Goal: Task Accomplishment & Management: Complete application form

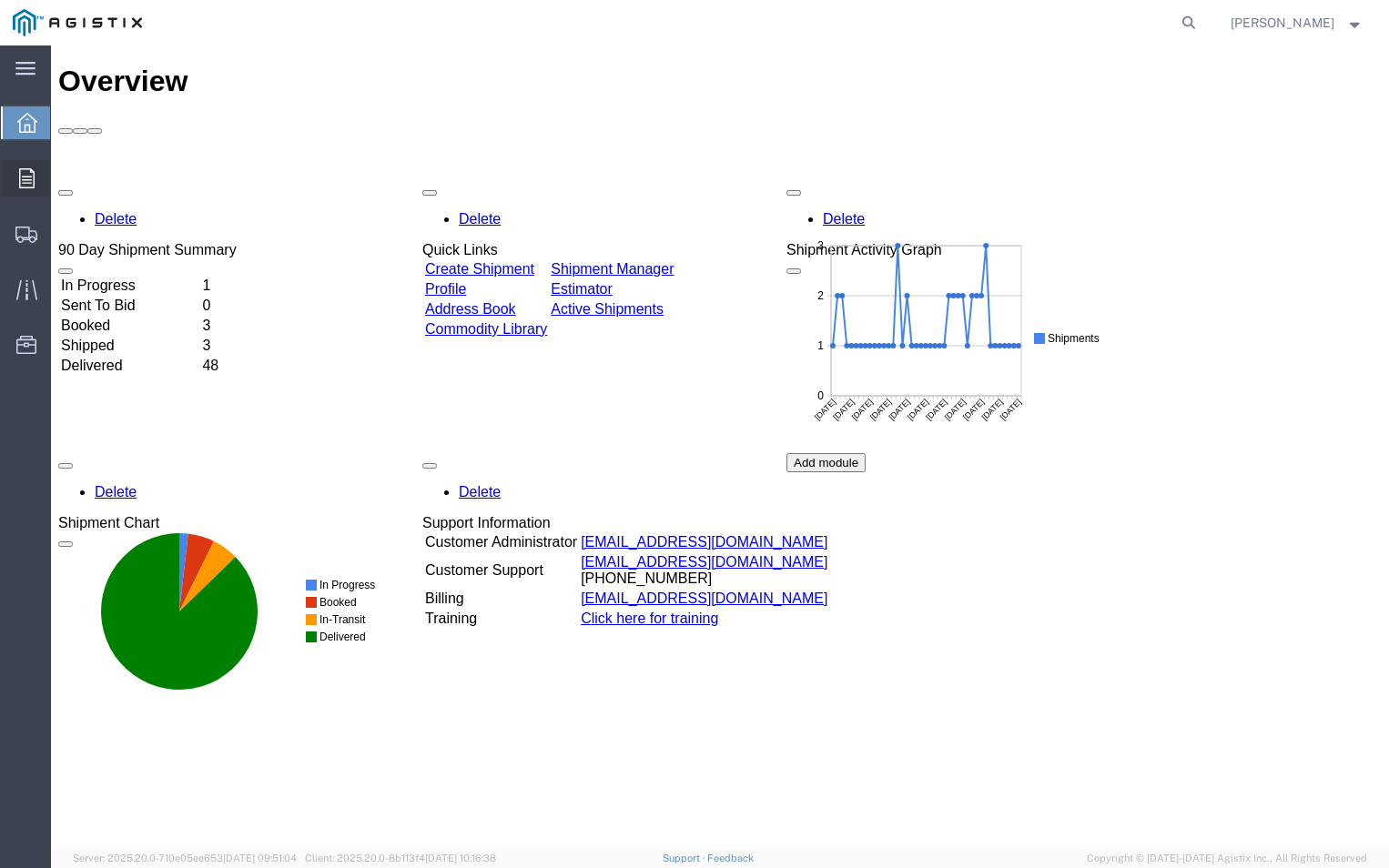
click at [28, 183] on icon at bounding box center [27, 178] width 15 height 20
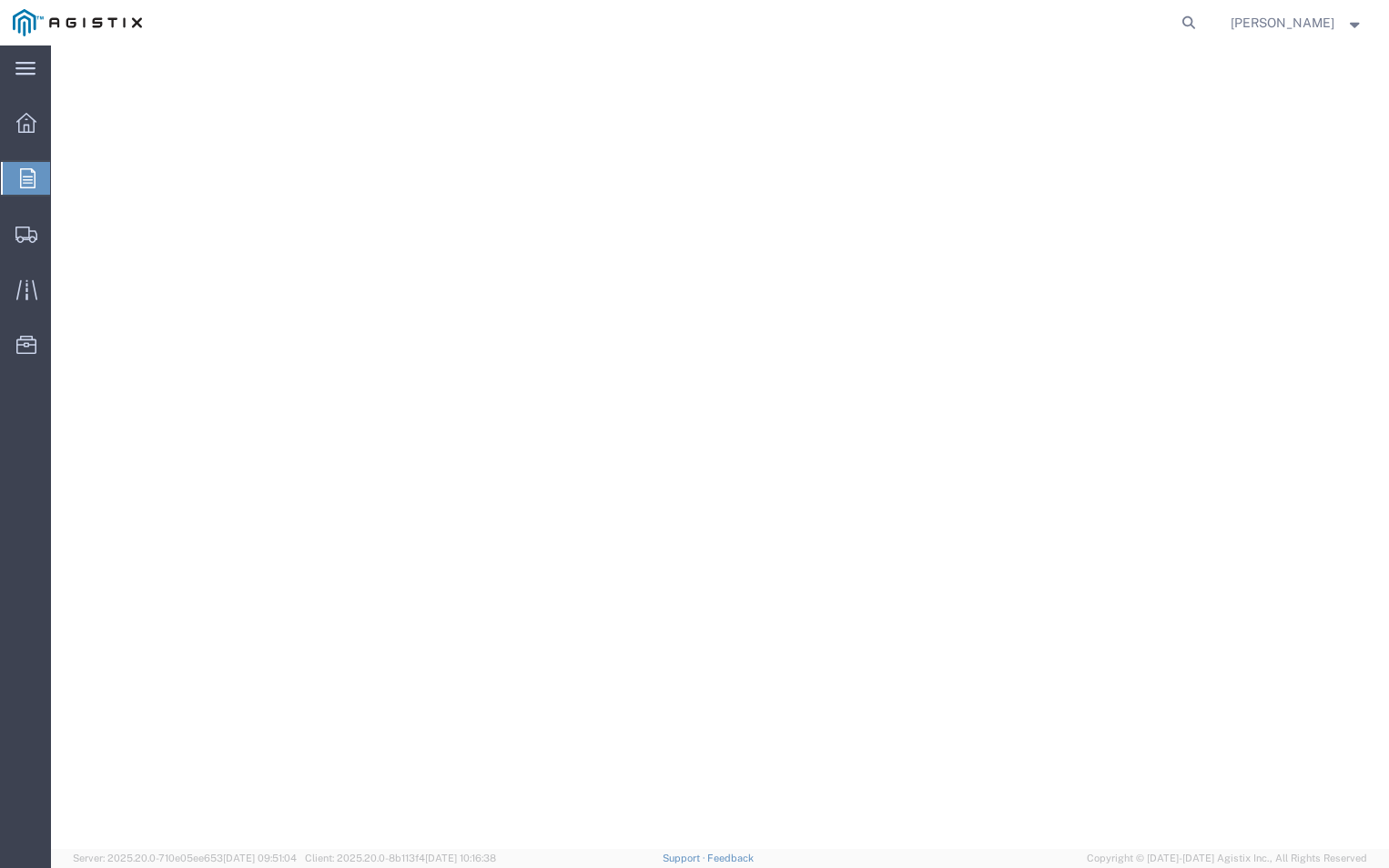
click at [28, 183] on icon at bounding box center [27, 178] width 15 height 20
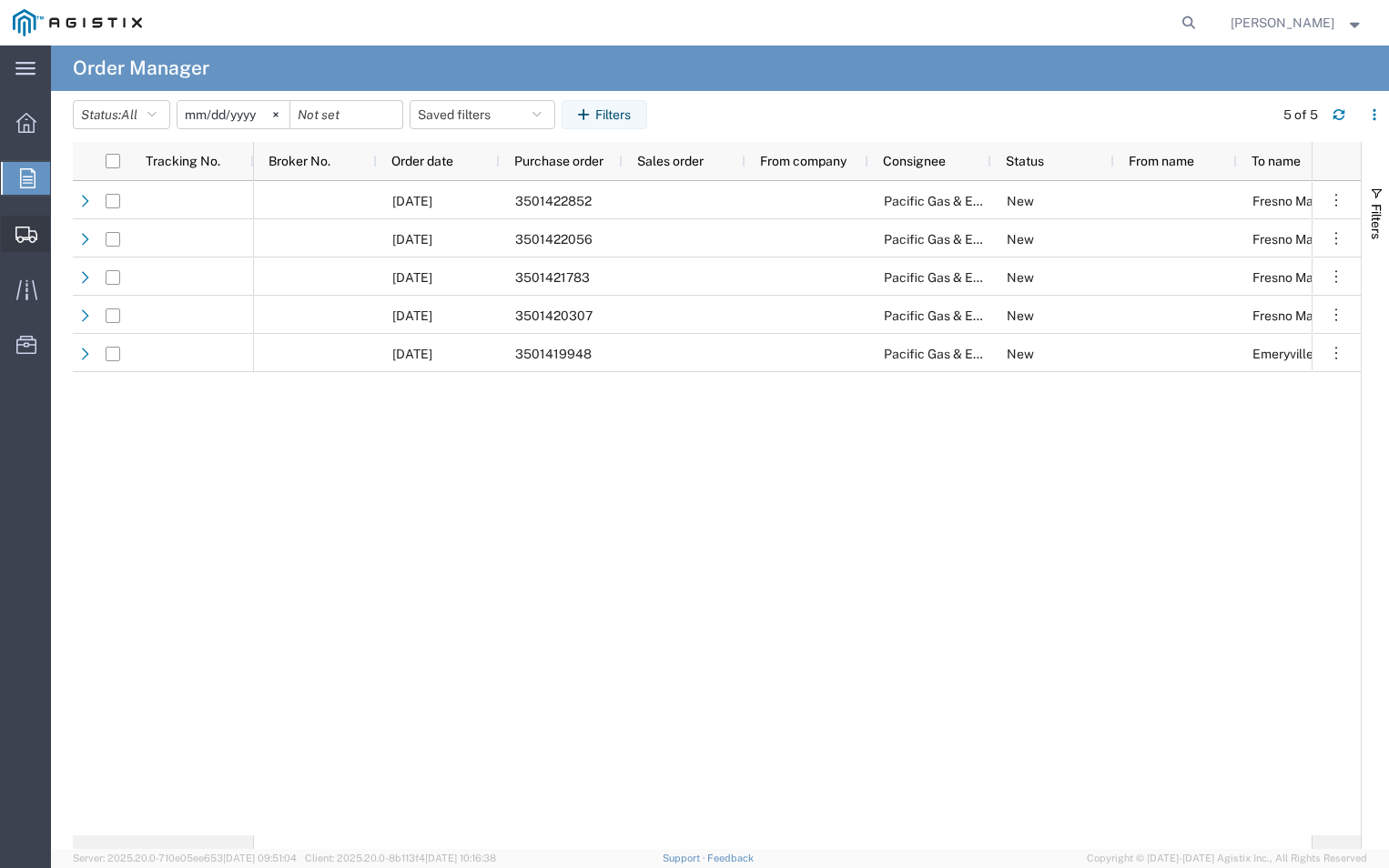
click at [0, 0] on span "Create Shipment" at bounding box center [0, 0] width 0 height 0
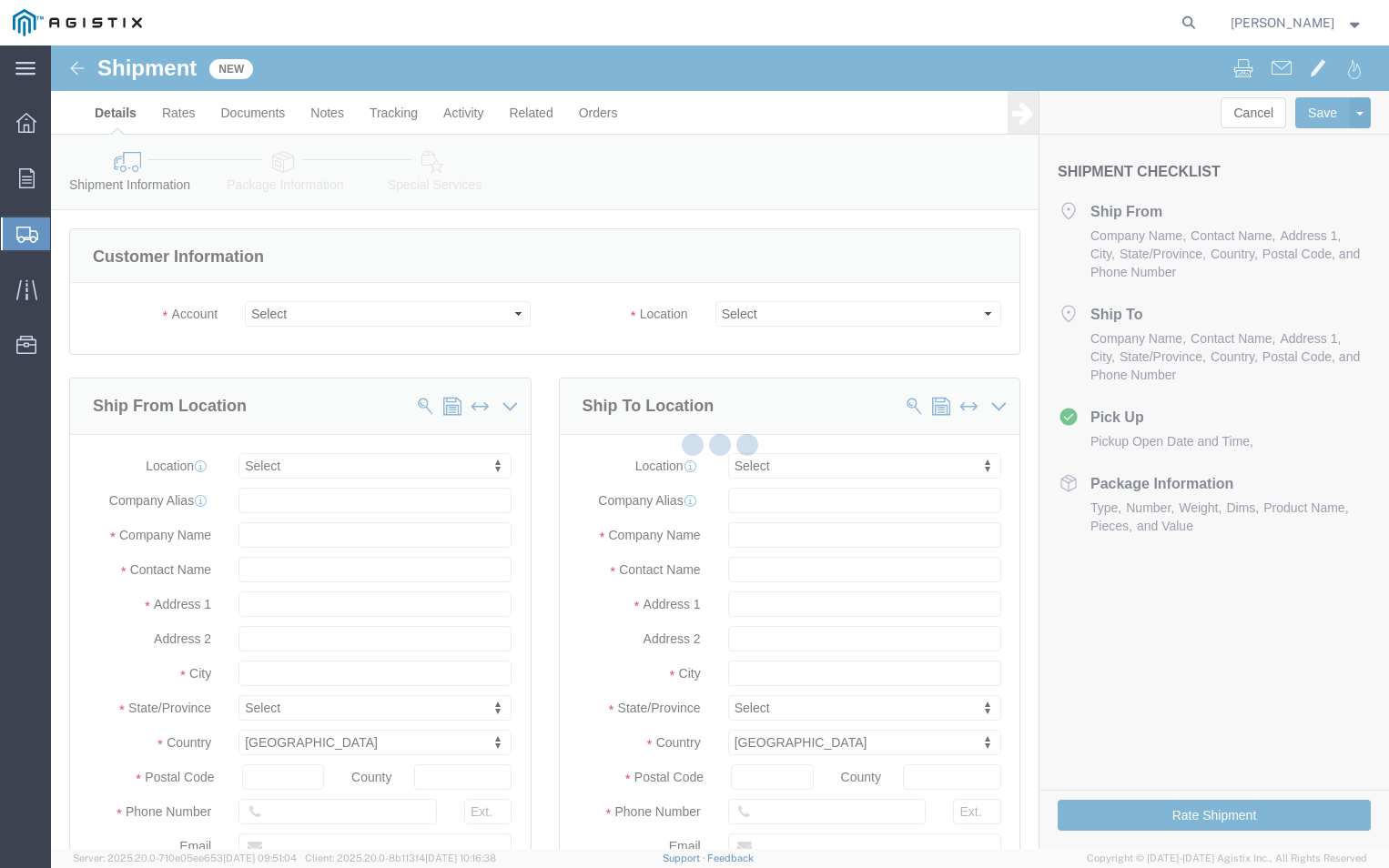
select select
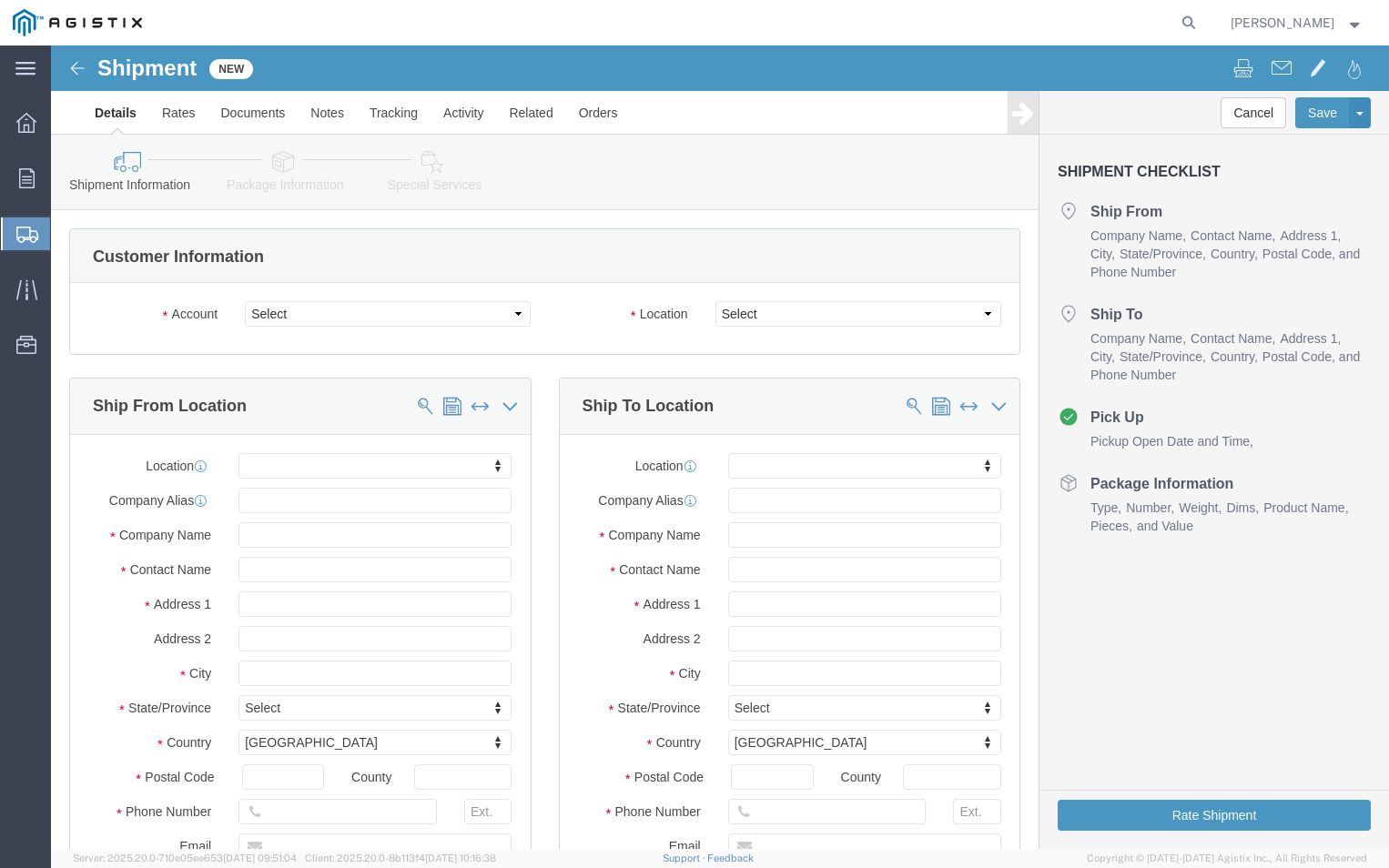
drag, startPoint x: 251, startPoint y: 254, endPoint x: 259, endPoint y: 275, distance: 22.5
click div "Account Select ABB Inc PG&E Location Select"
click select "Select ABB Inc PG&E"
select select "9596"
click select "Select ABB Inc PG&E"
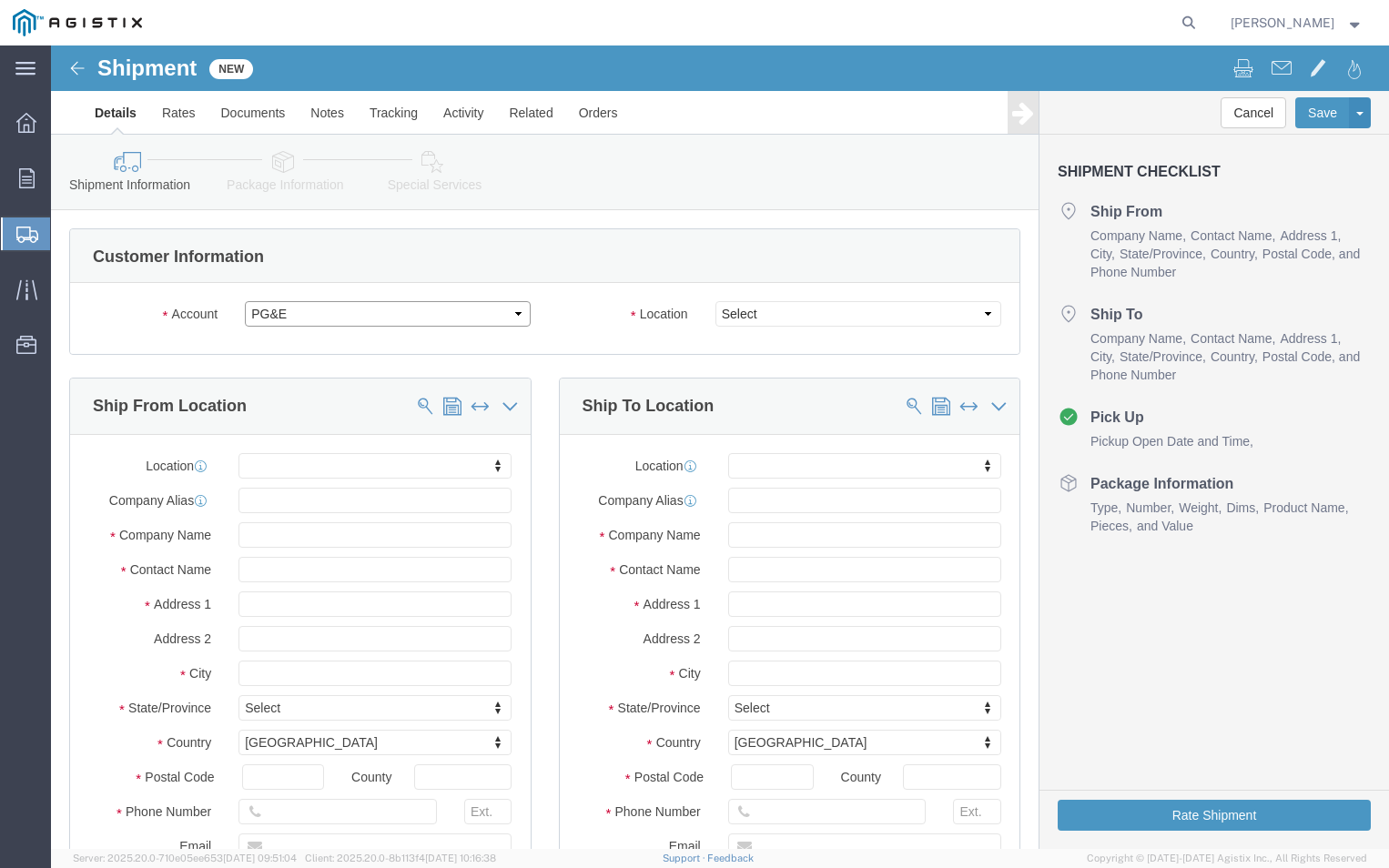
select select
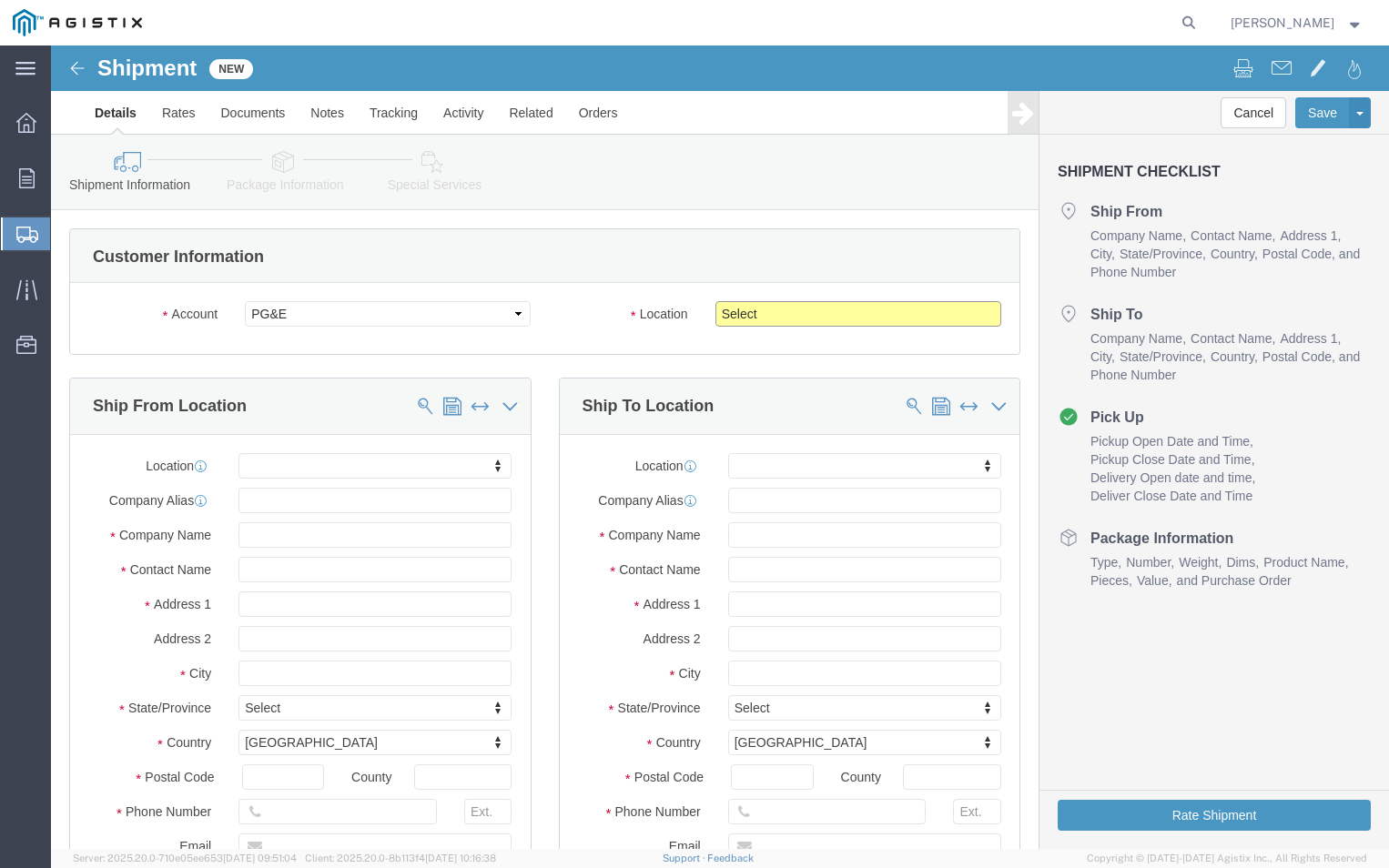
click select "Select All Others [GEOGRAPHIC_DATA] [GEOGRAPHIC_DATA] [GEOGRAPHIC_DATA] [GEOGRA…"
select select "19740"
click select "Select All Others [GEOGRAPHIC_DATA] [GEOGRAPHIC_DATA] [GEOGRAPHIC_DATA] [GEOGRA…"
click input "text"
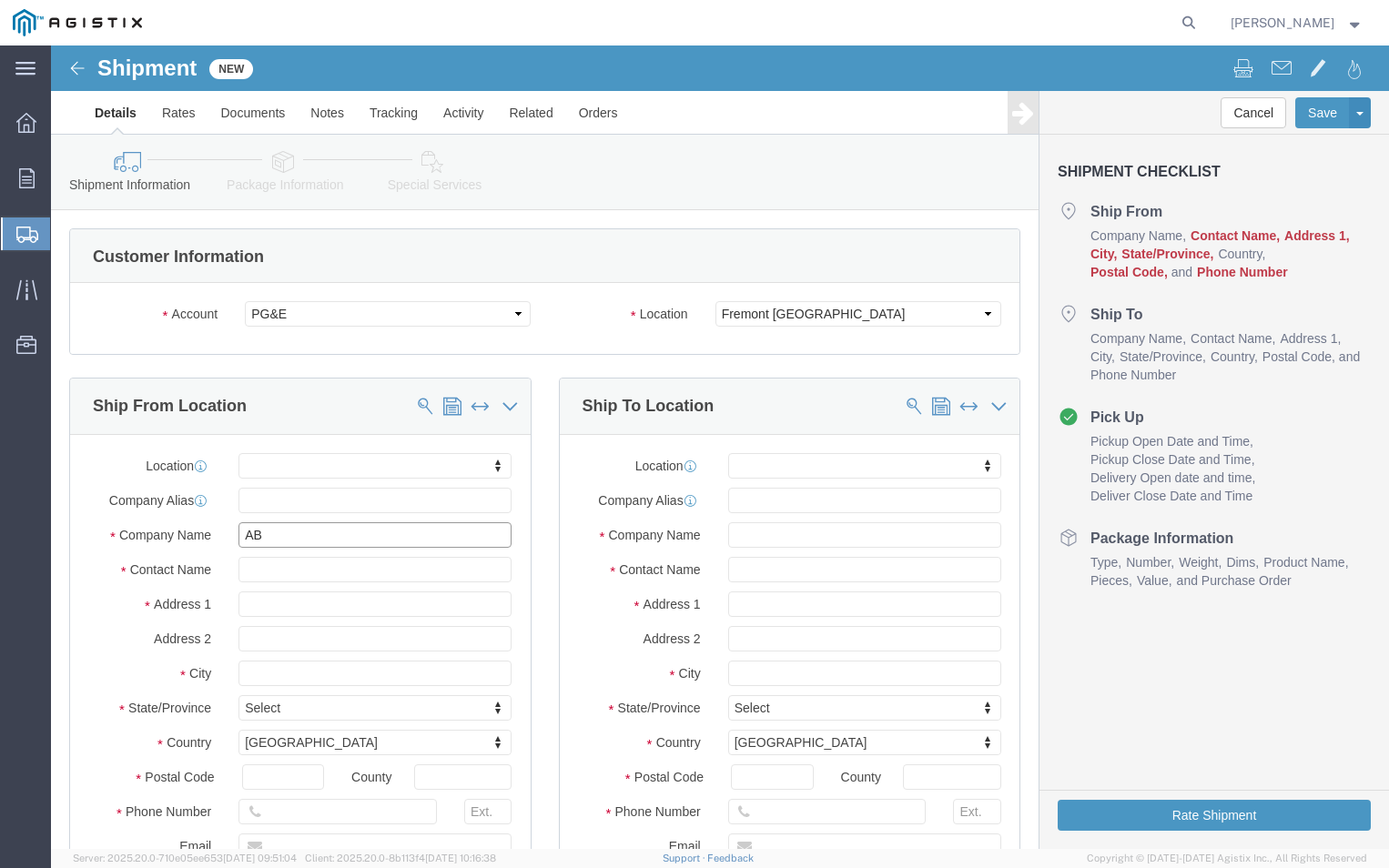
type input "ABB"
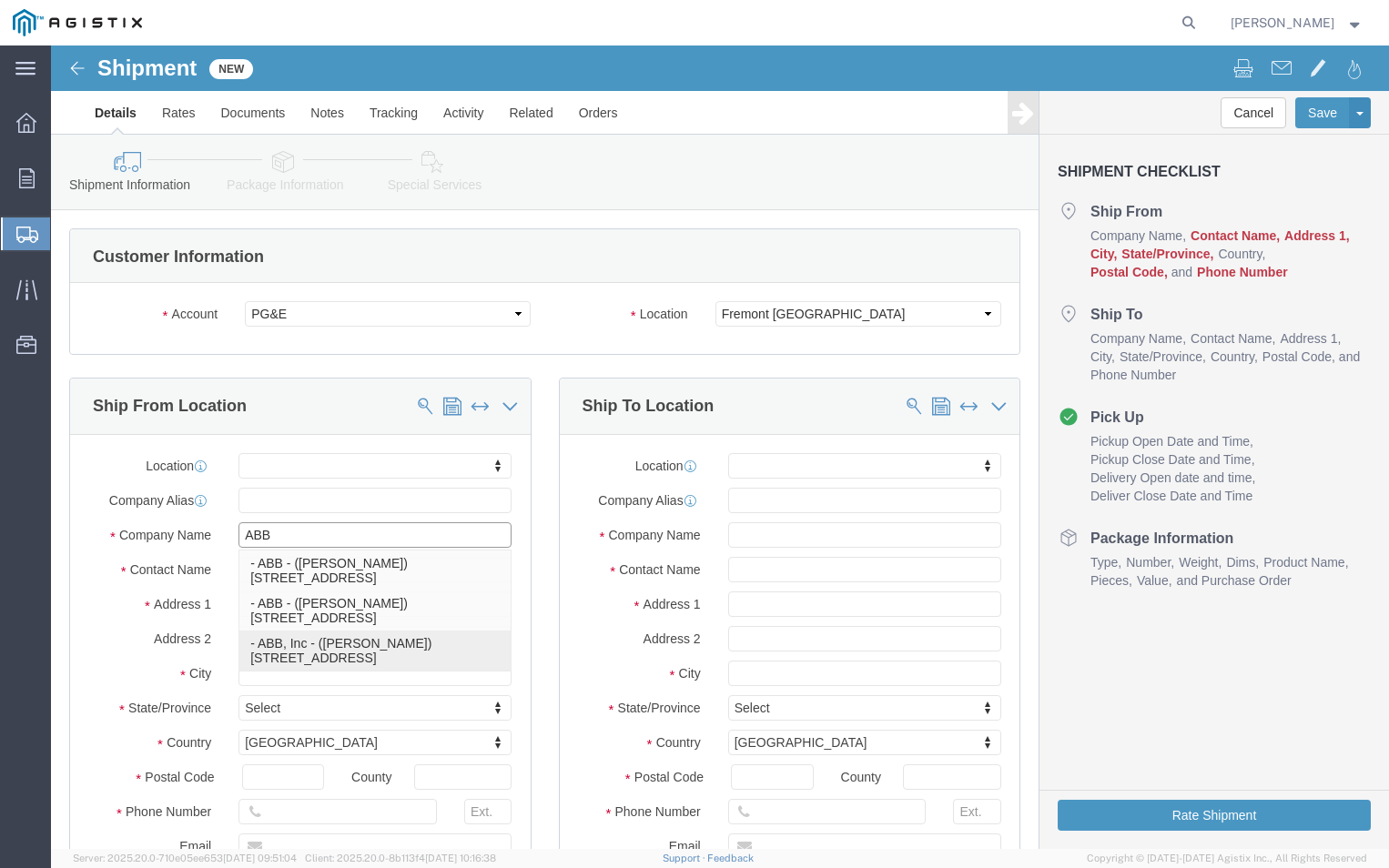
click p "- ABB, Inc - ([PERSON_NAME]) [STREET_ADDRESS]"
select select "NC"
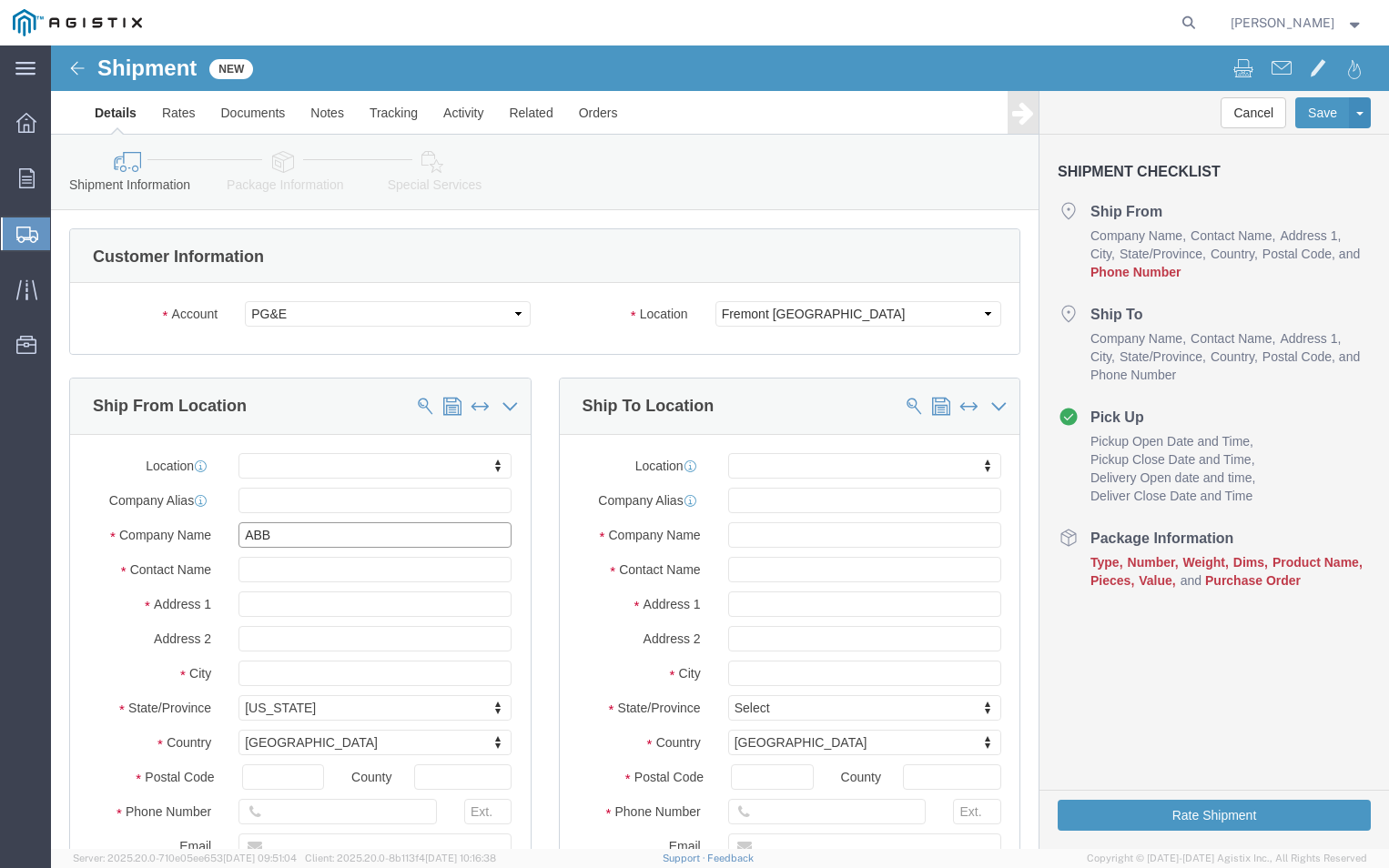
type input "ABB, Inc"
click input "text"
type input "T"
type input "A"
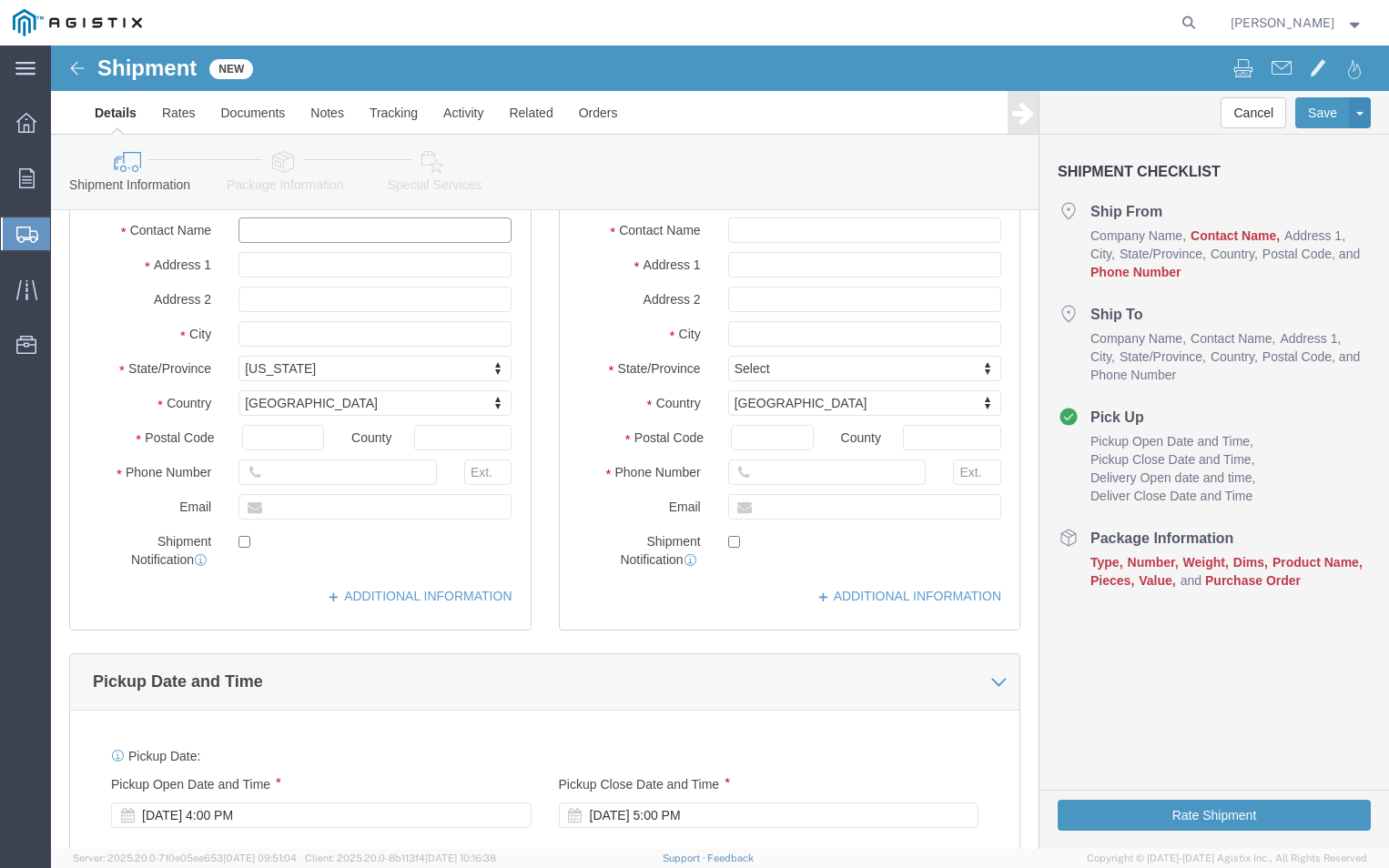
scroll to position [364, 0]
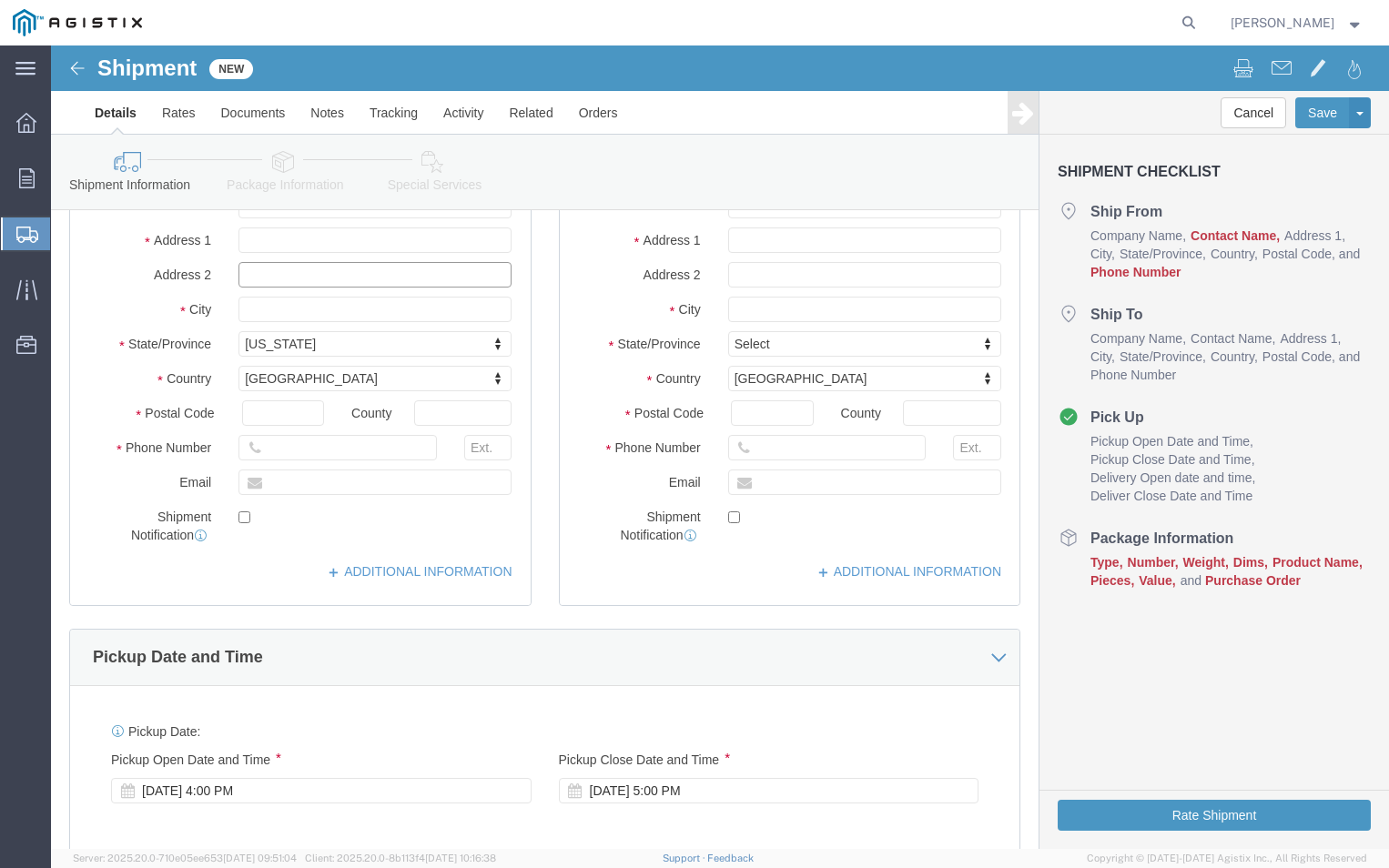
click input "text"
type input "[PERSON_NAME]"
click input "text"
type input "[PHONE_NUMBER]"
click input "text"
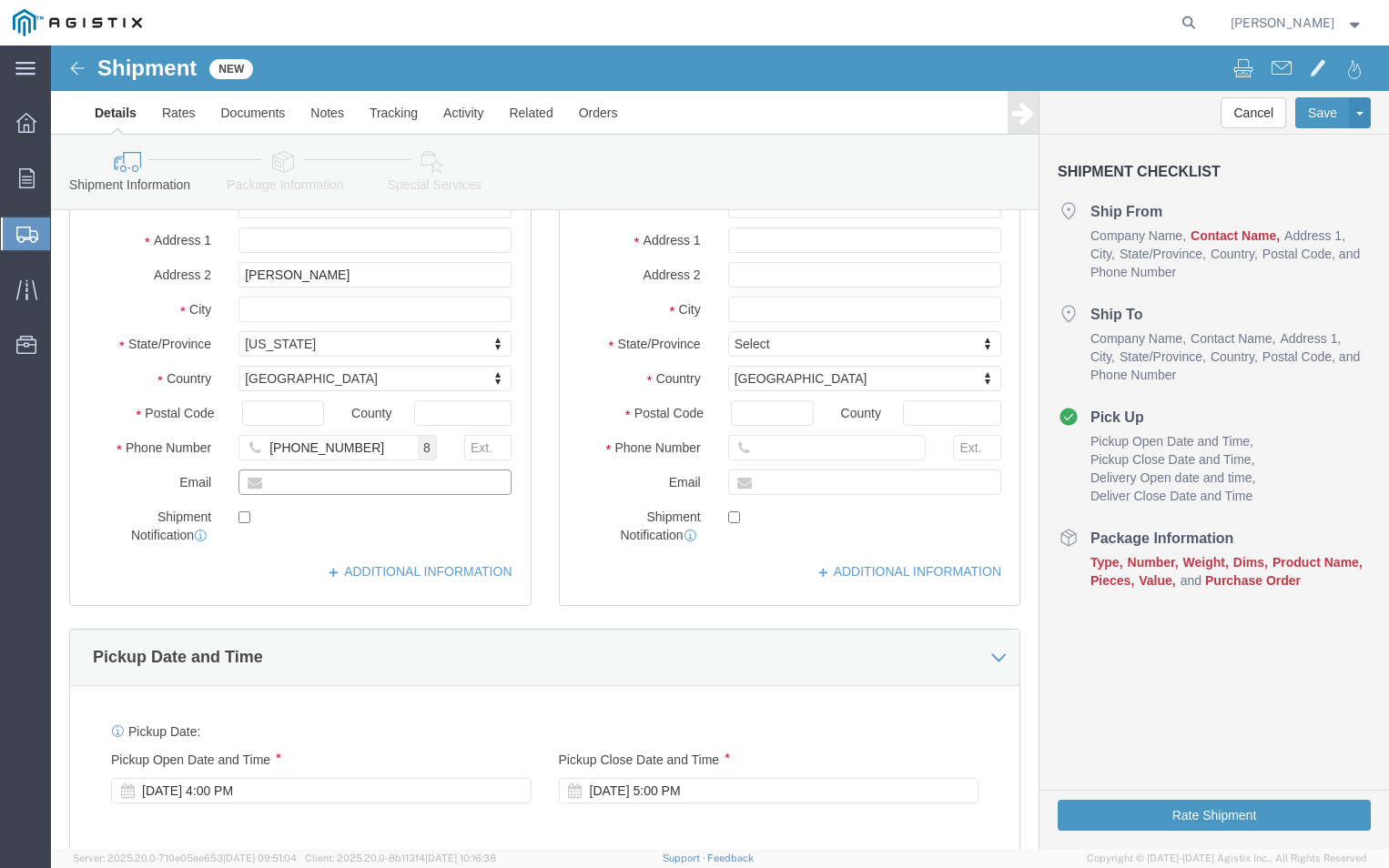
type input "[PERSON_NAME][EMAIL_ADDRESS][DOMAIN_NAME]"
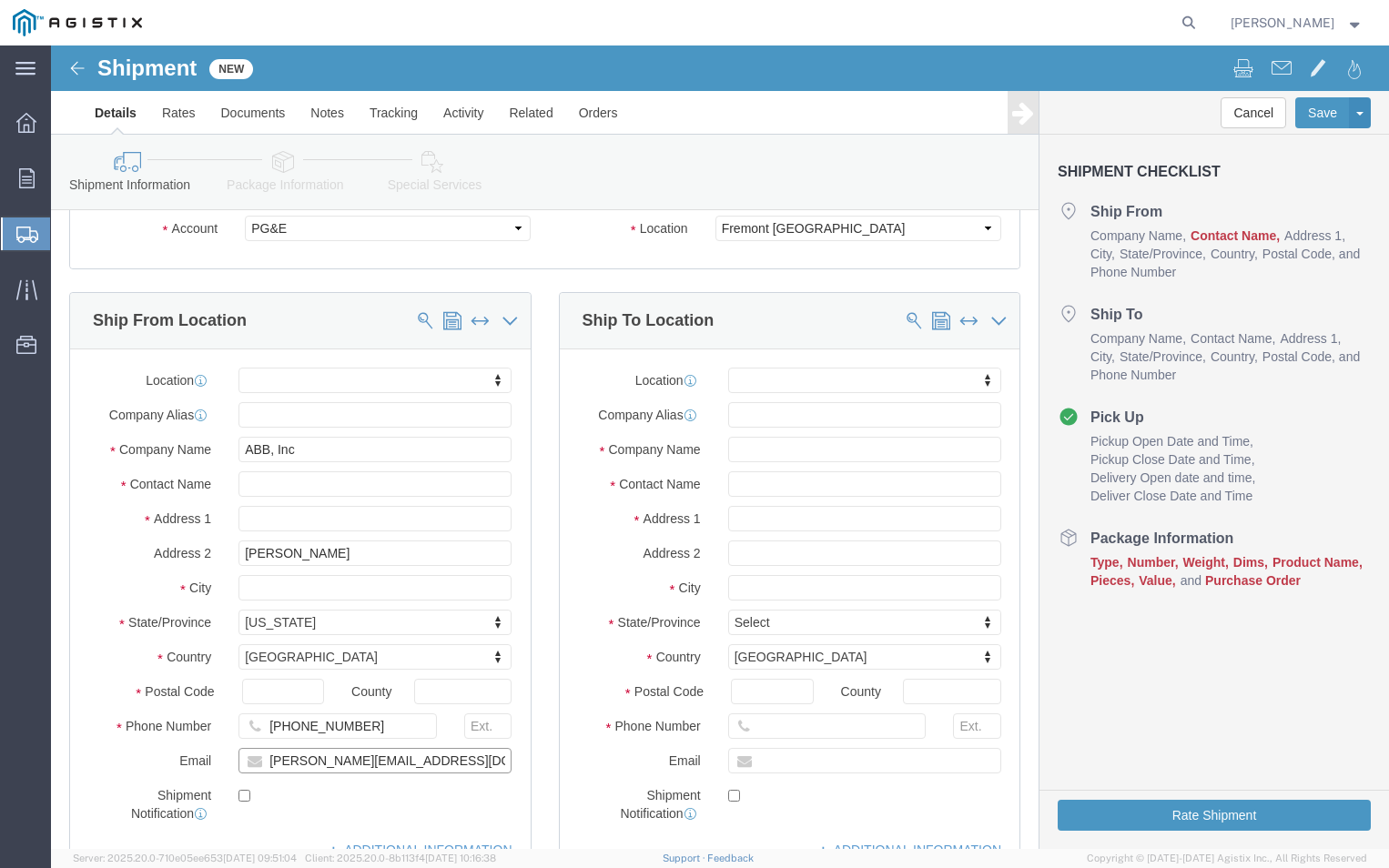
scroll to position [0, 0]
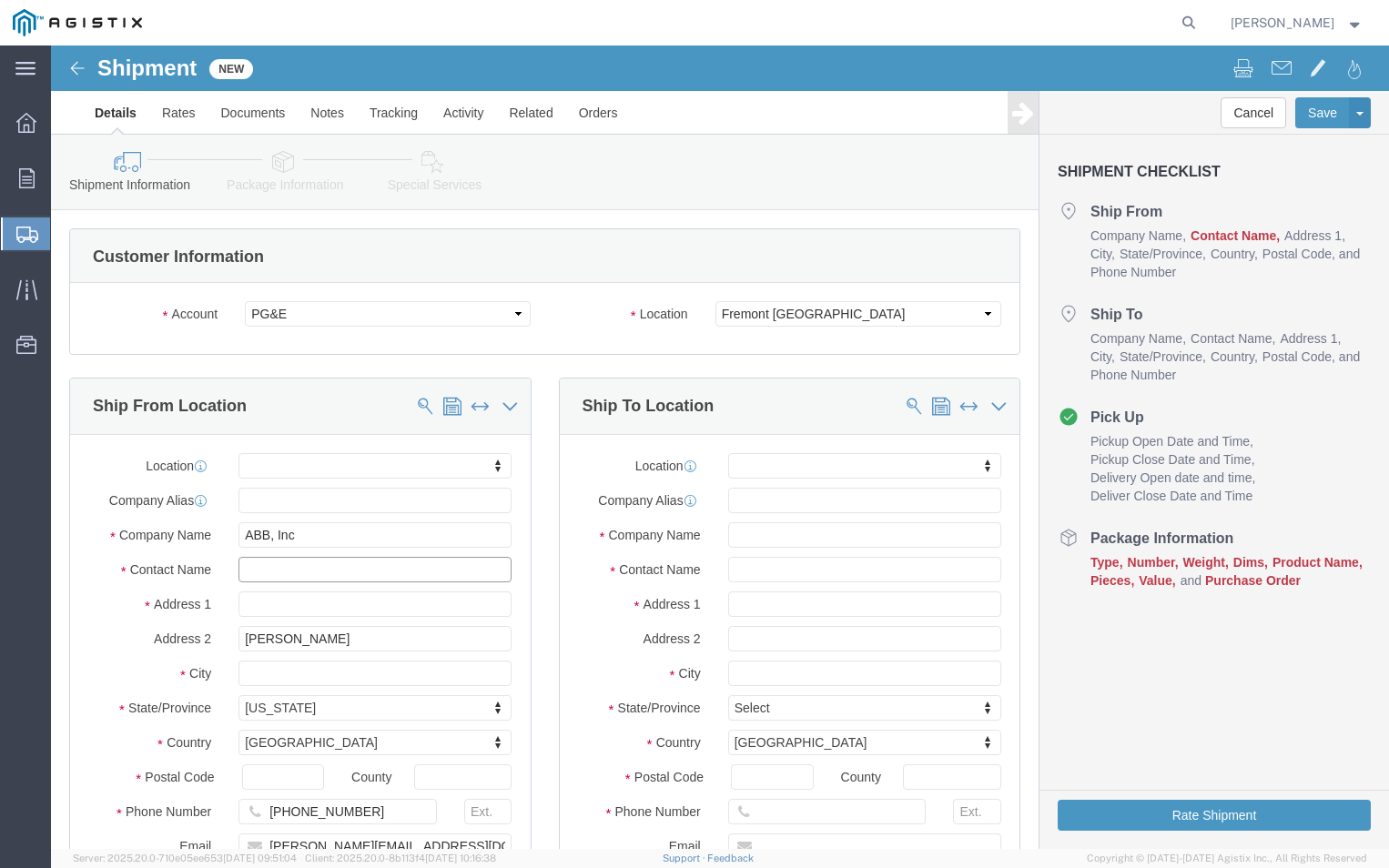
click input "text"
drag, startPoint x: 362, startPoint y: 595, endPoint x: 108, endPoint y: 596, distance: 254.0
click div "Address 2 [PERSON_NAME]"
click input "text"
paste input "[PERSON_NAME]"
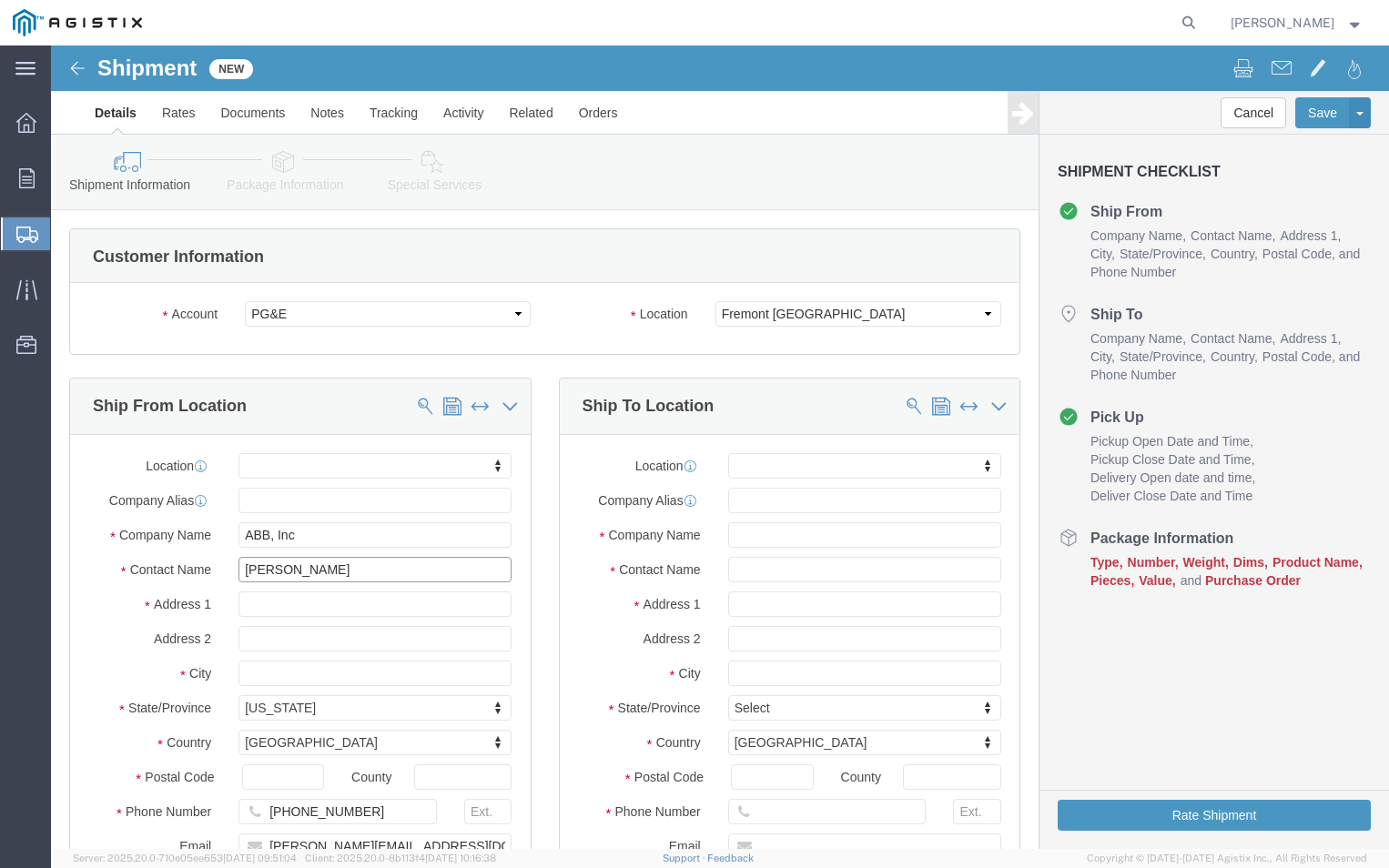
type input "[PERSON_NAME]"
click input "text"
click div "Location My Profile Location (OBSOLETE) [PERSON_NAME] SC - GC TRAILER (OBSOLETE…"
click input "bLDG. a"
click input "ALDG. a"
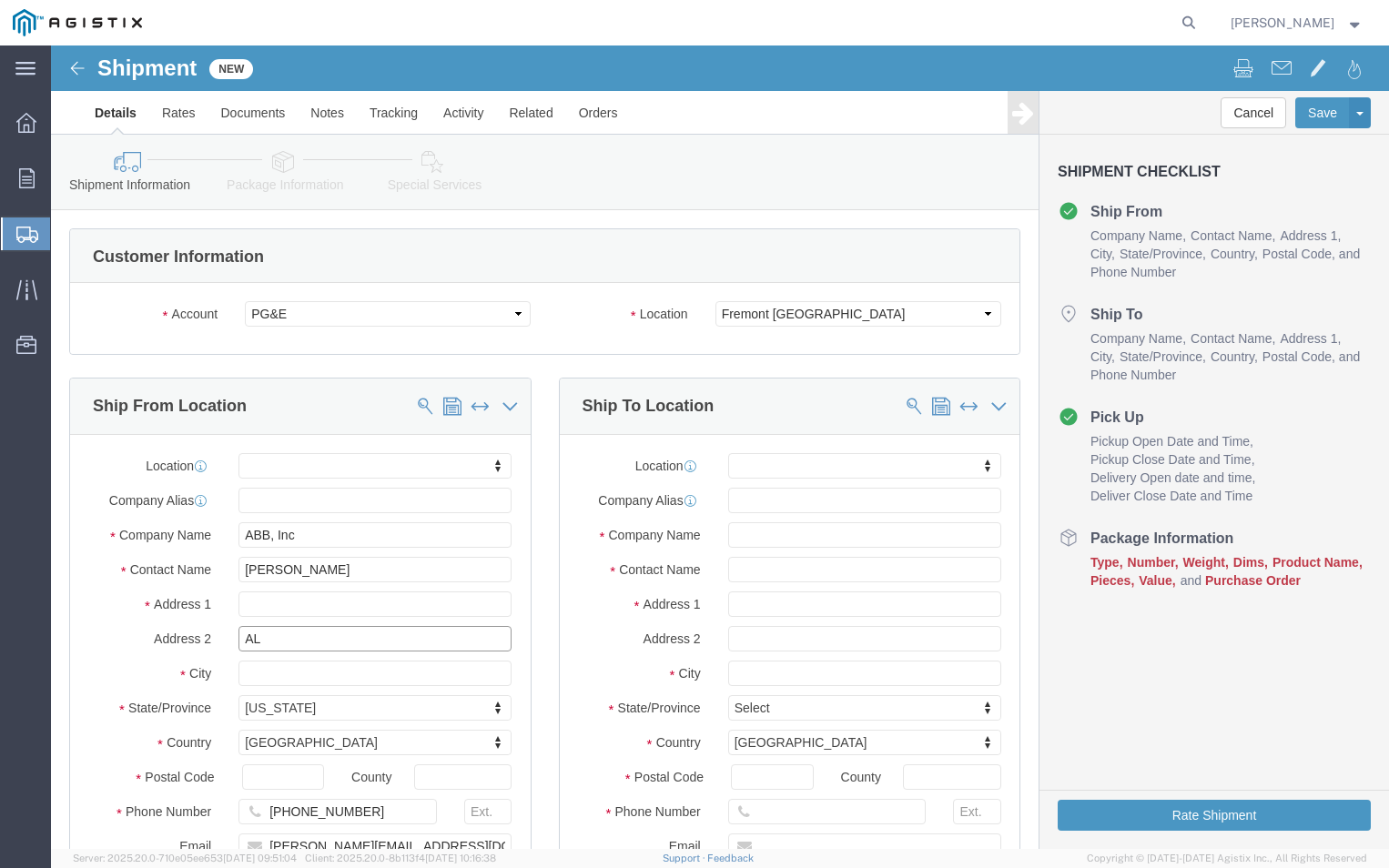
type input "A"
click input "BLDG A"
type input "BLDG. A"
click input "text"
type input "PGE"
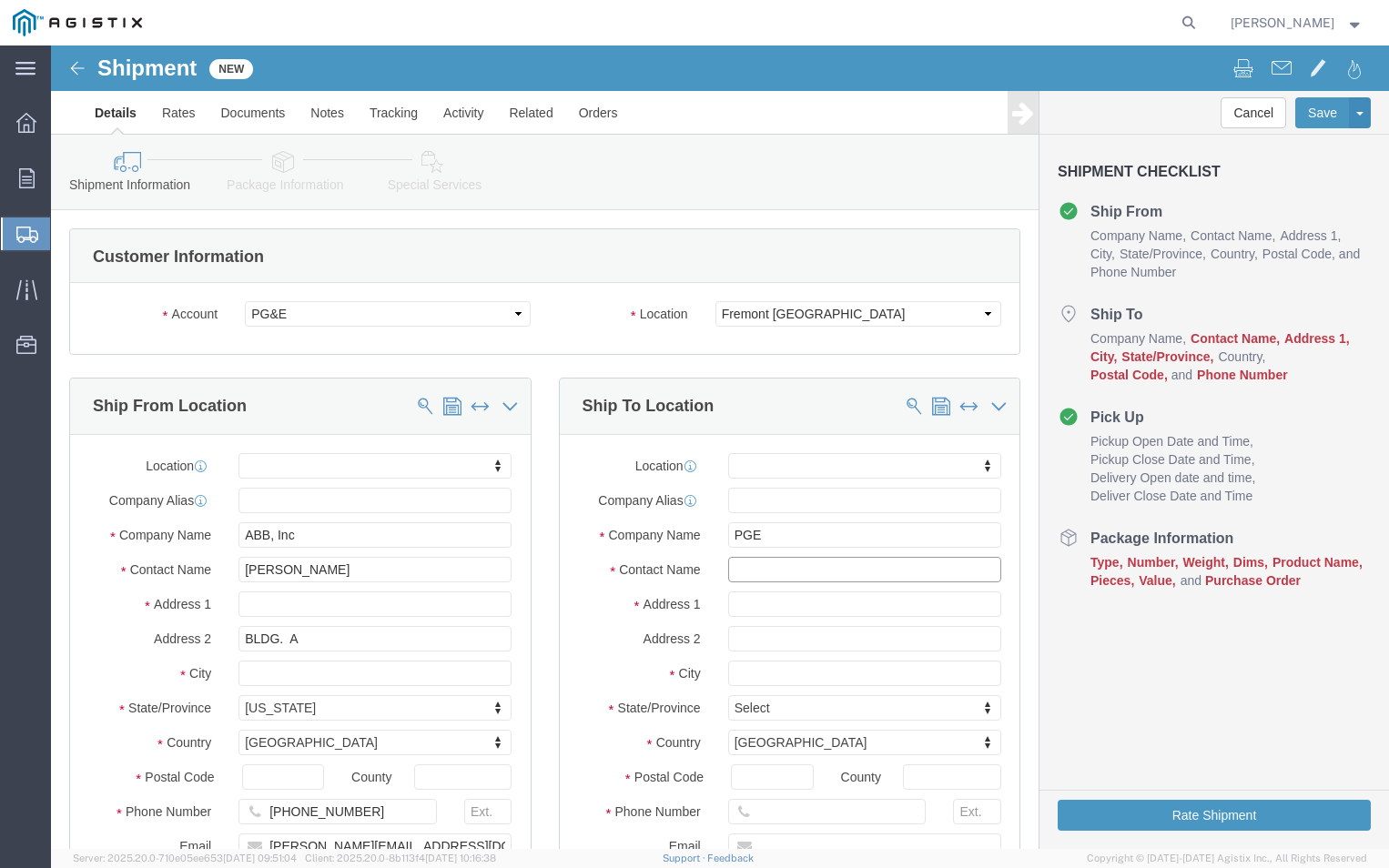
click input "text"
type input "FREMONT RECEIVING"
click input "text"
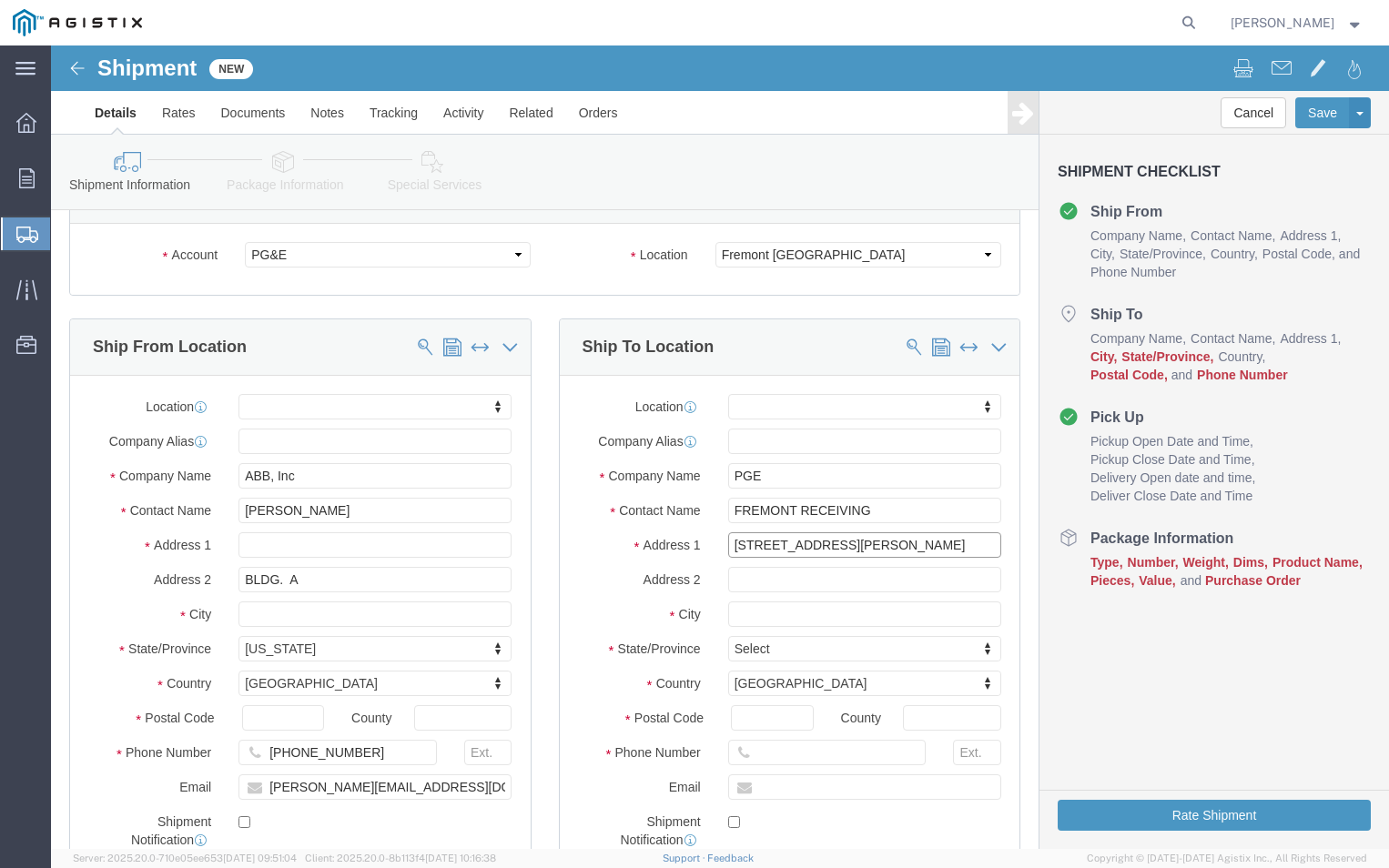
scroll to position [91, 0]
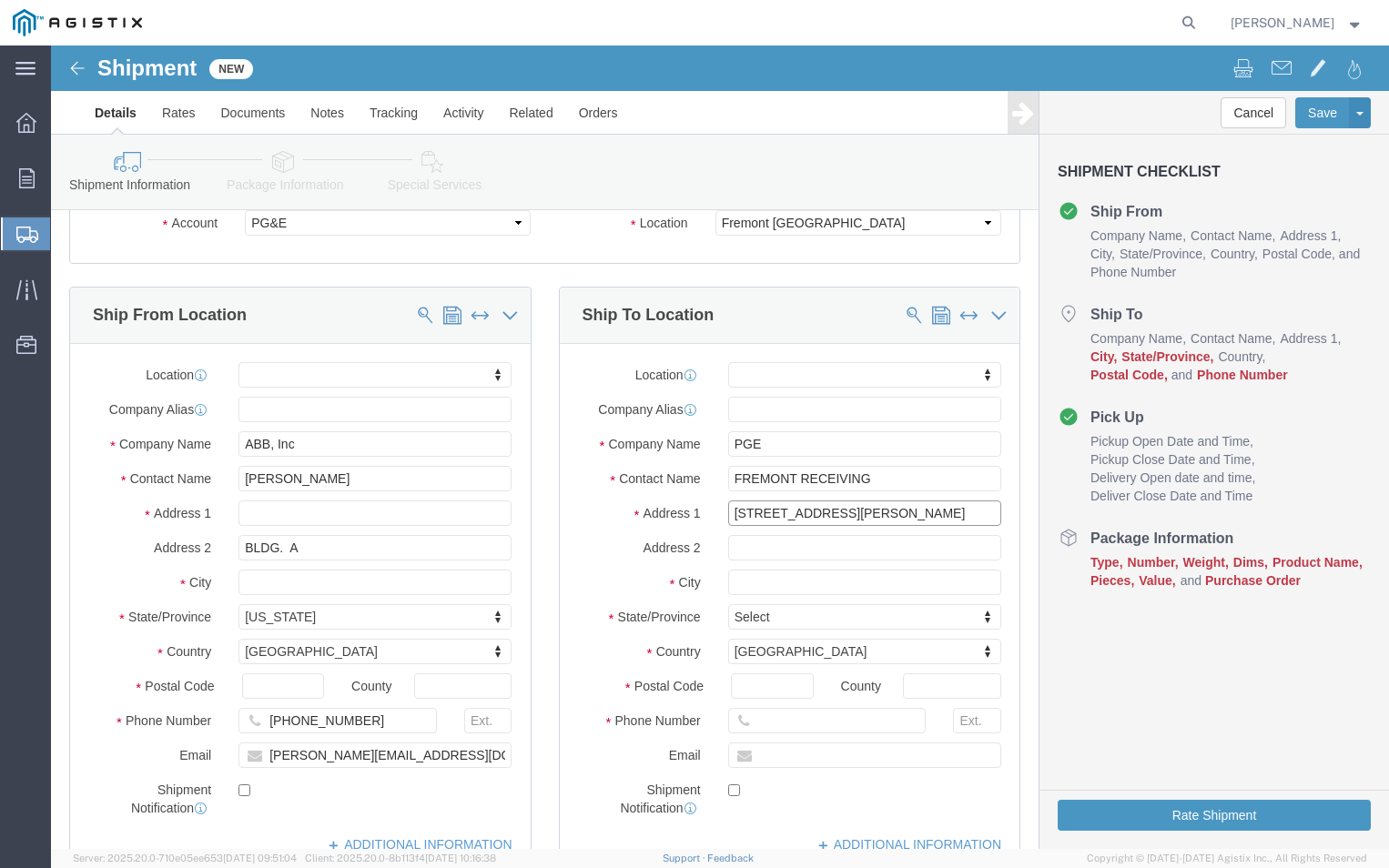
type input "[STREET_ADDRESS][PERSON_NAME]"
click input "text"
type input "R"
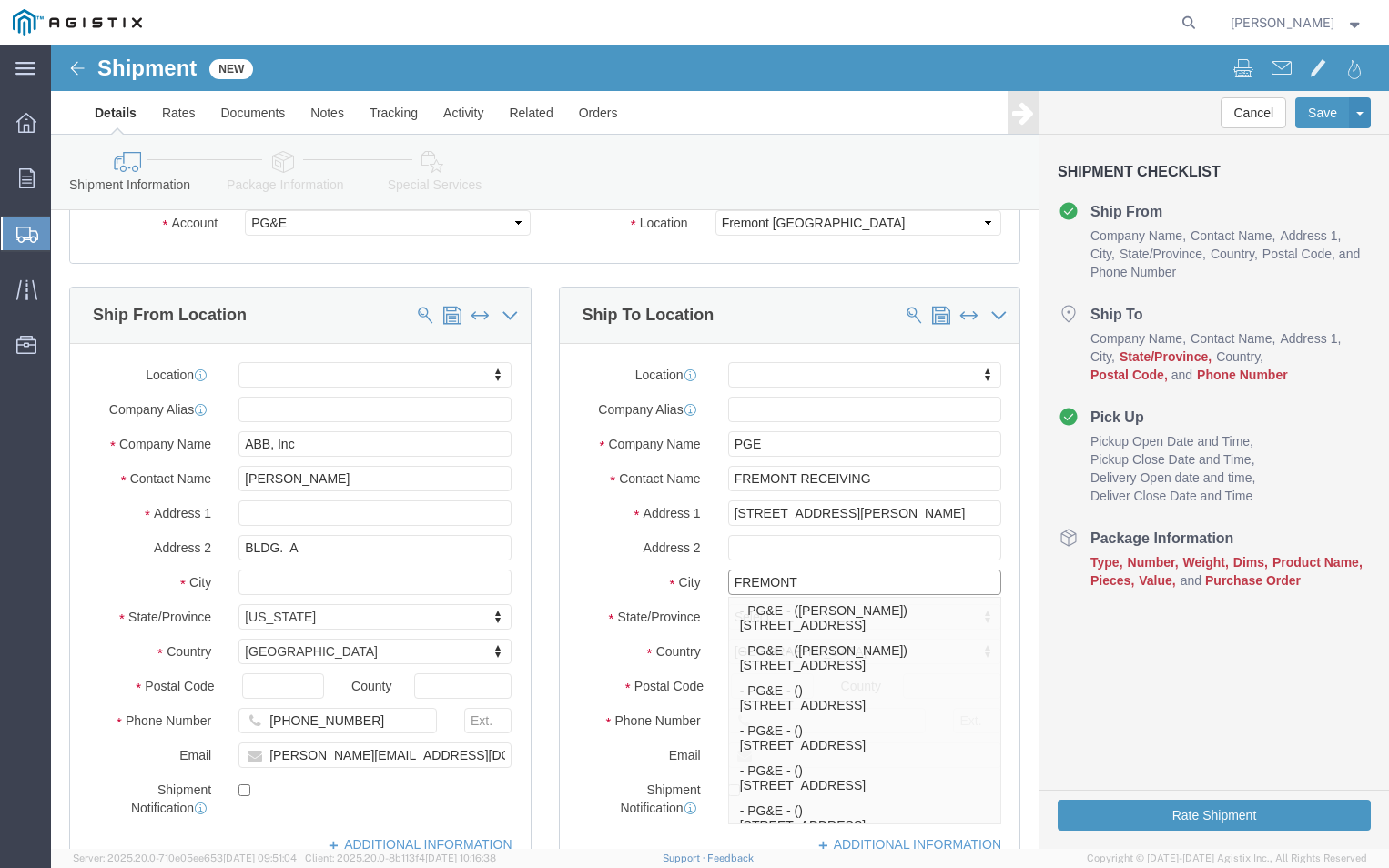
type input "FREMONT"
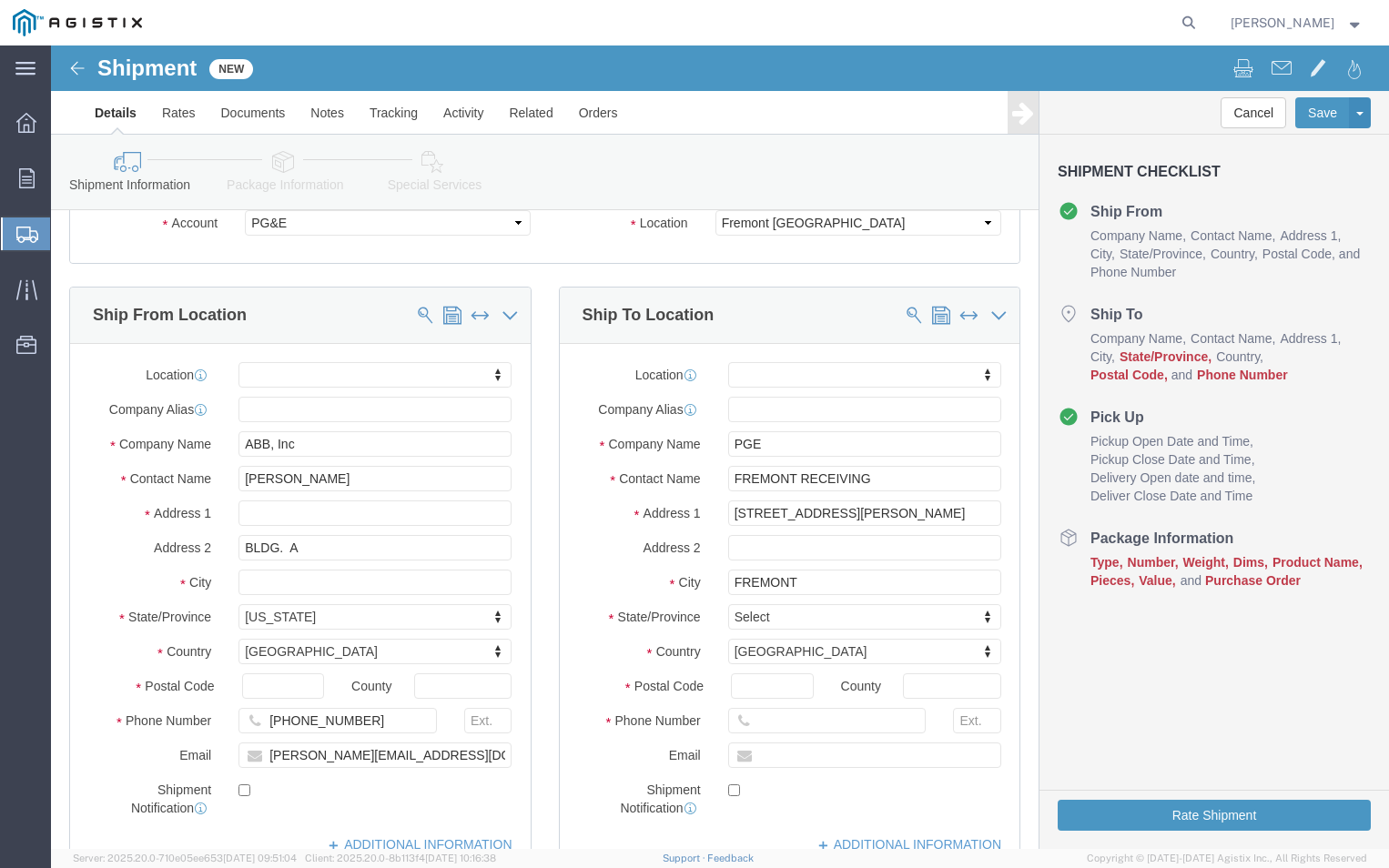
click label "Address 2"
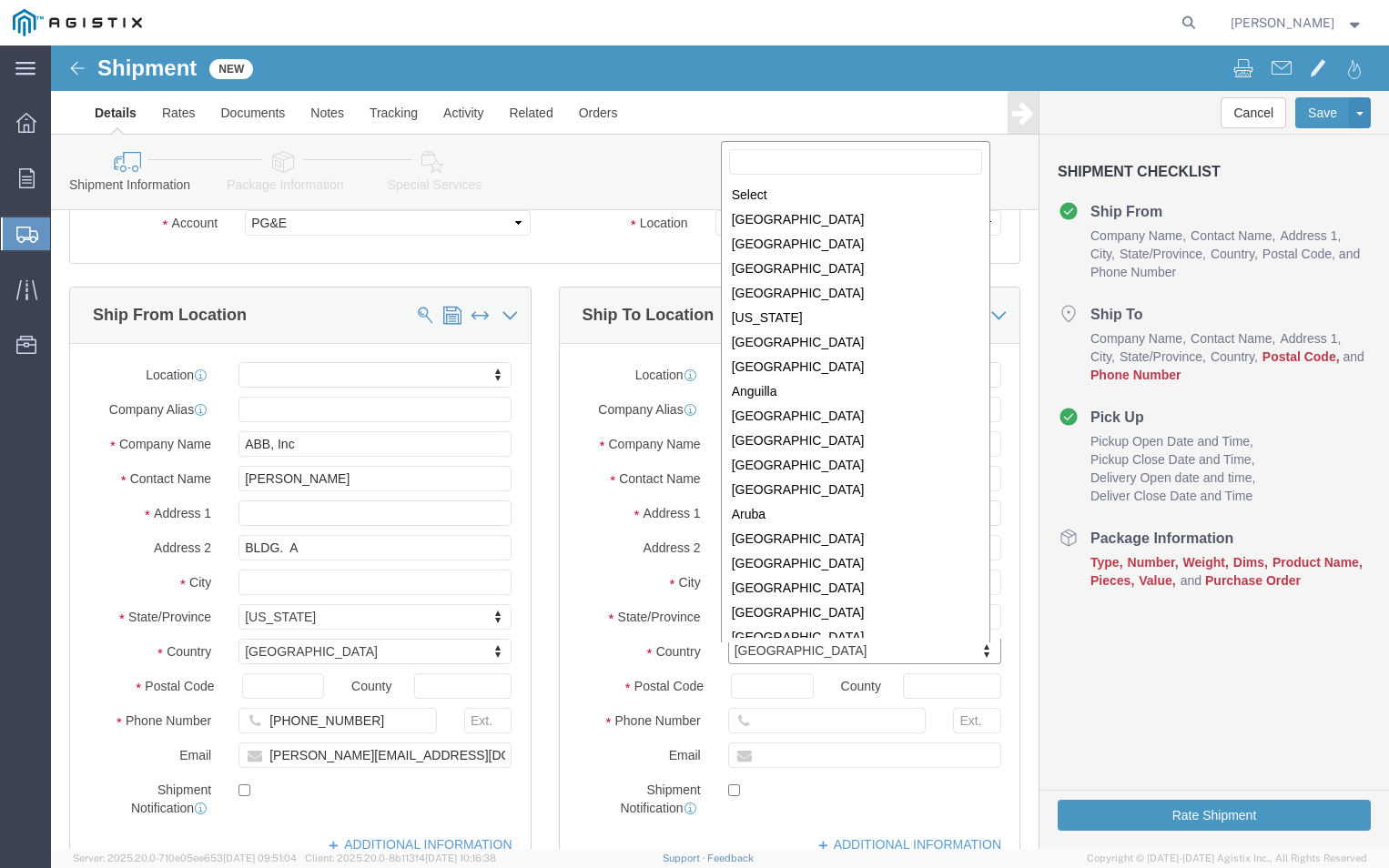
scroll to position [5551, 0]
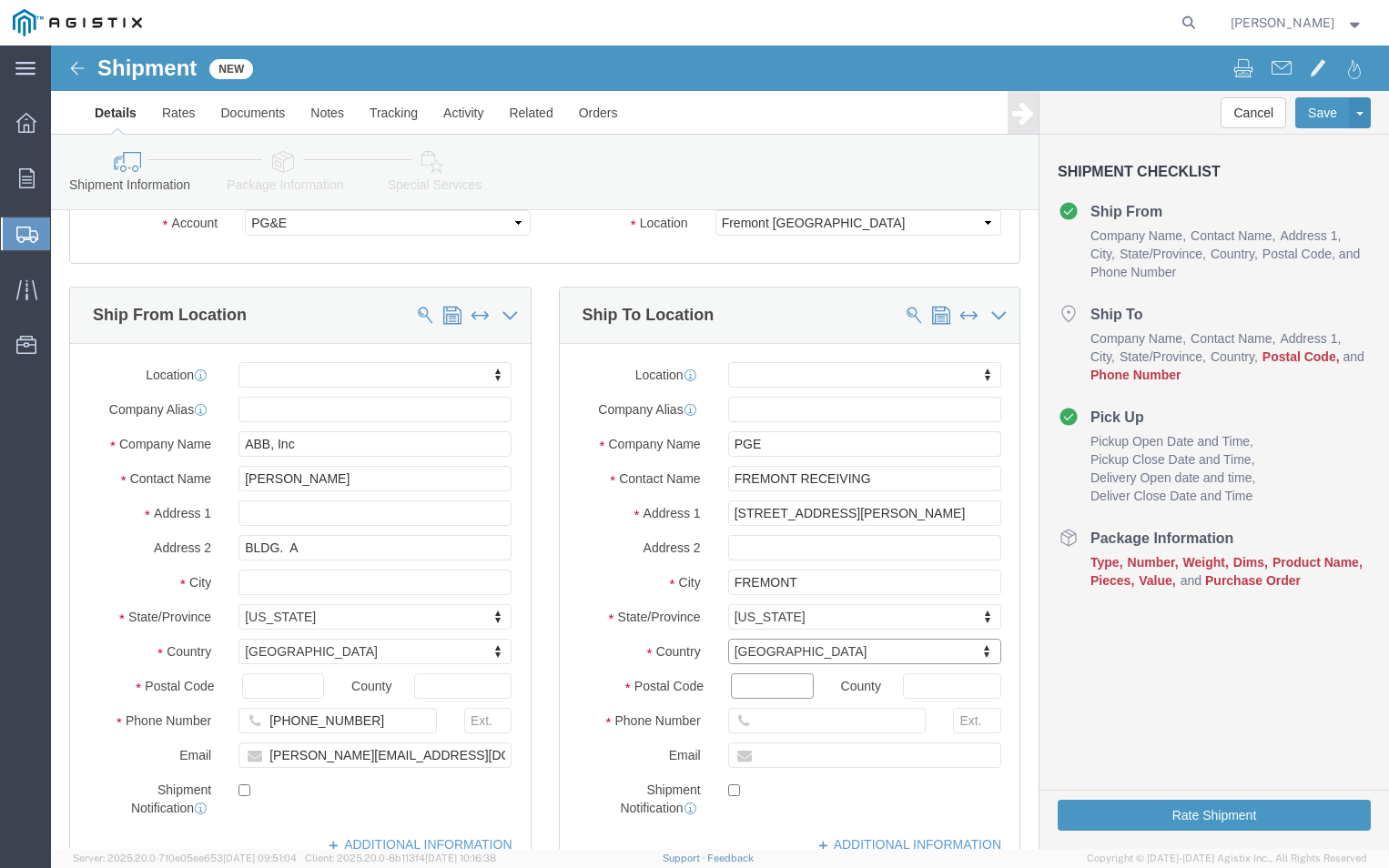
click input "Postal Code"
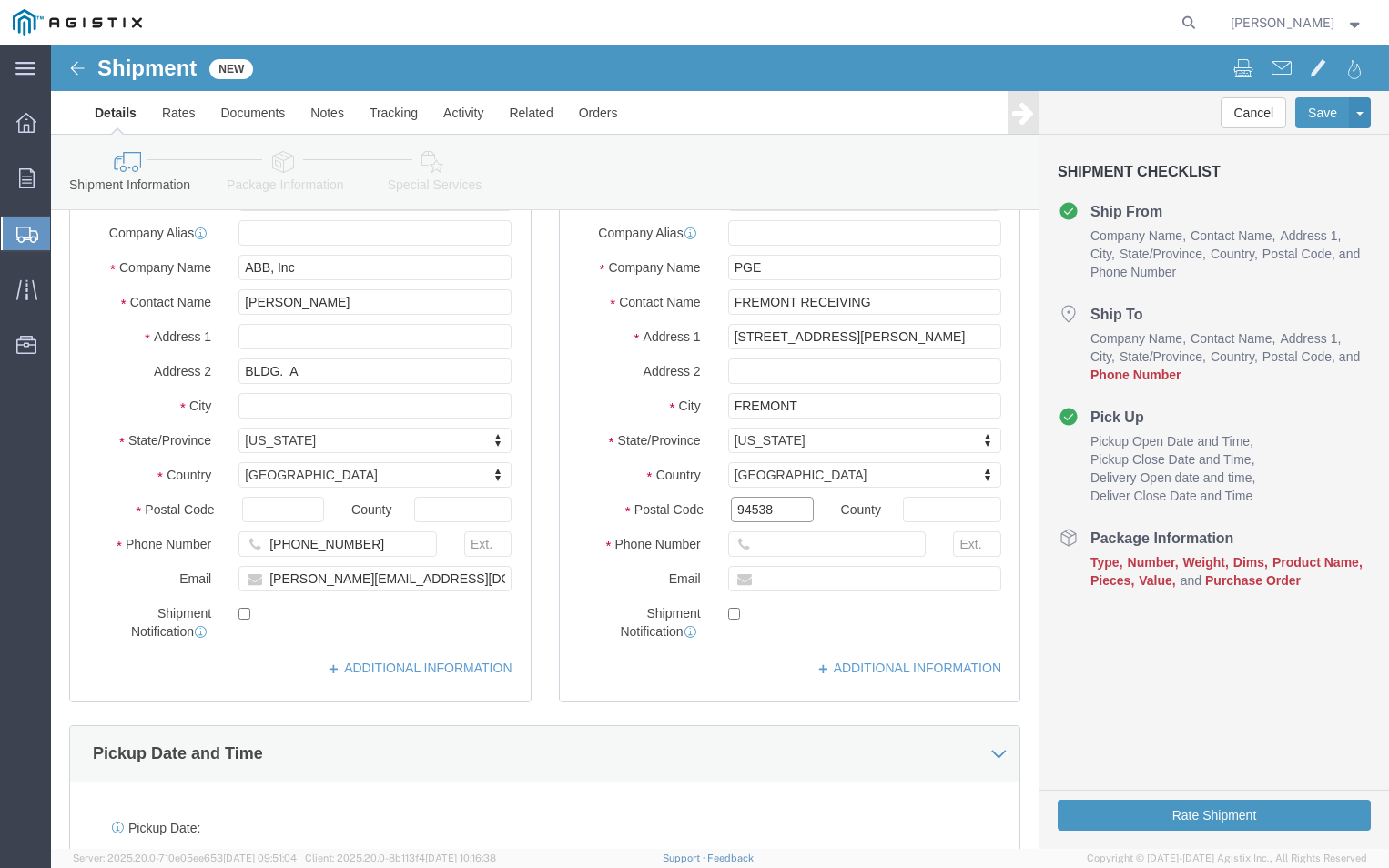
scroll to position [273, 0]
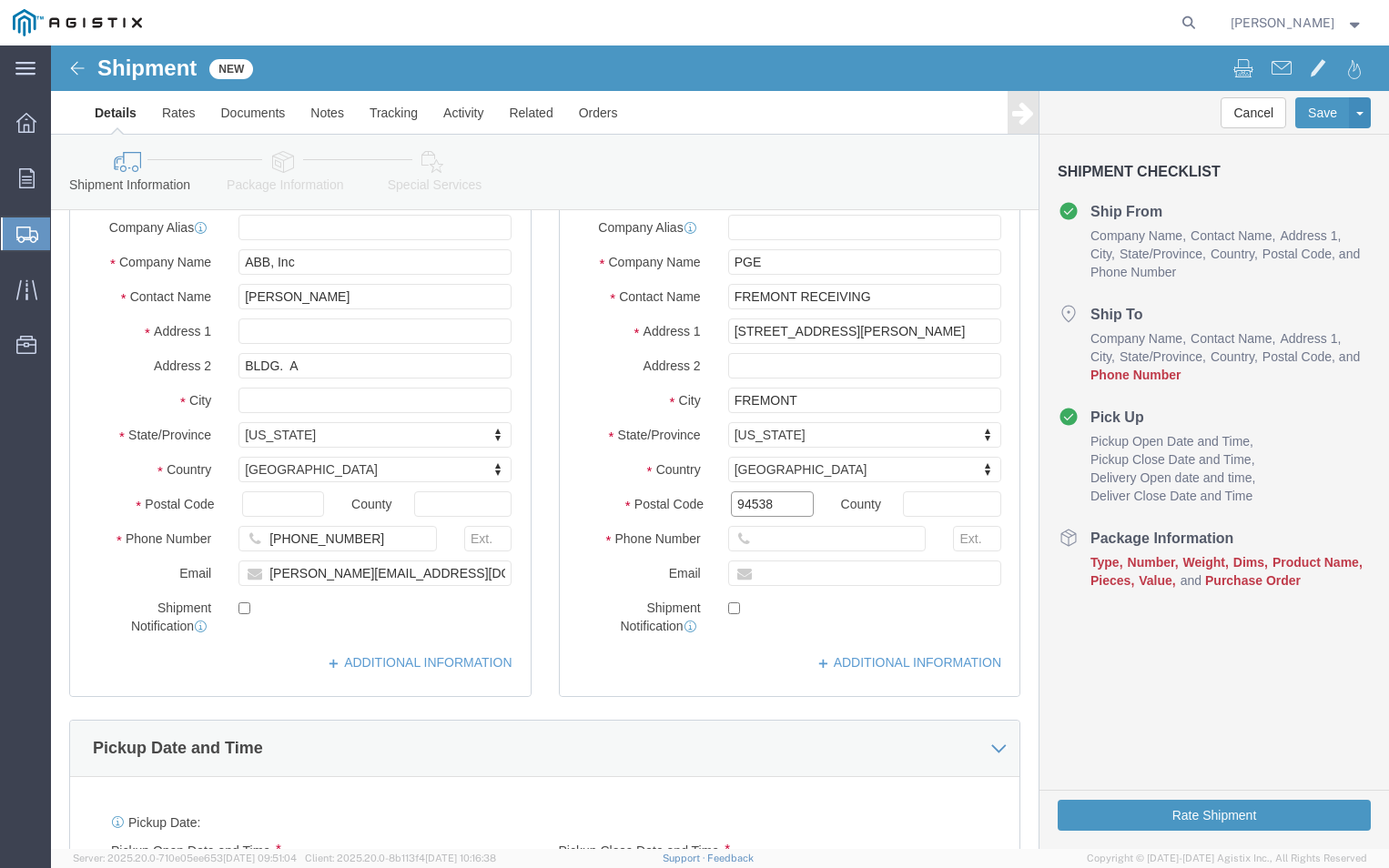
type input "94538"
click input "text"
type input "[PHONE_NUMBER]"
click input "text"
type input "[PERSON_NAME][EMAIL_ADDRESS][DOMAIN_NAME]"
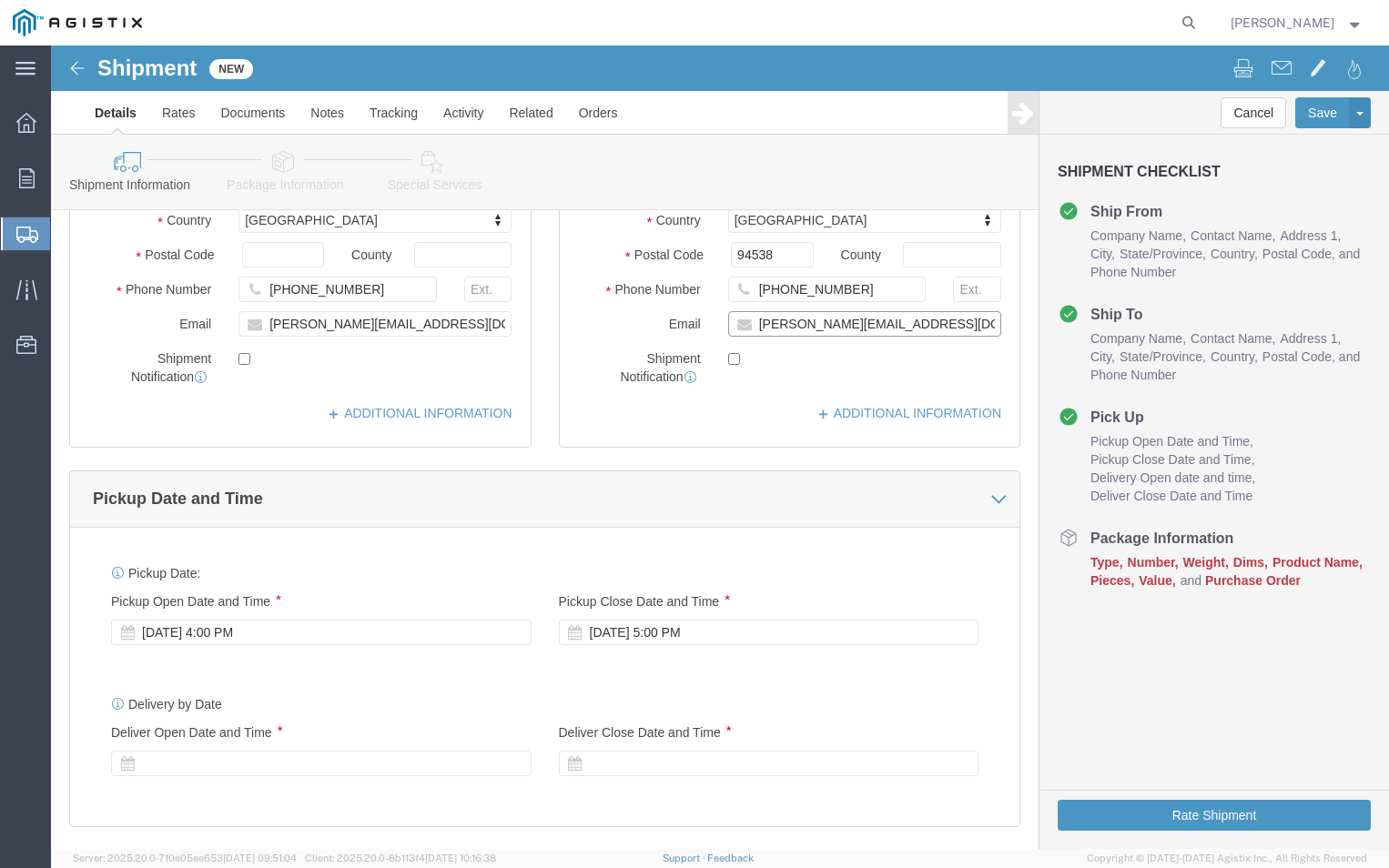
scroll to position [546, 0]
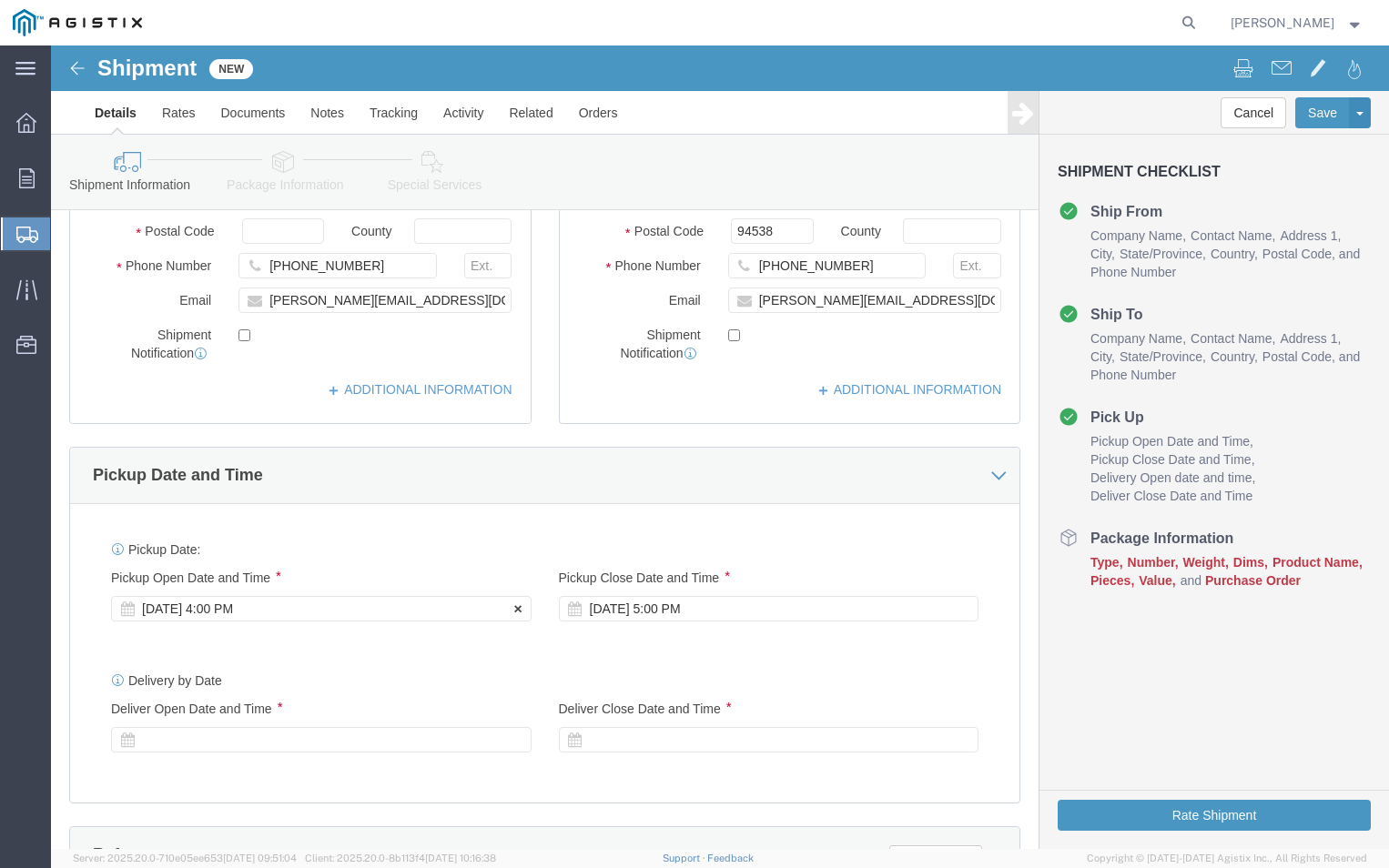
click div "[DATE] 4:00 PM"
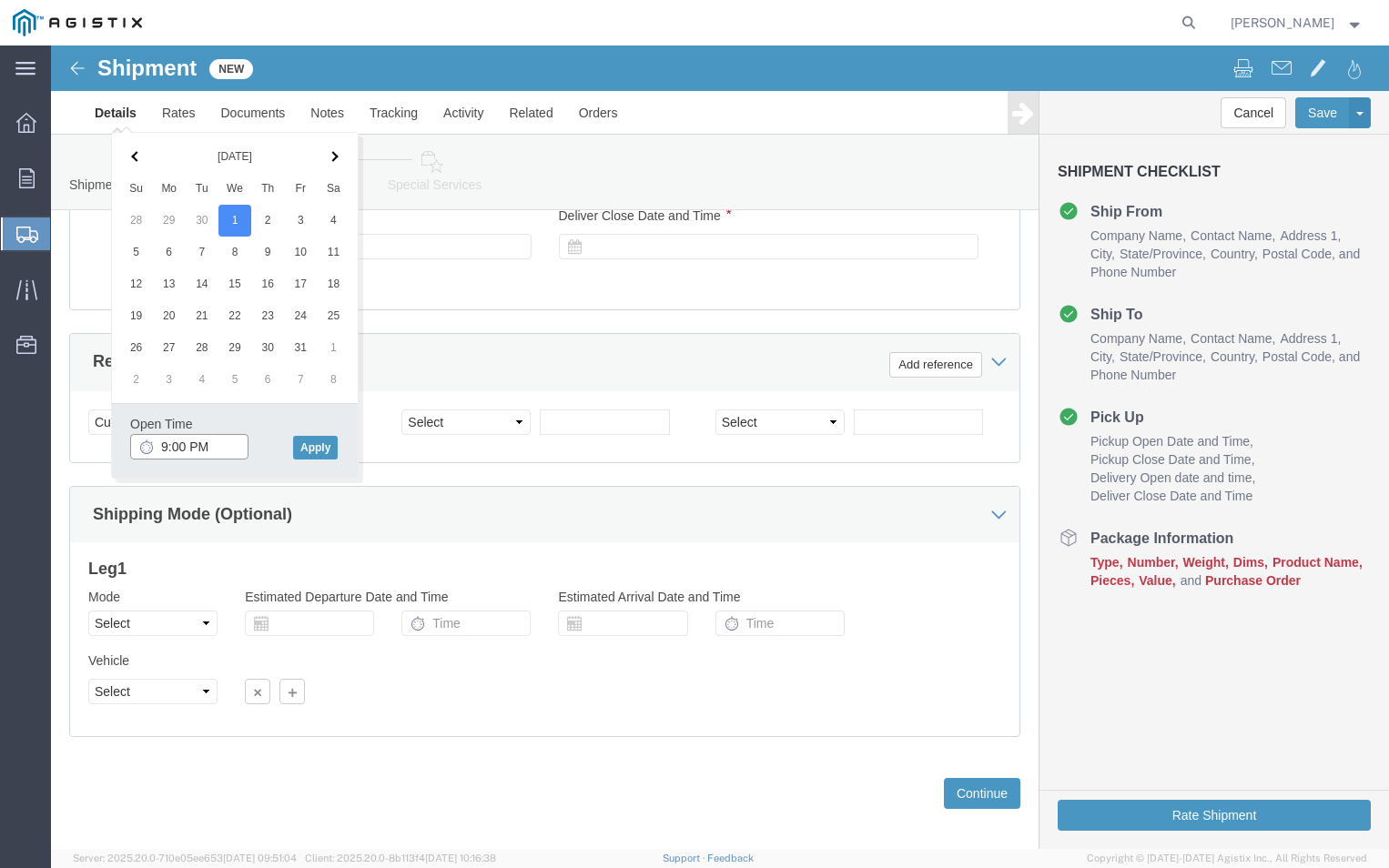
click input "9:00 PM"
type input "9:00 AM"
click button "Apply"
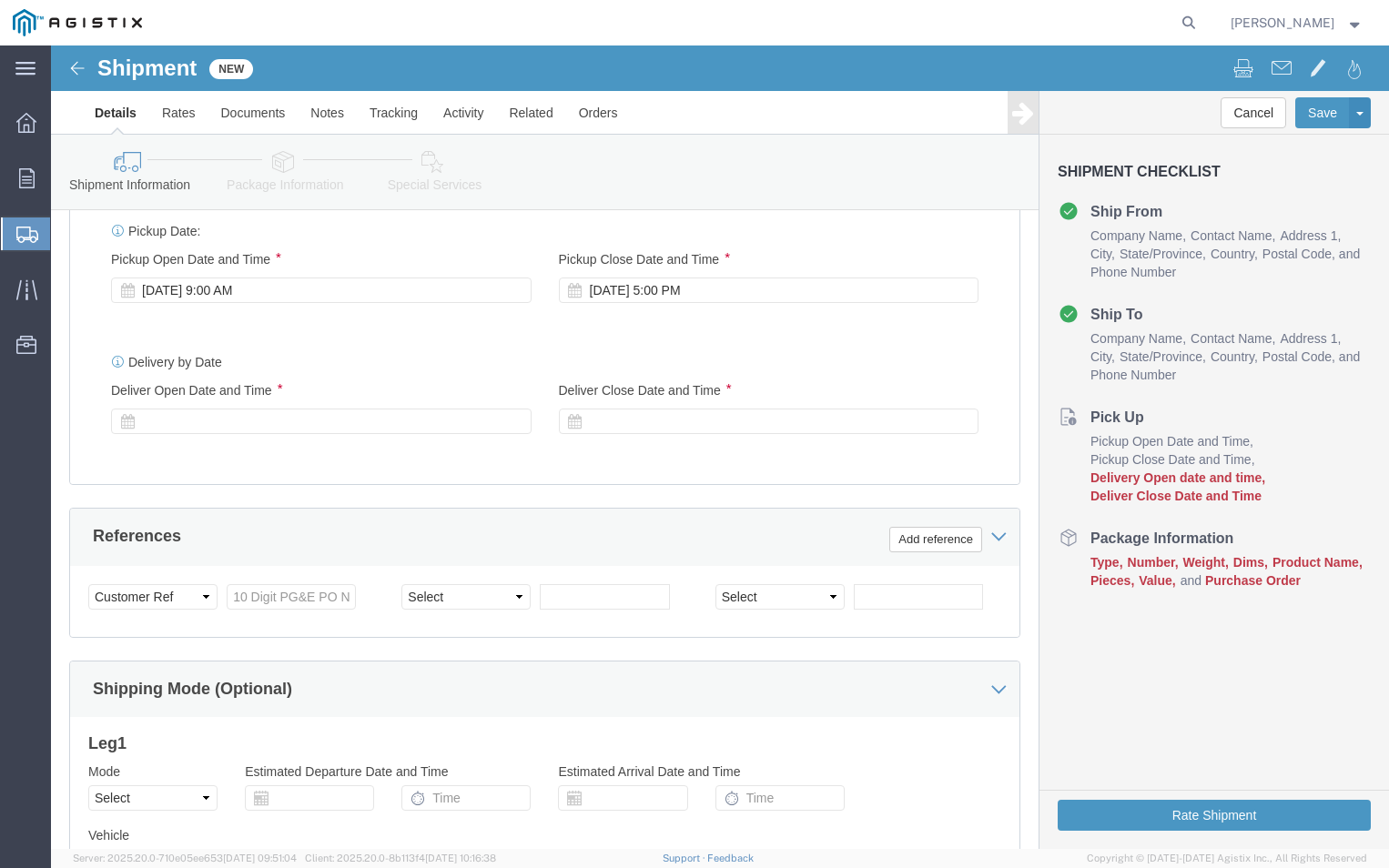
scroll to position [858, 0]
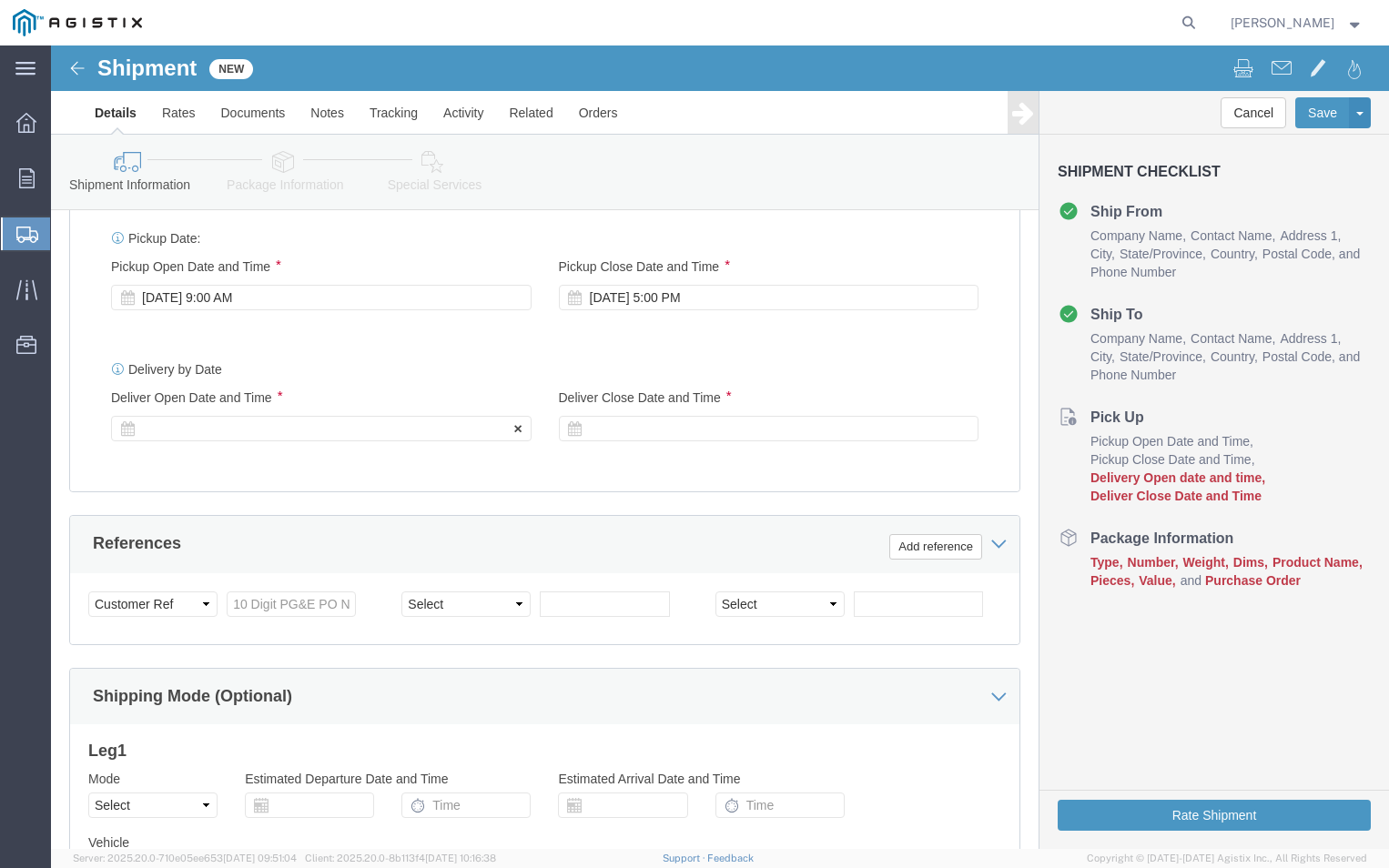
click div
click icon
click div "[DATE] 9:00 AM"
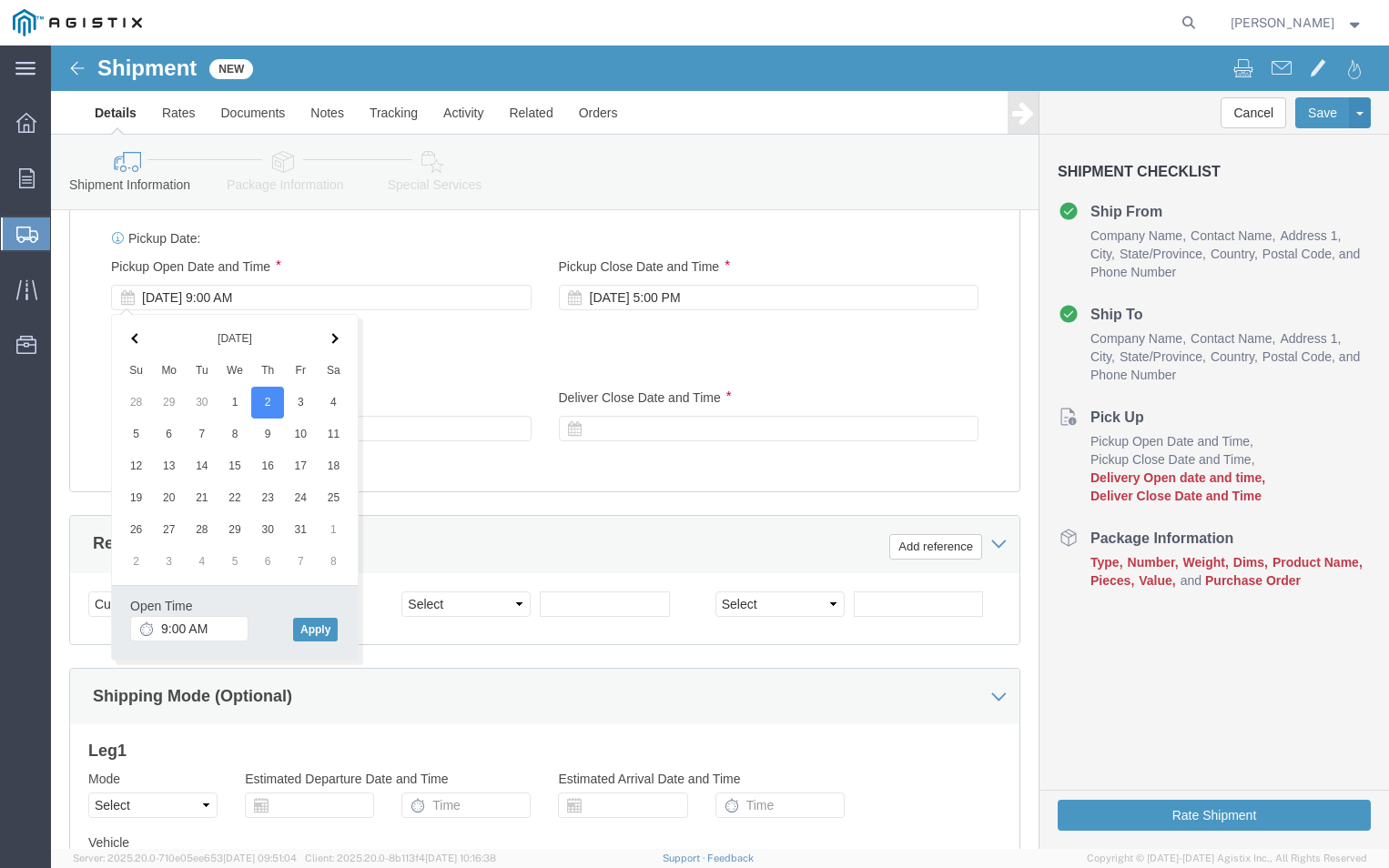
click div "Delivery by Date Delivery Start Date Delivery Start Time Deliver Open Date and …"
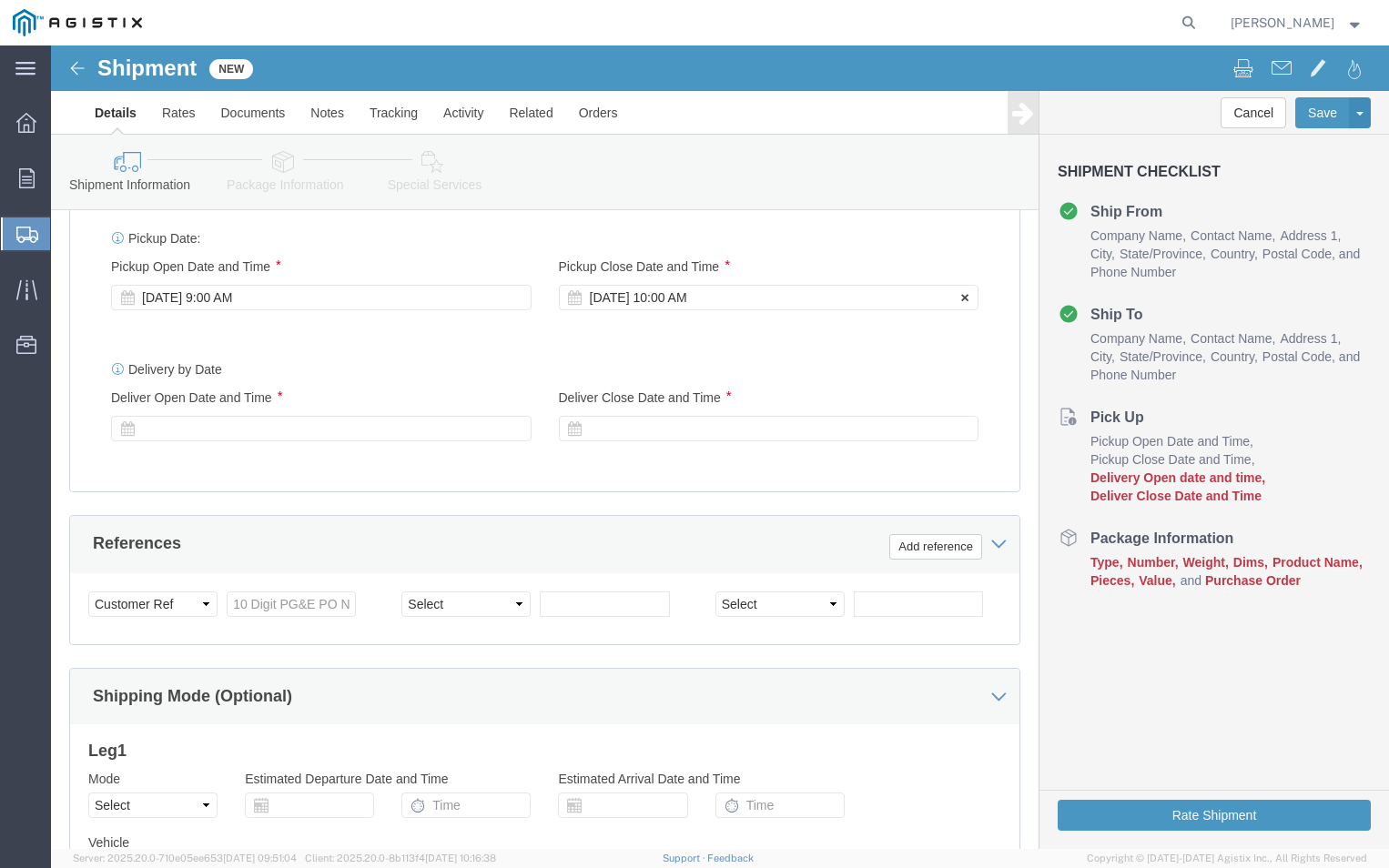
click div "[DATE] 10:00 AM"
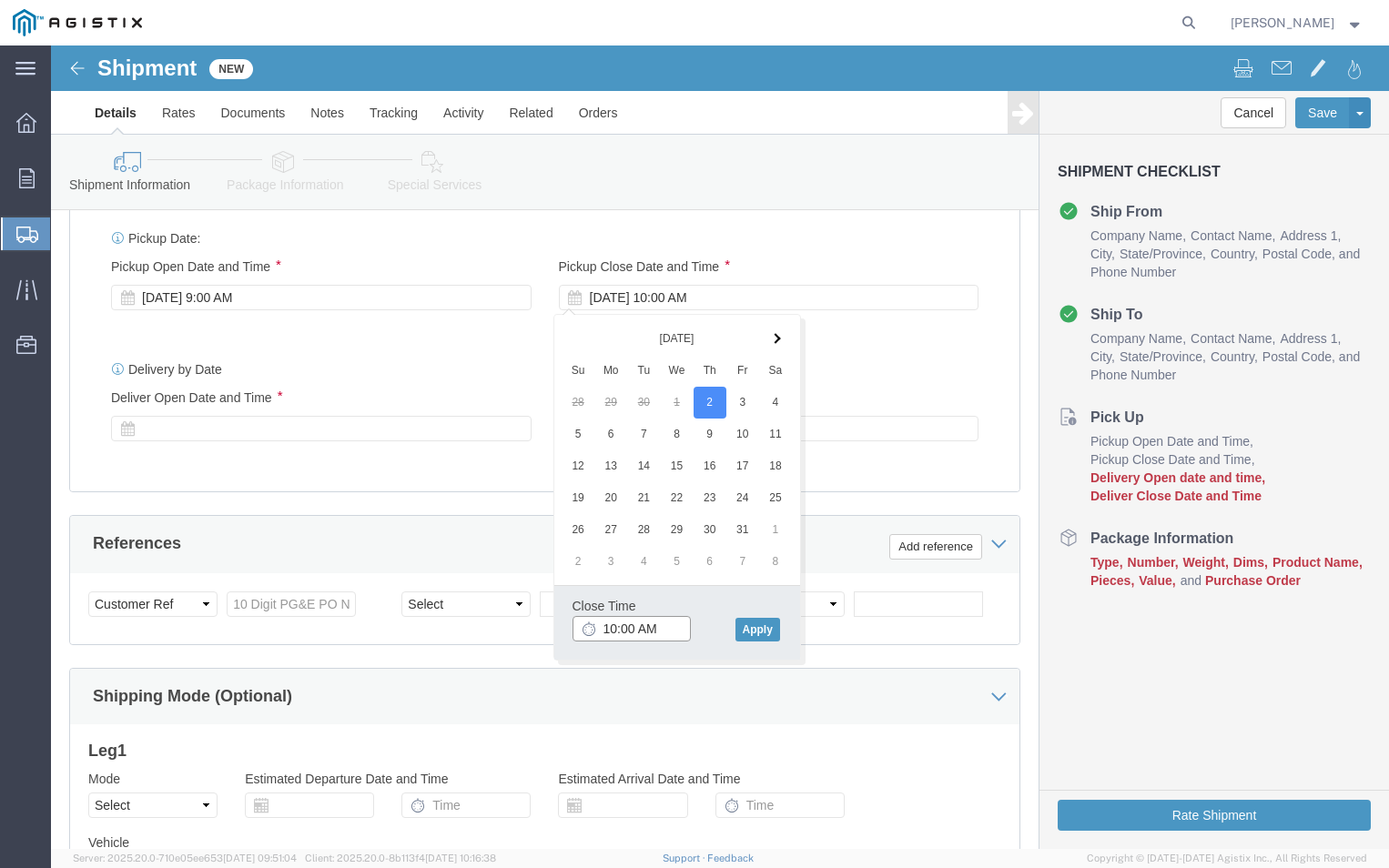
click input "10:00 AM"
click input "4:00 AM"
type input "4:00 PM"
click button "Apply"
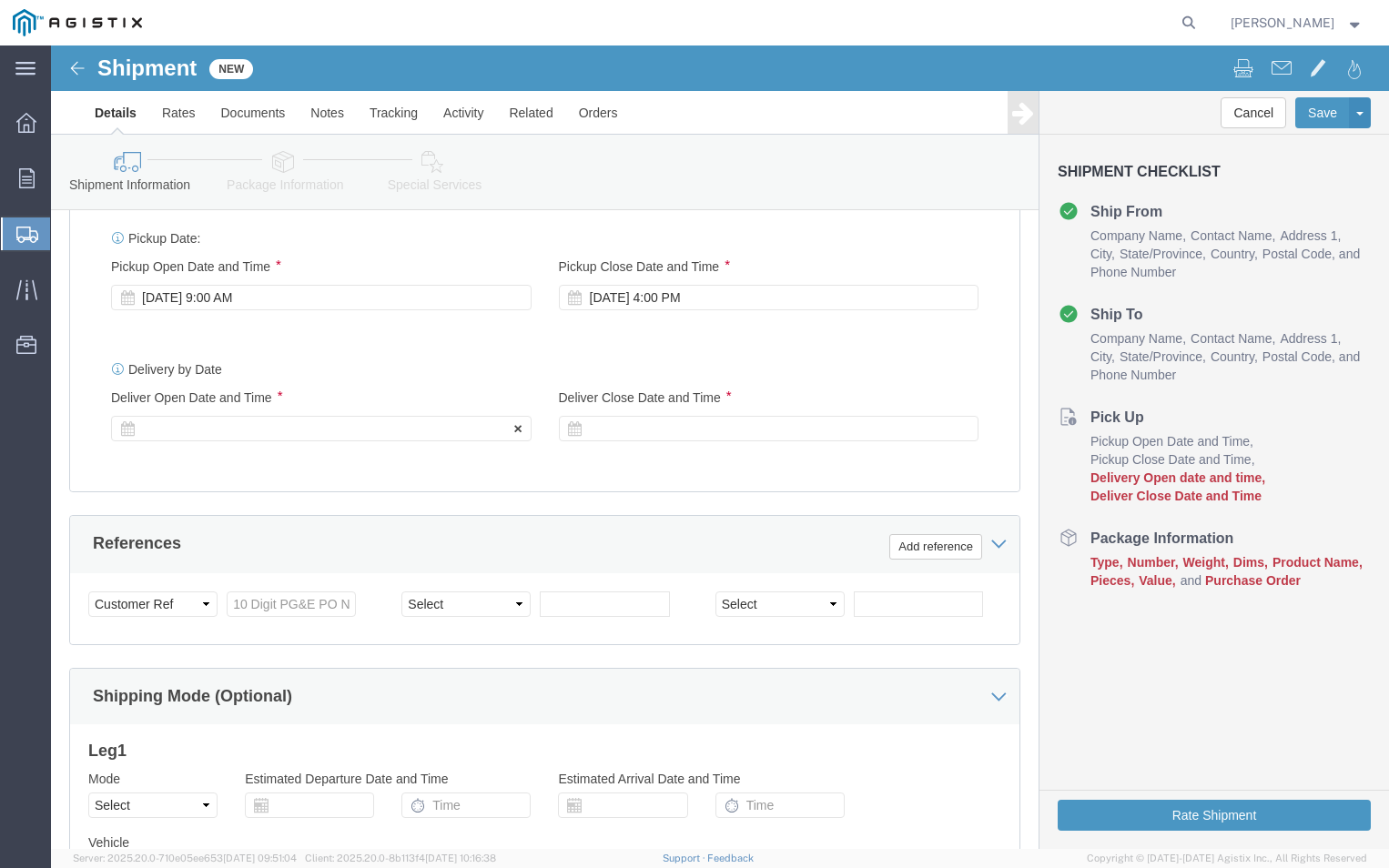
click div
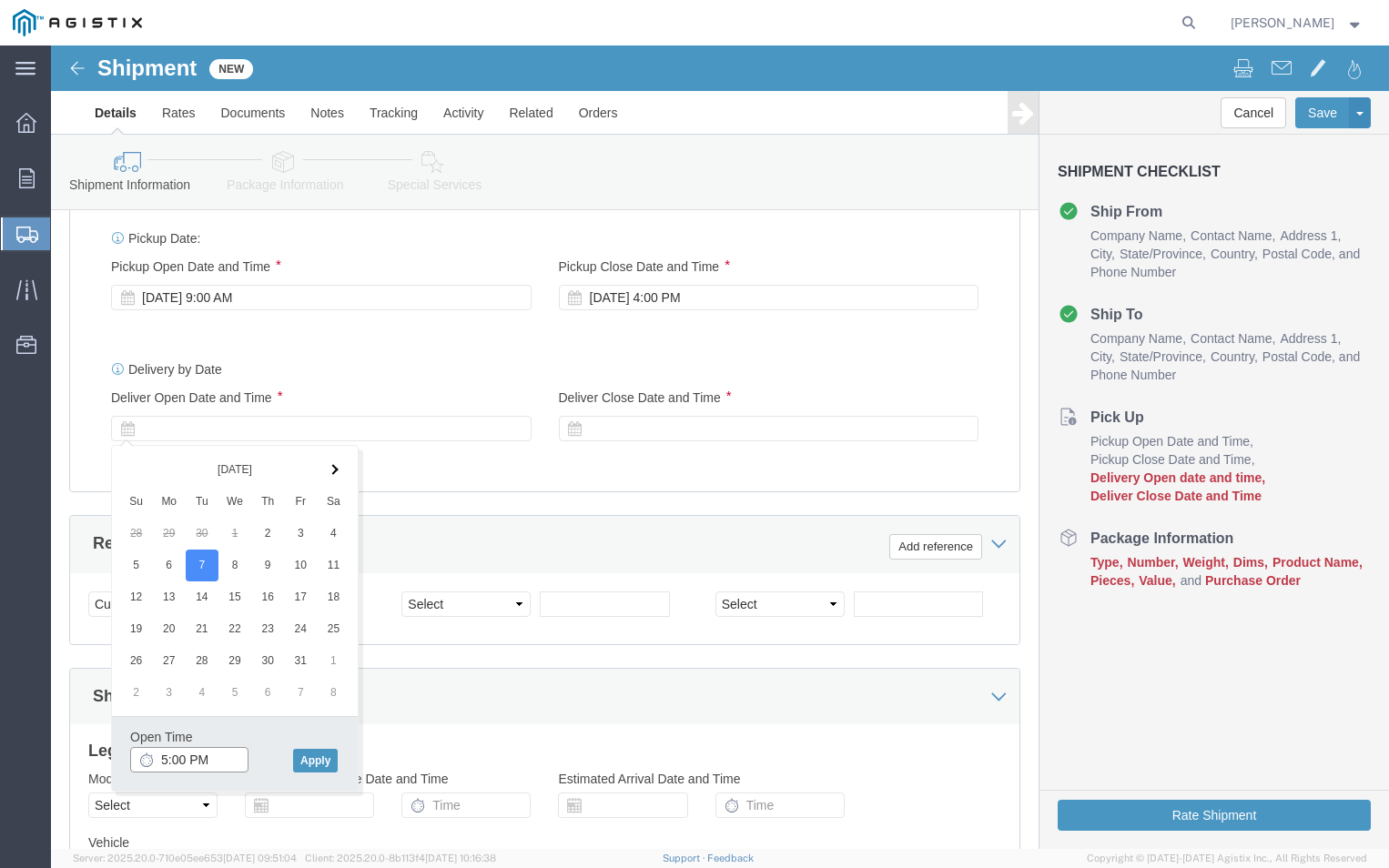
click input "5:00 PM"
click input "9:00 PM"
type input "9:00 AM"
click button "Apply"
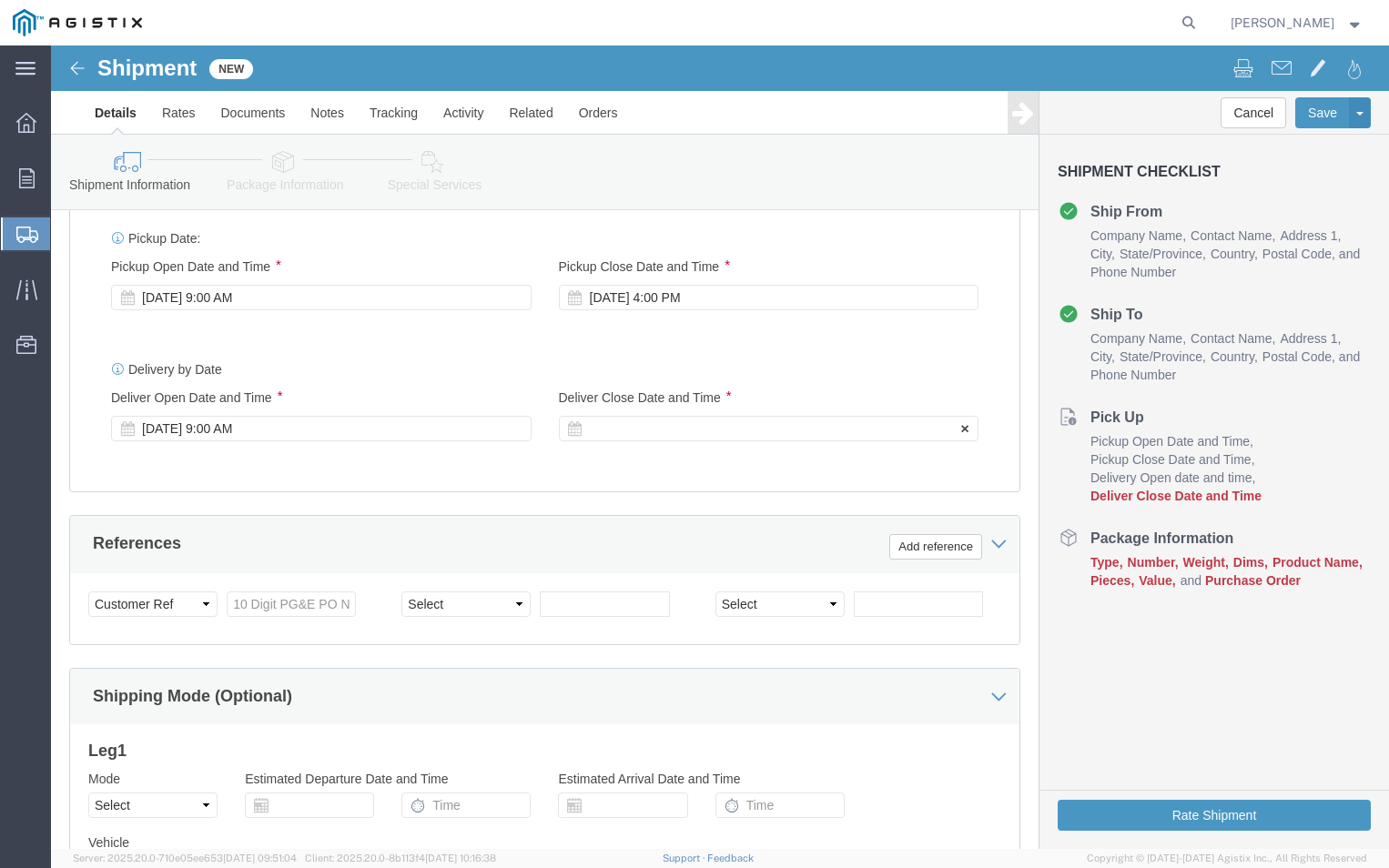
click icon
click div
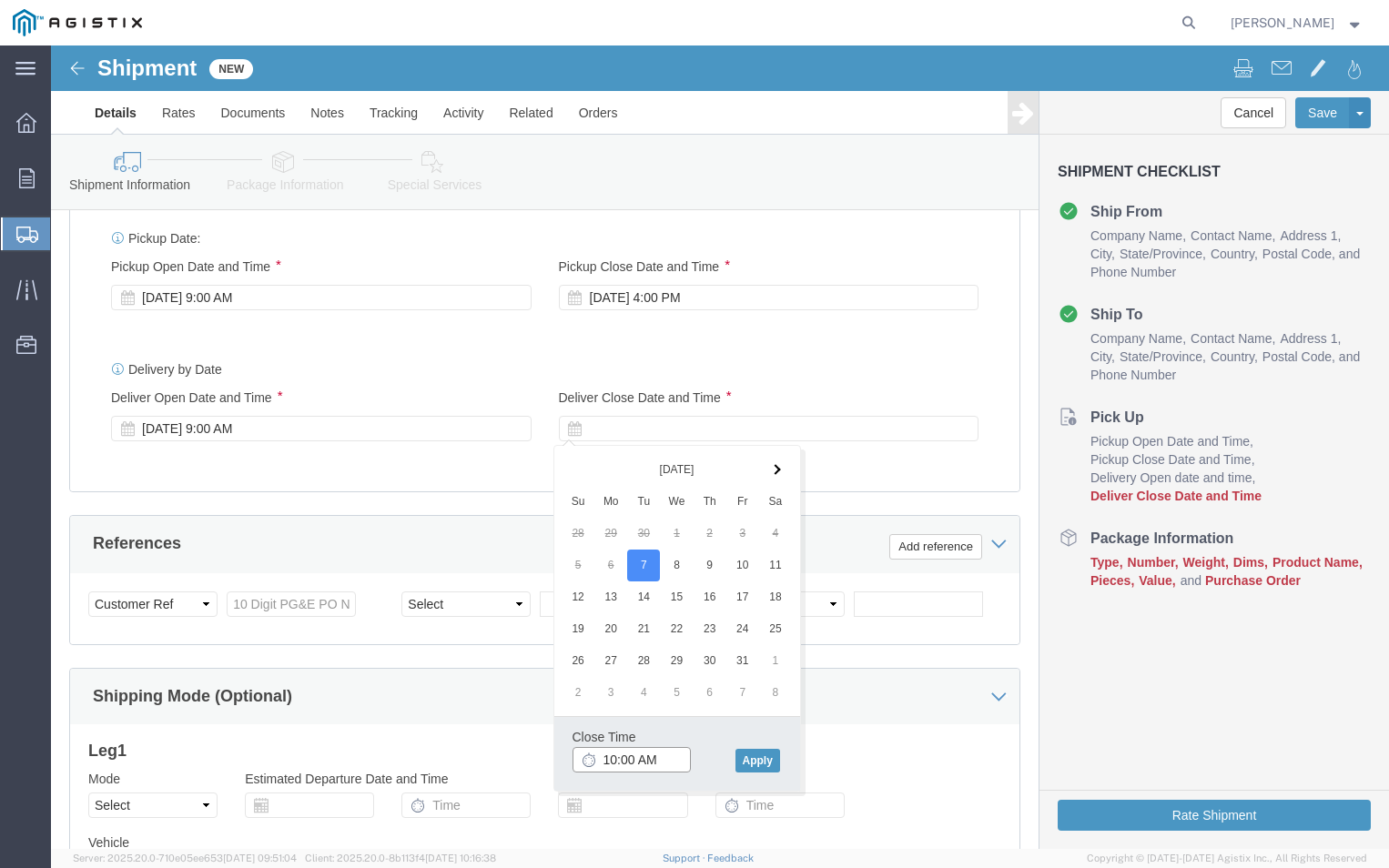
click input "10:00 AM"
click input "4:00 AM"
type input "4:00 PM"
click button "Apply"
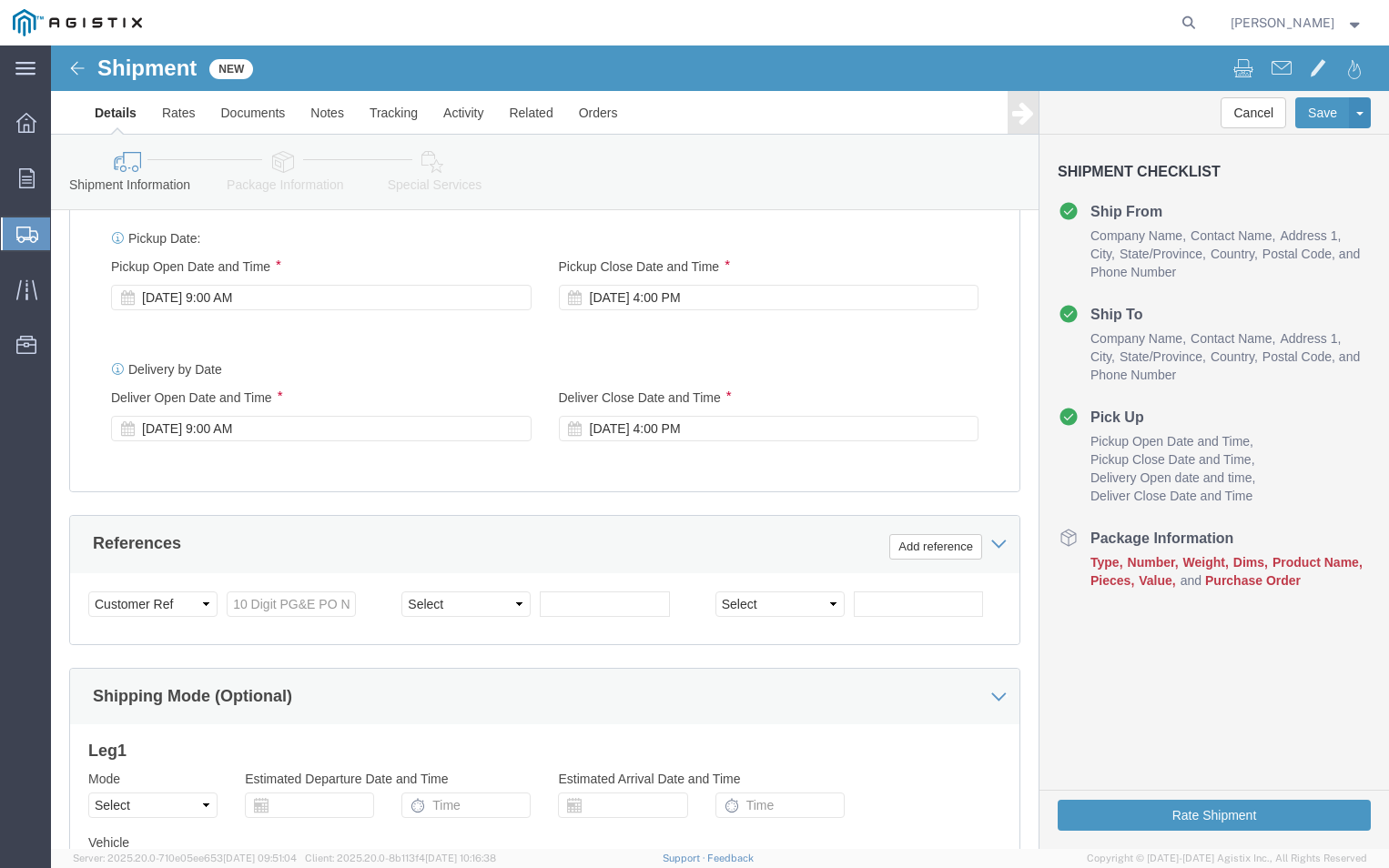
click div "Delivery Start Date Delivery Start Time Deliver Open Date and Time [DATE] 9:00 …"
click input "text"
type input "3501389211"
click select "Select Account Type Activity ID Airline Appointment Number ASN Batch Request # …"
select select "ORDERNUM"
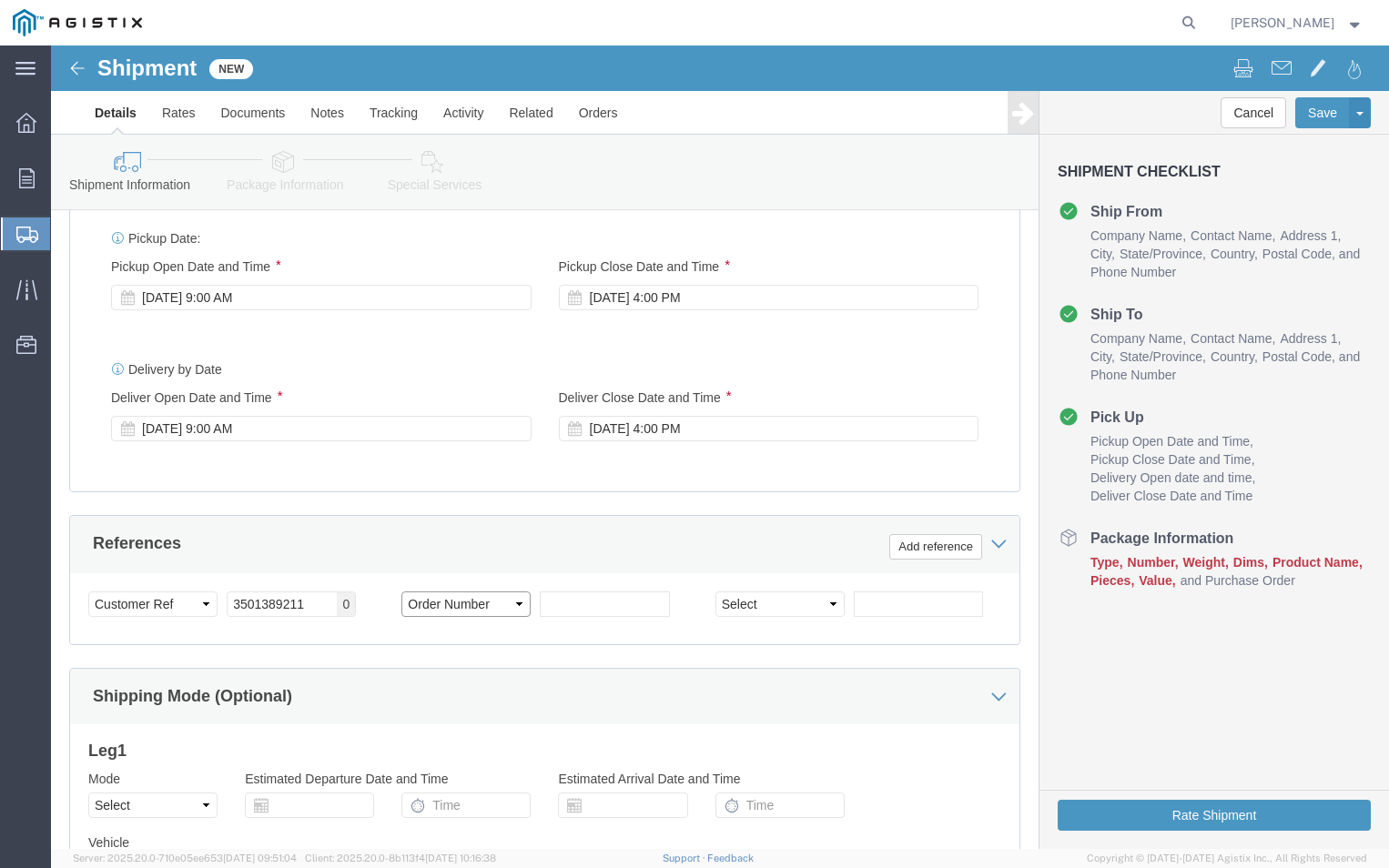
click select "Select Account Type Activity ID Airline Appointment Number ASN Batch Request # …"
drag, startPoint x: 516, startPoint y: 558, endPoint x: 512, endPoint y: 542, distance: 16.5
click input "text"
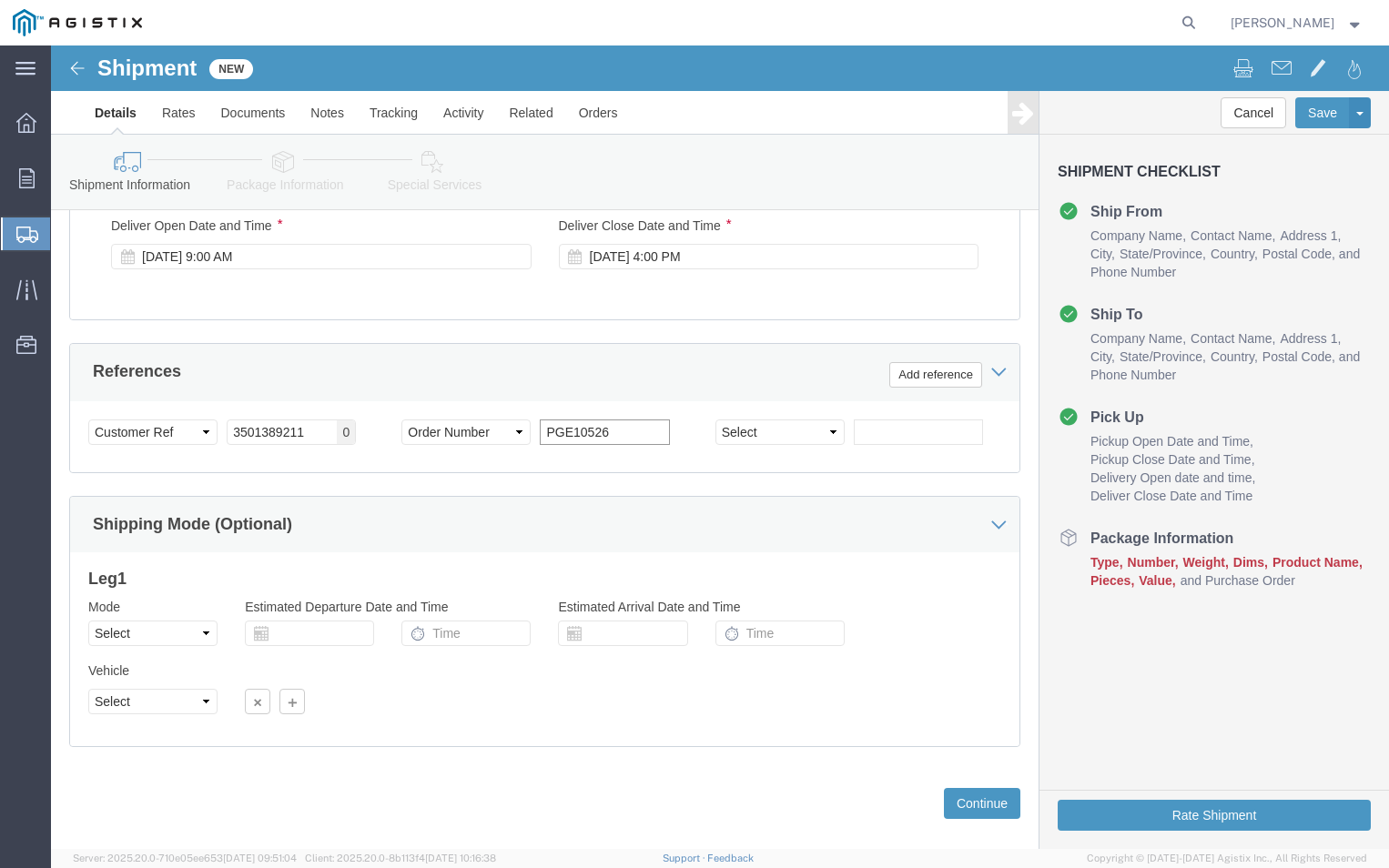
scroll to position [1055, 0]
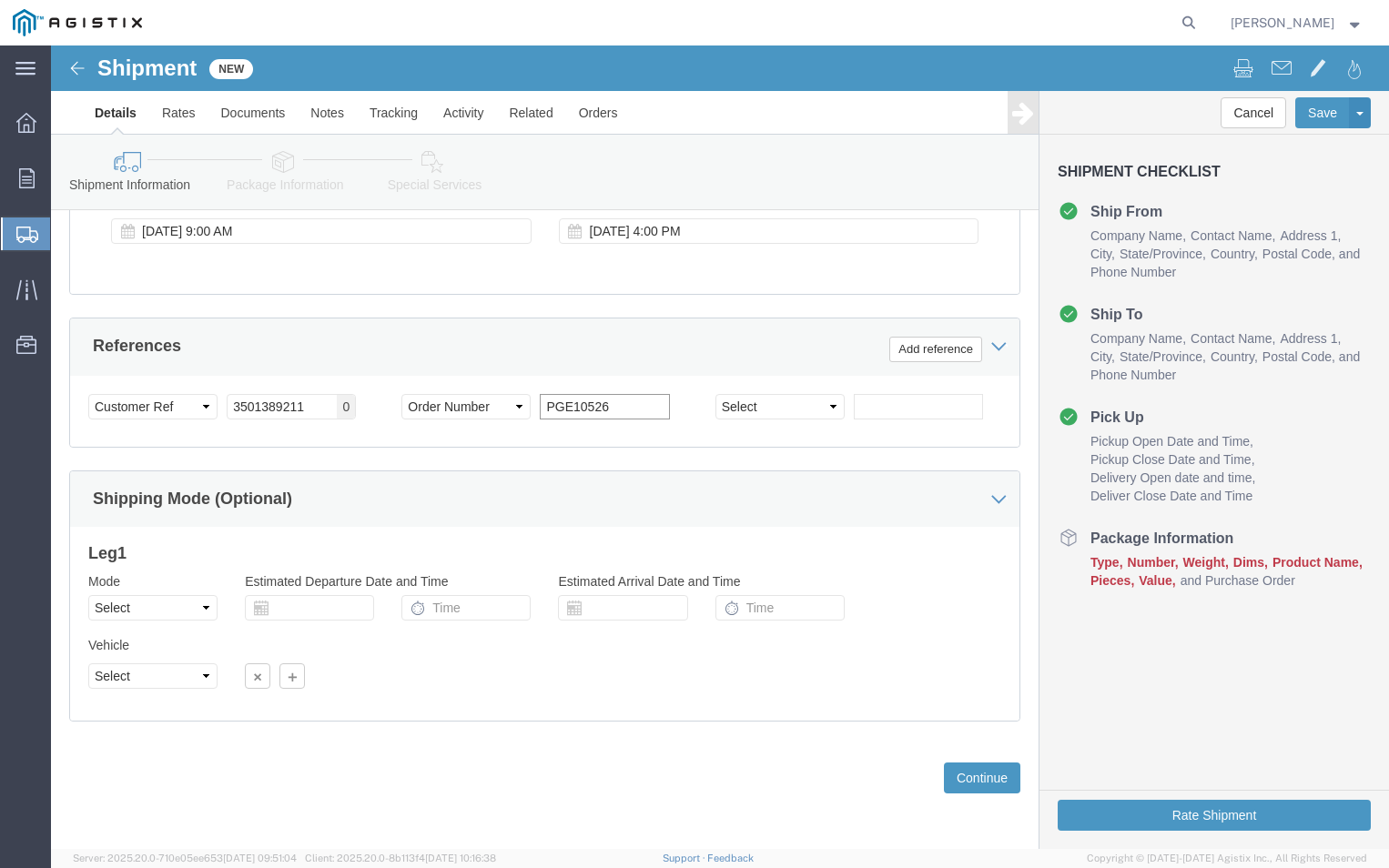
type input "PGE10526"
click select "Select Air Less than Truckload Multi-Leg Ocean Freight Rail Small Parcel Truckl…"
select select "LTL"
click select "Select Air Less than Truckload Multi-Leg Ocean Freight Rail Small Parcel Truckl…"
click button "Continue"
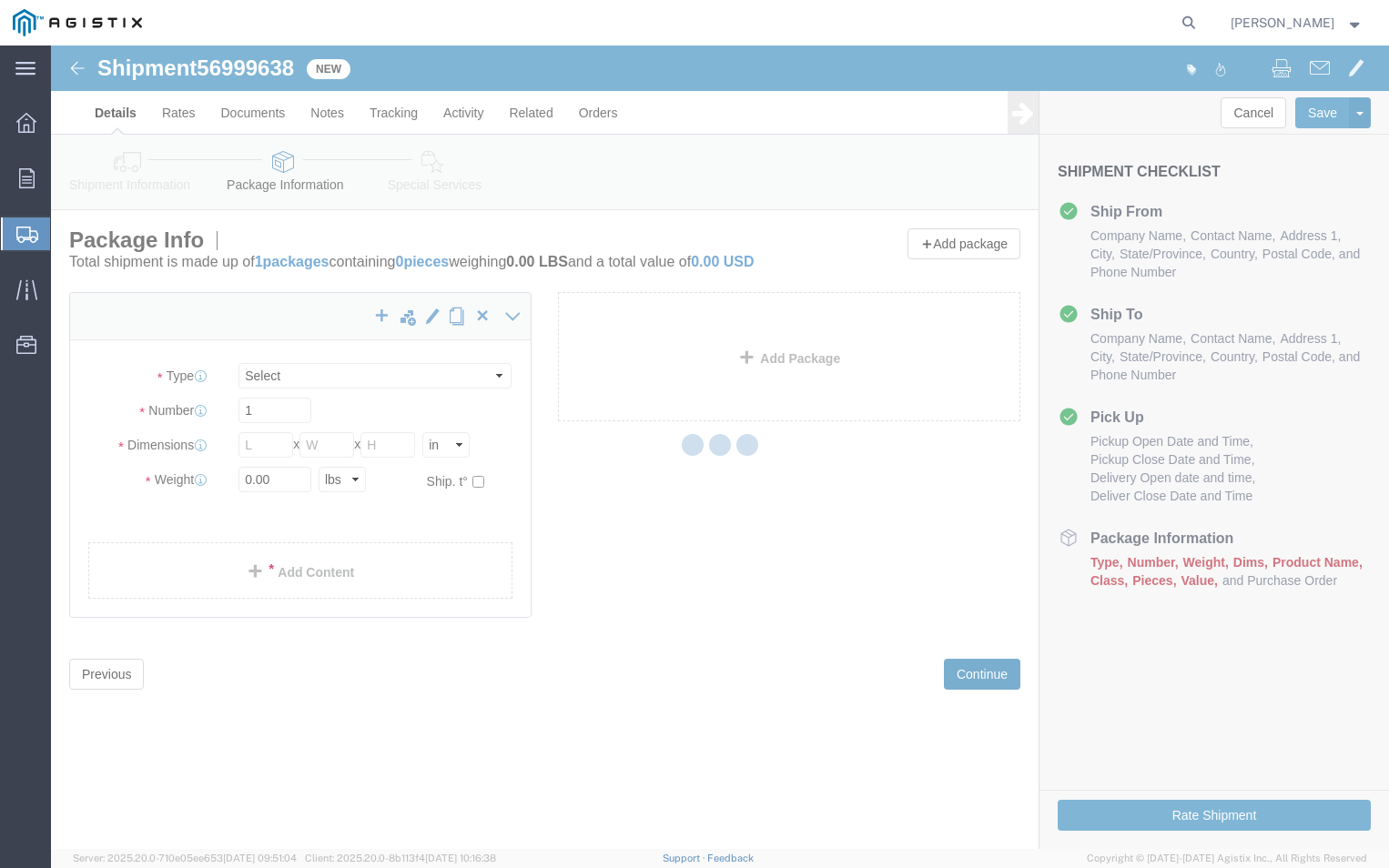
select select "CBOX"
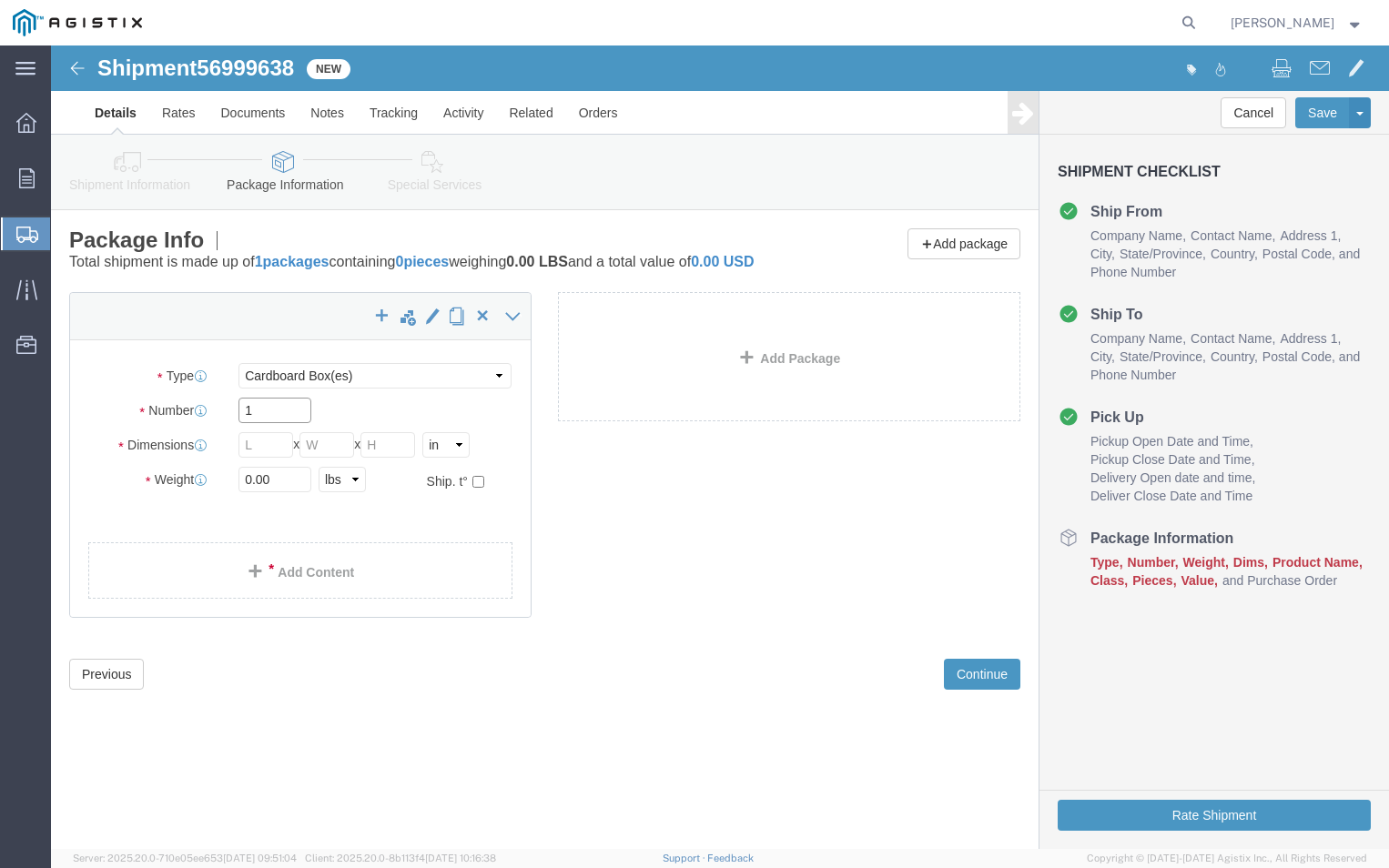
click input "1"
type input "6"
click div "6"
click select "Select Bulk Bundle(s) Cardboard Box(es) Carton(s) Crate(s) Drum(s) (Fiberboard)…"
select select "CRAT"
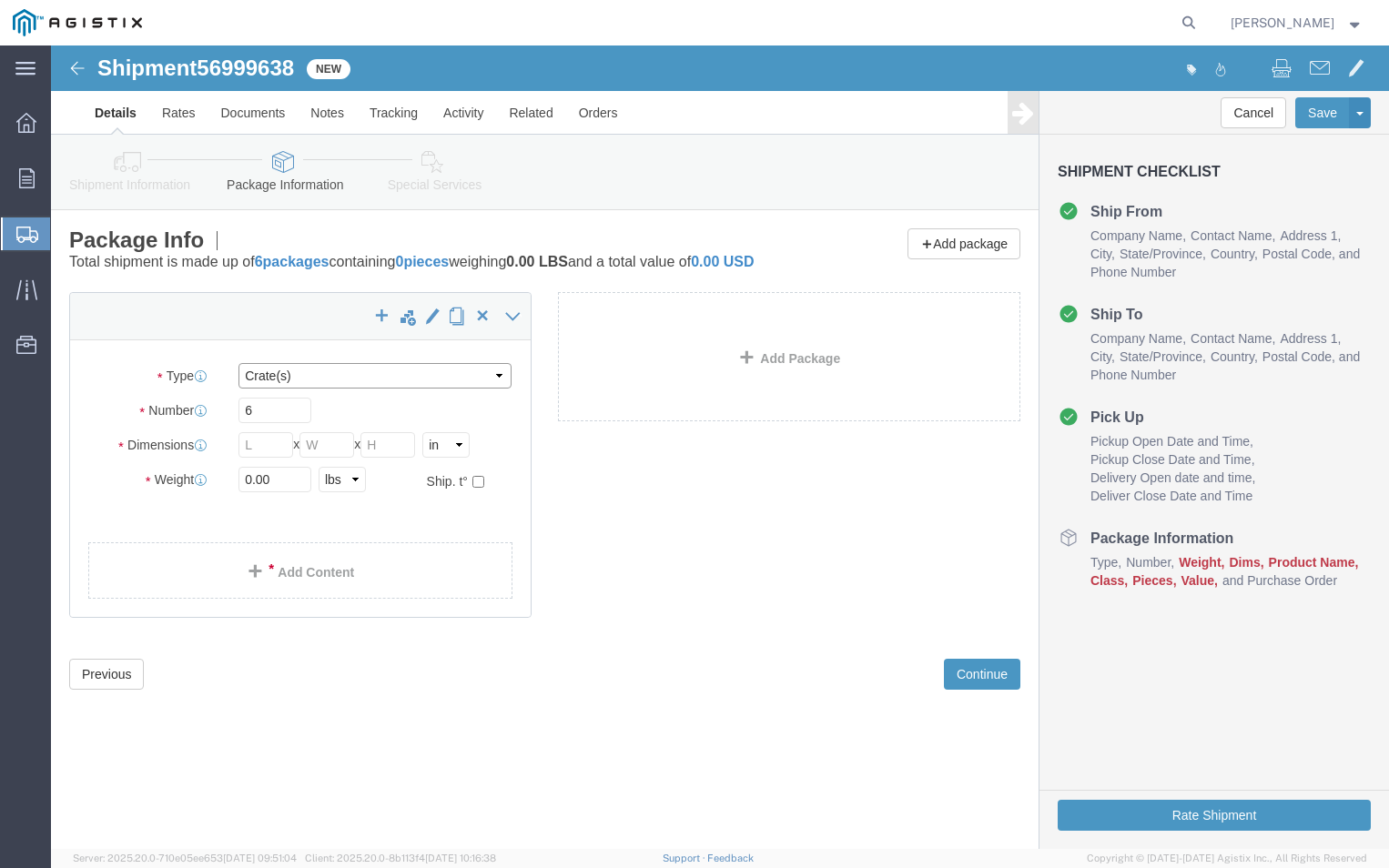
click select "Select Bulk Bundle(s) Cardboard Box(es) Carton(s) Crate(s) Drum(s) (Fiberboard)…"
click div "6"
click input "text"
click input "6"
type input "4"
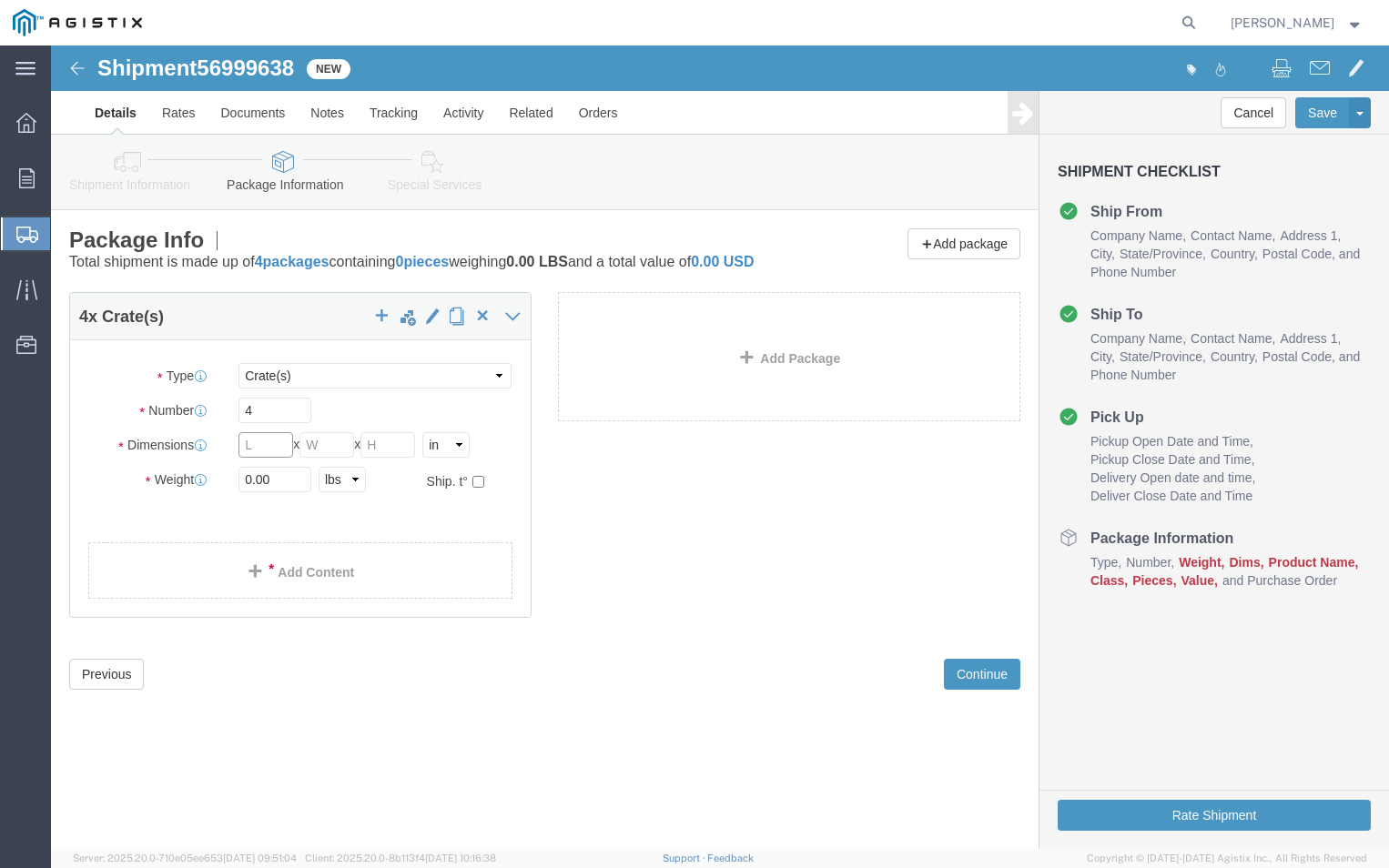
click input "text"
type input "42"
click input "text"
type input "40"
drag, startPoint x: 348, startPoint y: 420, endPoint x: 345, endPoint y: 405, distance: 15.3
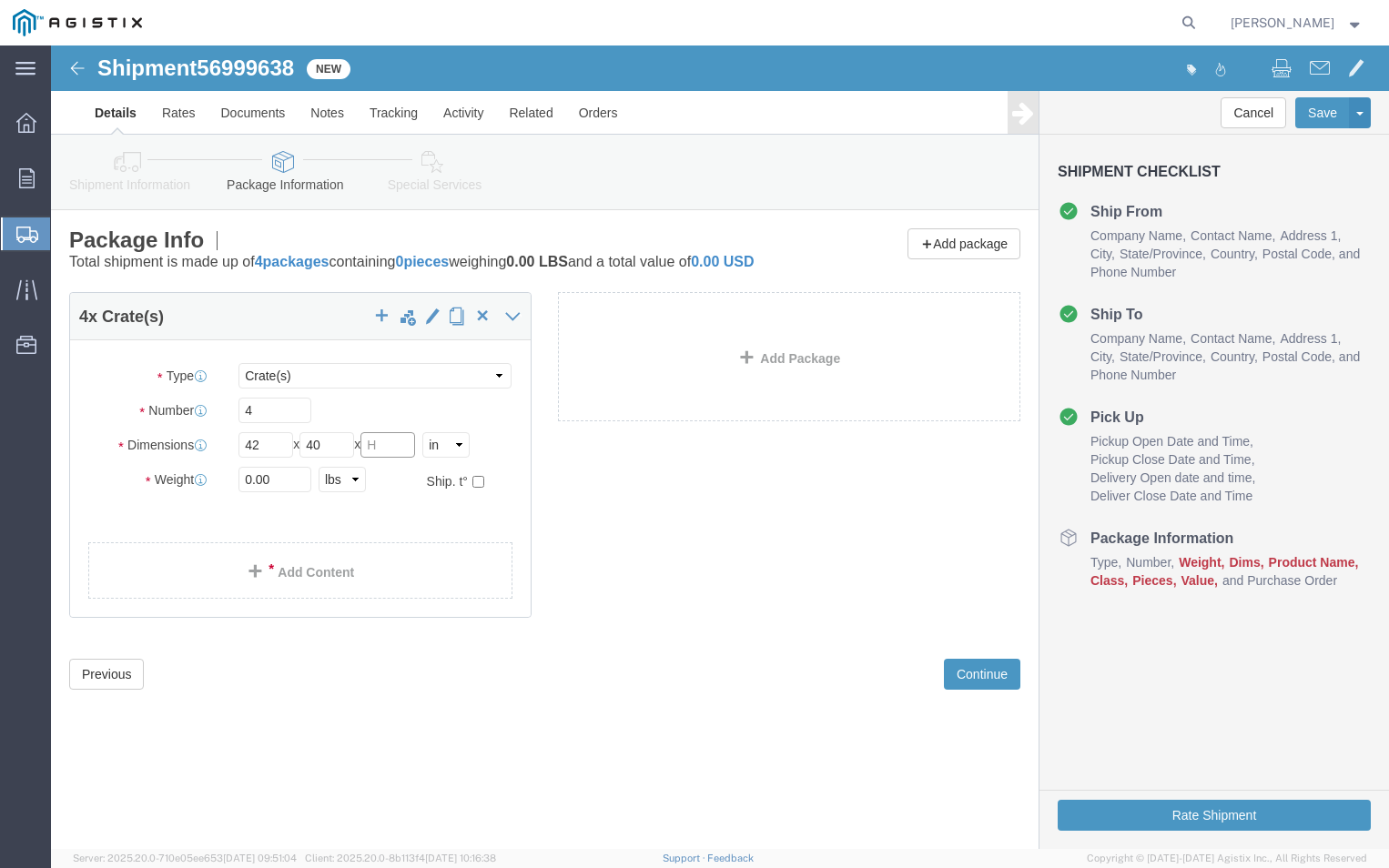
click input "text"
type input "30"
click div "4 x Crate(s) Package Type Select Bulk Bundle(s) Cardboard Box(es) Carton(s) Cra…"
click input "0.00"
type input "0"
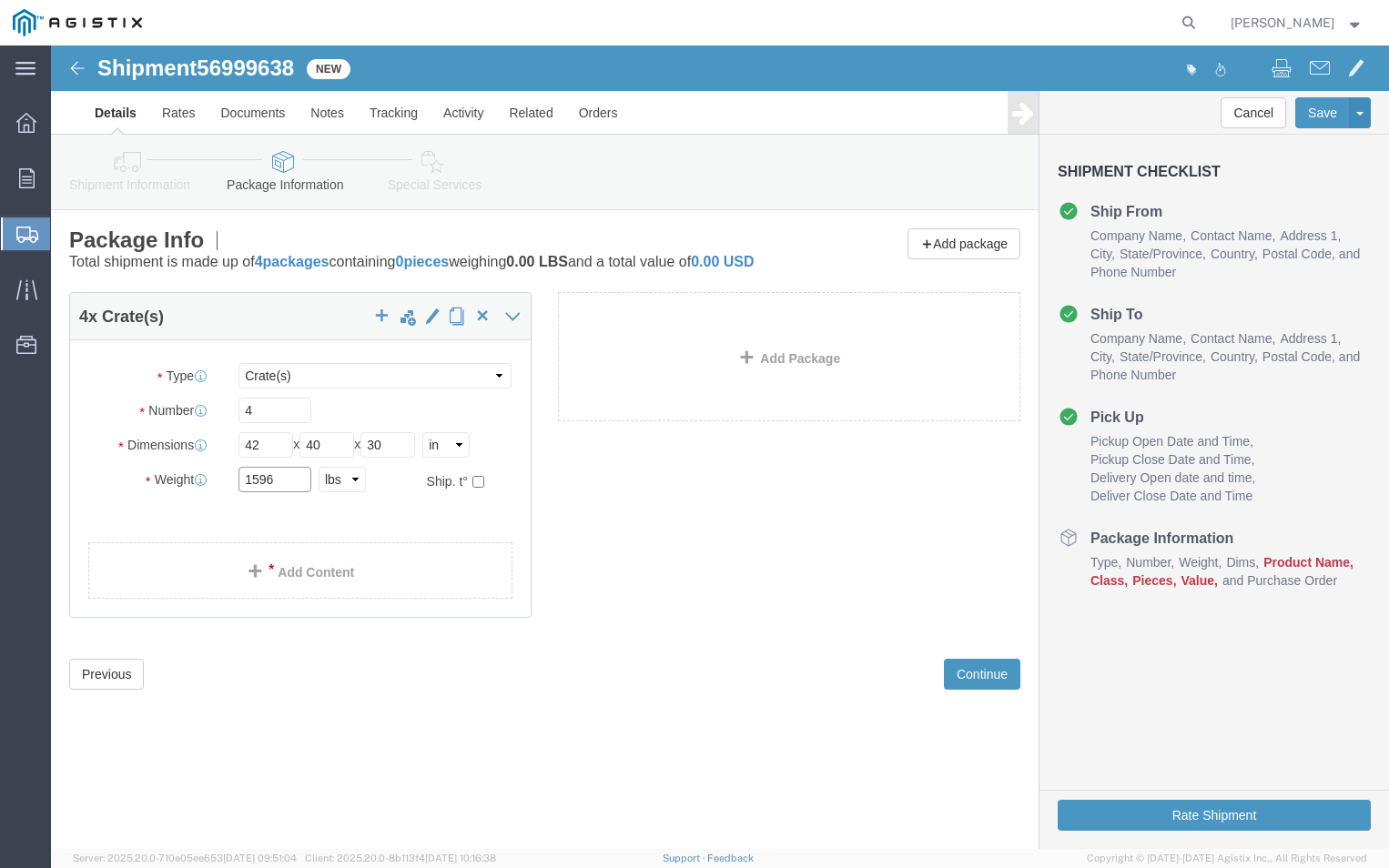
type input "1596"
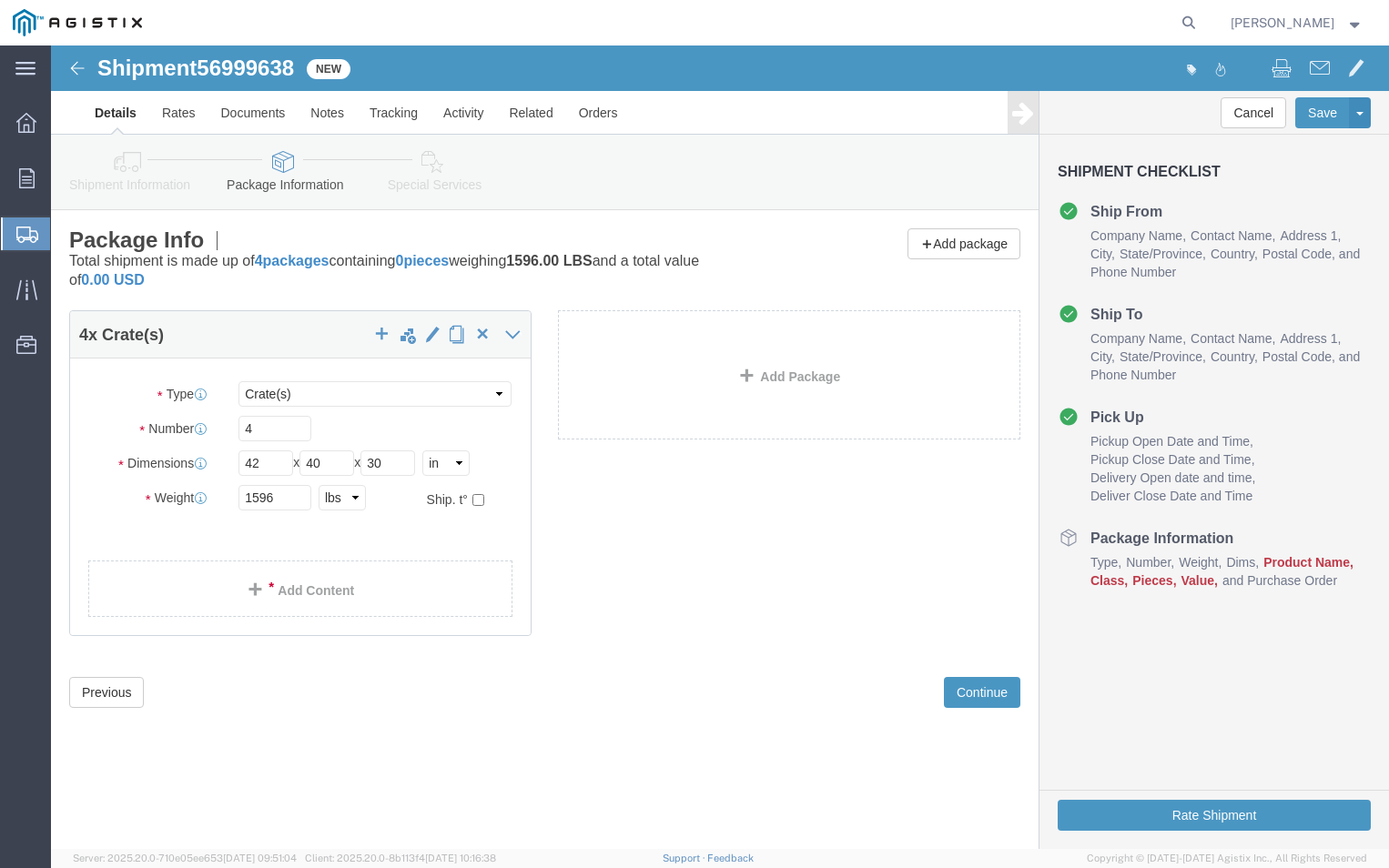
click ul
click link "Add Content"
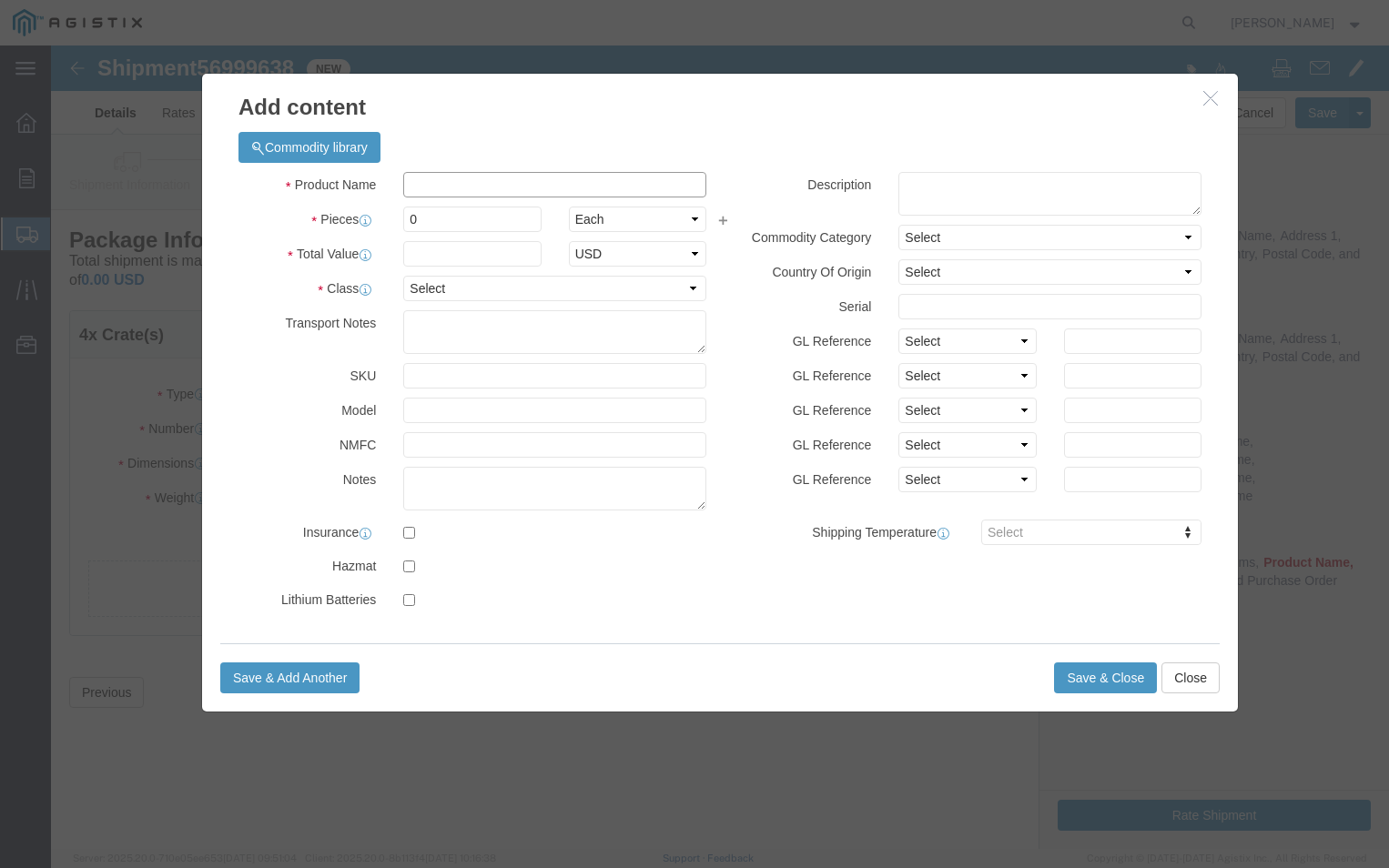
click input "text"
type input "E-PGEM250102"
click input "0"
type input "6"
click input "text"
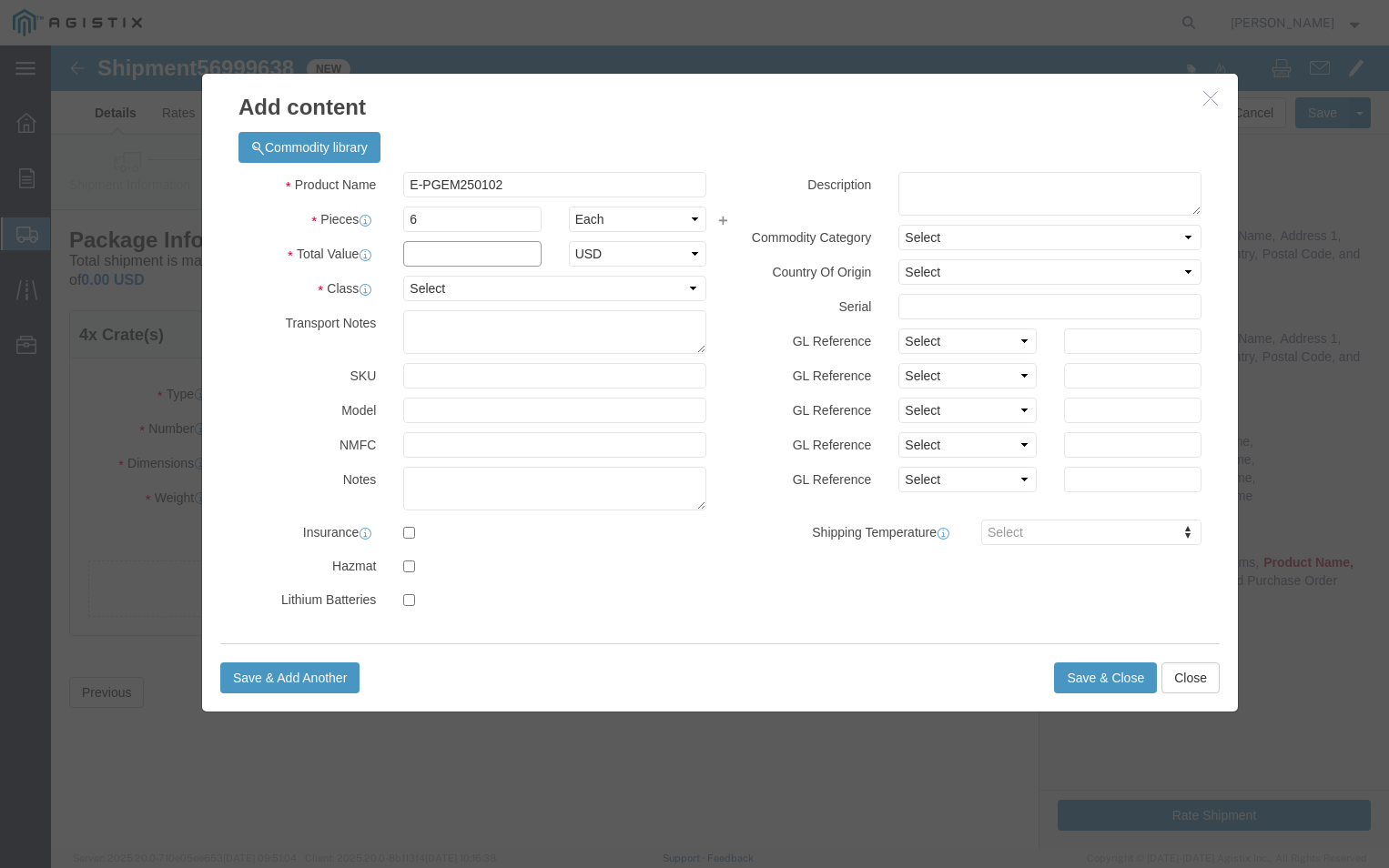
type input "1500"
click select "Select 50 55 60 65 70 85 92.5 100 125 175 250 300 400"
select select "70"
click select "Select 50 55 60 65 70 85 92.5 100 125 175 250 300 400"
click textarea
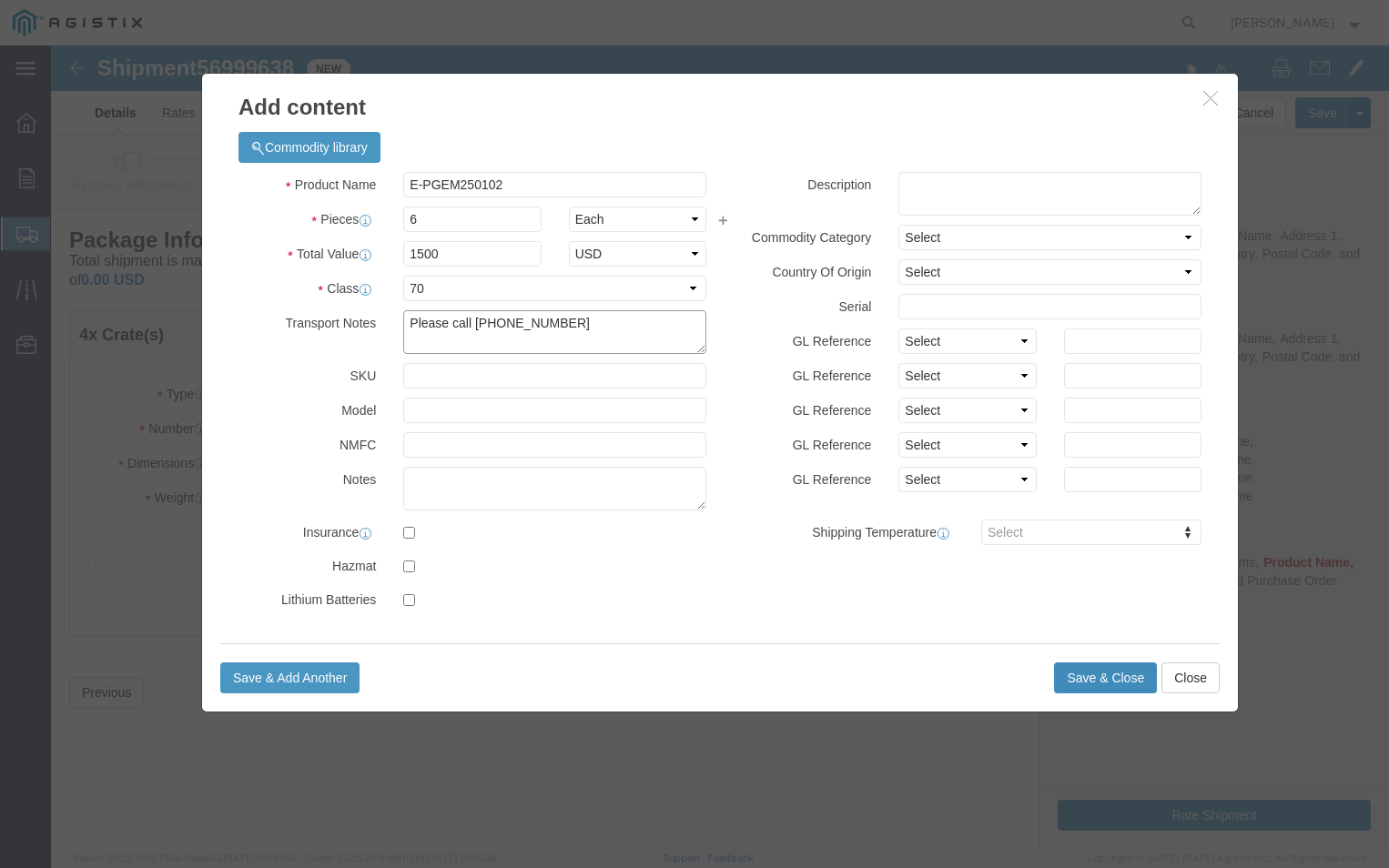
type textarea "Please call [PHONE_NUMBER]"
click button "Save & Close"
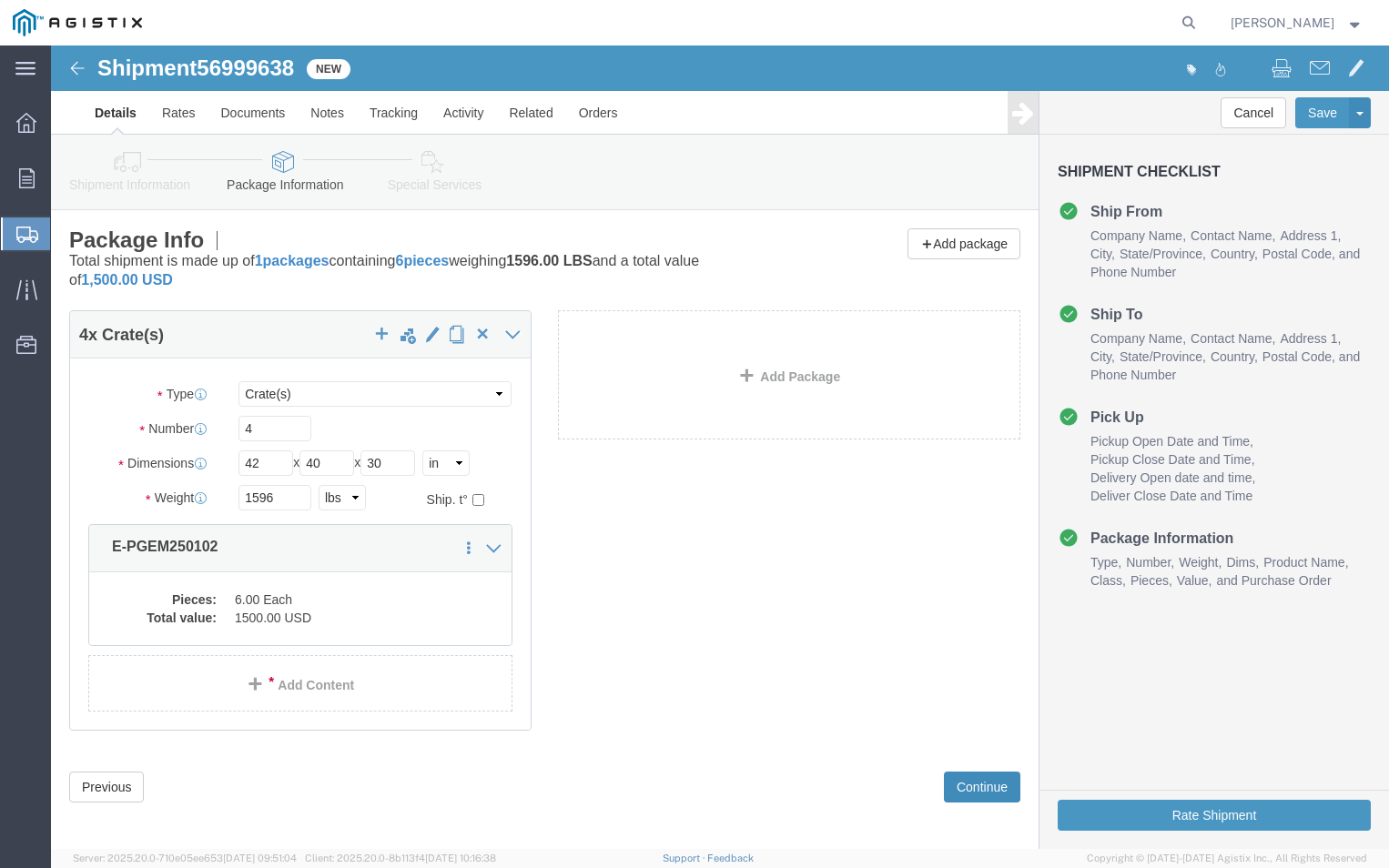
click button "Continue"
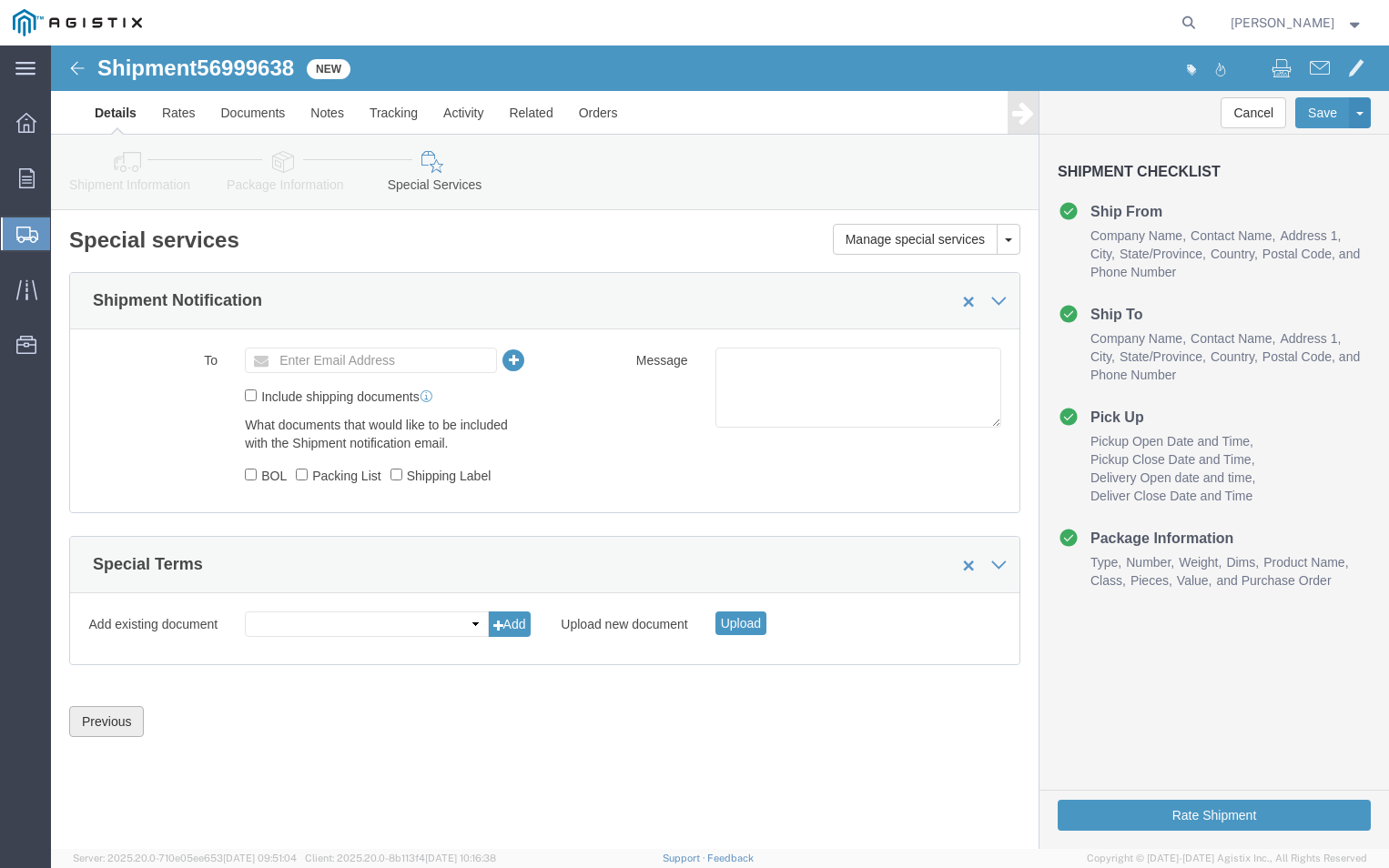
click button "Previous"
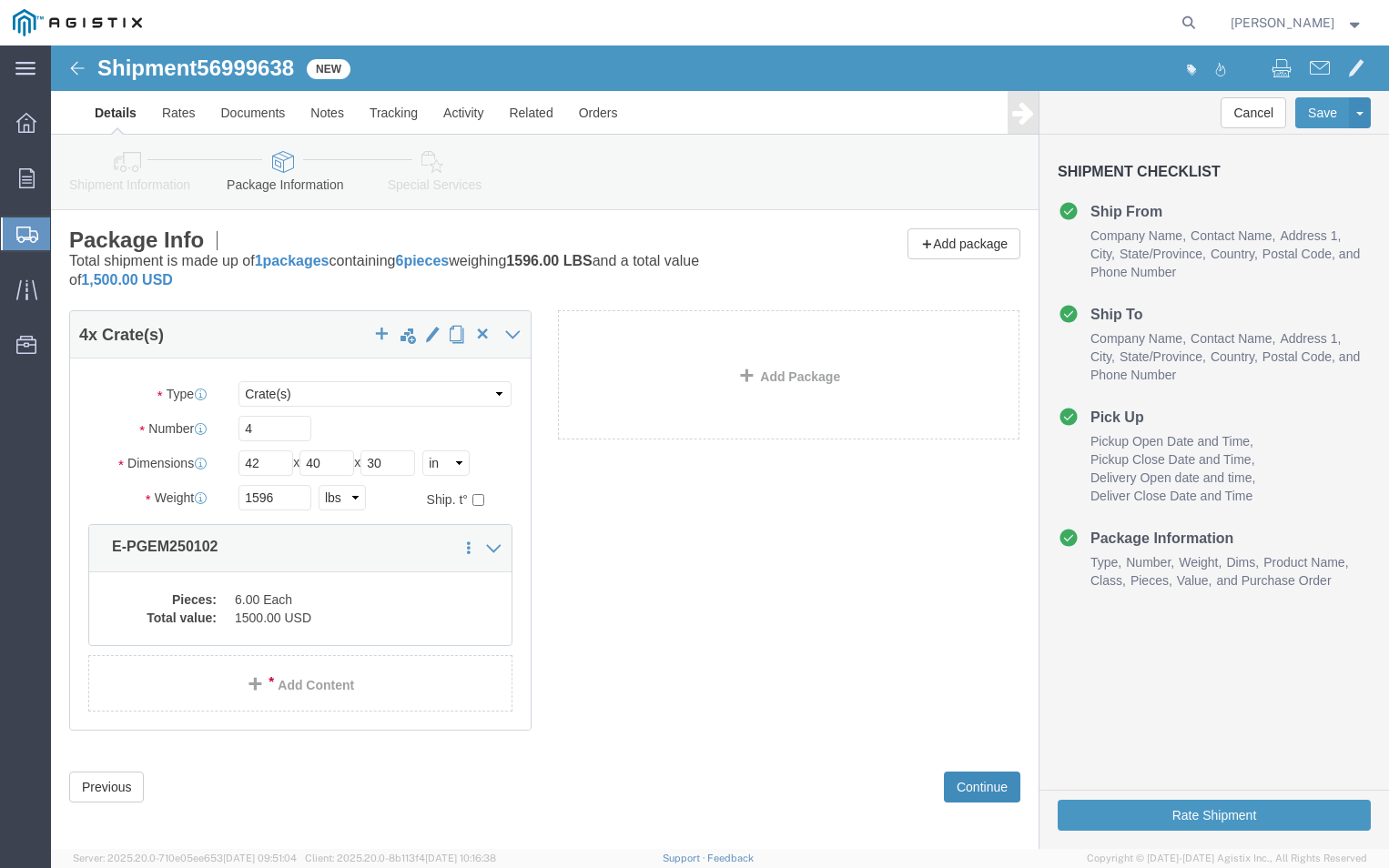
click button "Continue"
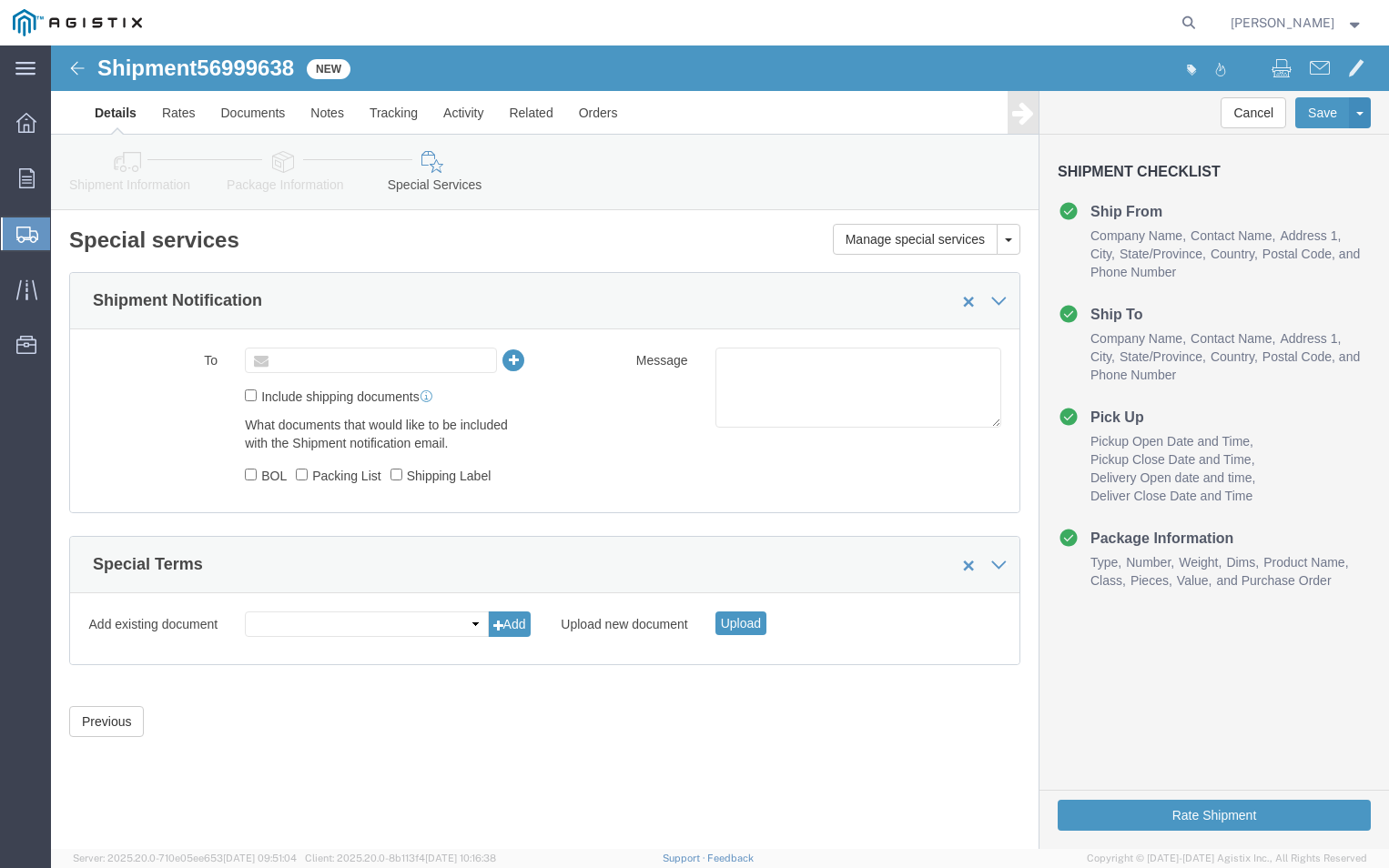
click input "text"
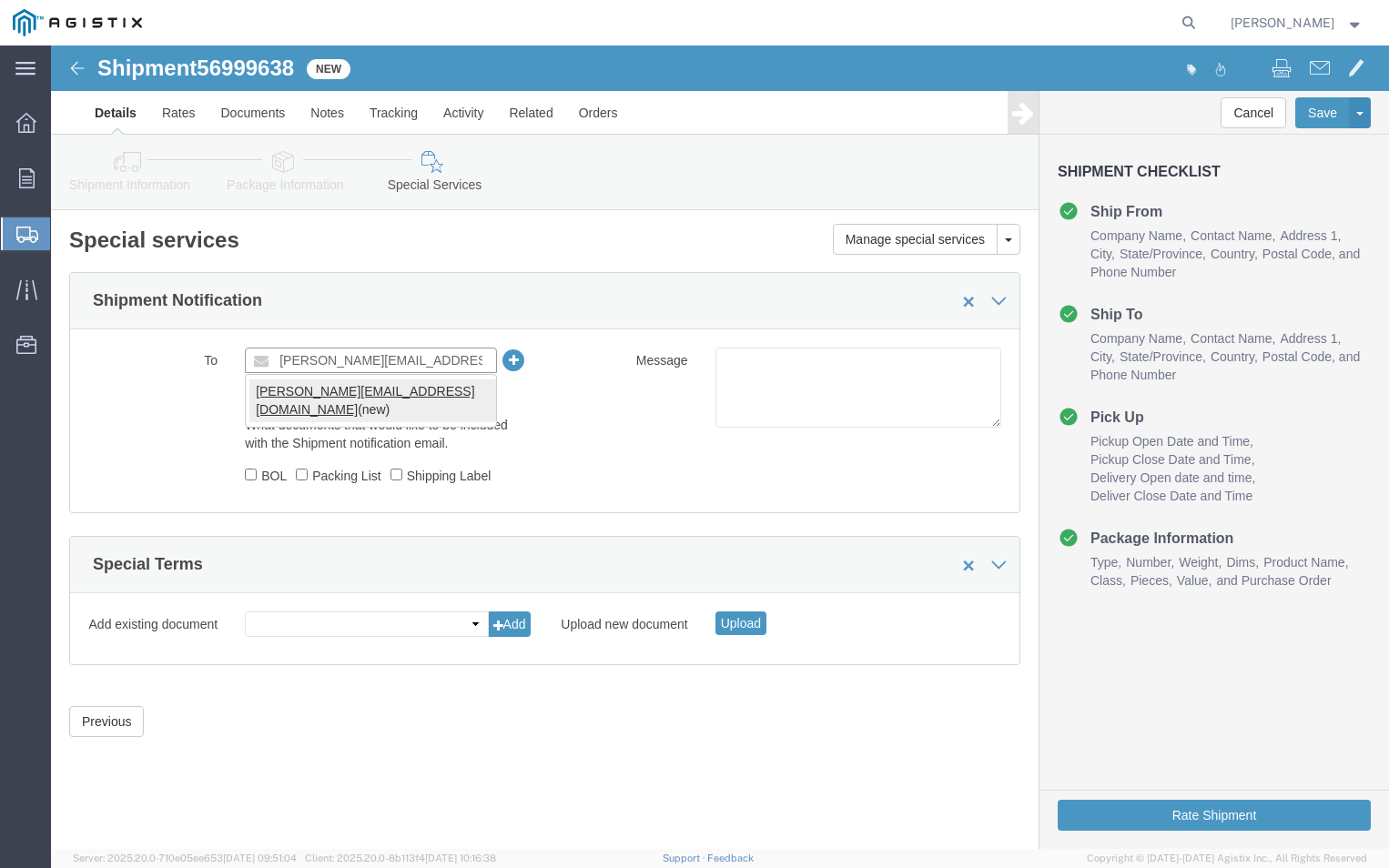
type input "[PERSON_NAME][EMAIL_ADDRESS][DOMAIN_NAME]"
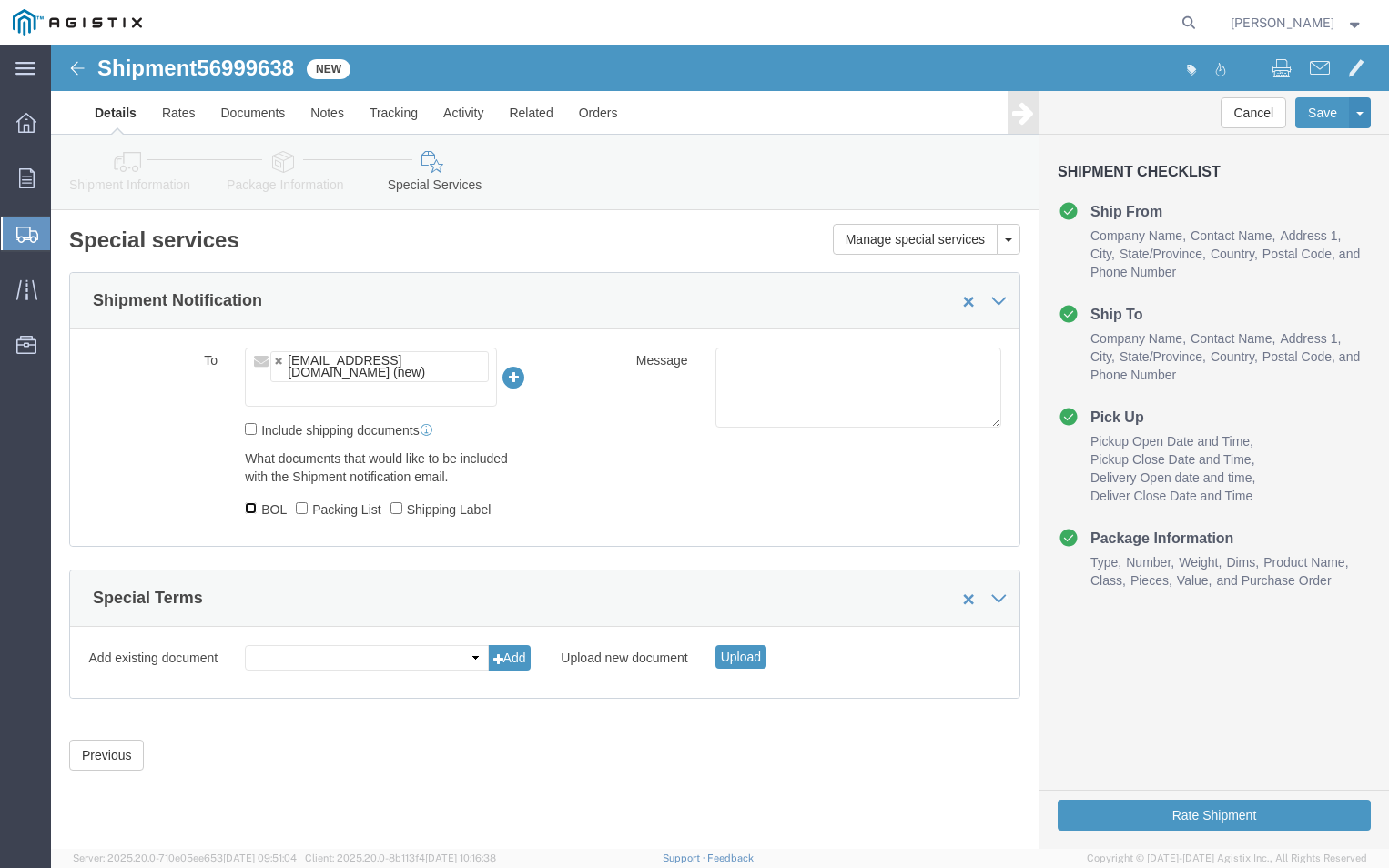
click input "BOL"
checkbox input "true"
click input "Packing List"
checkbox input "true"
click button "Rate Shipment"
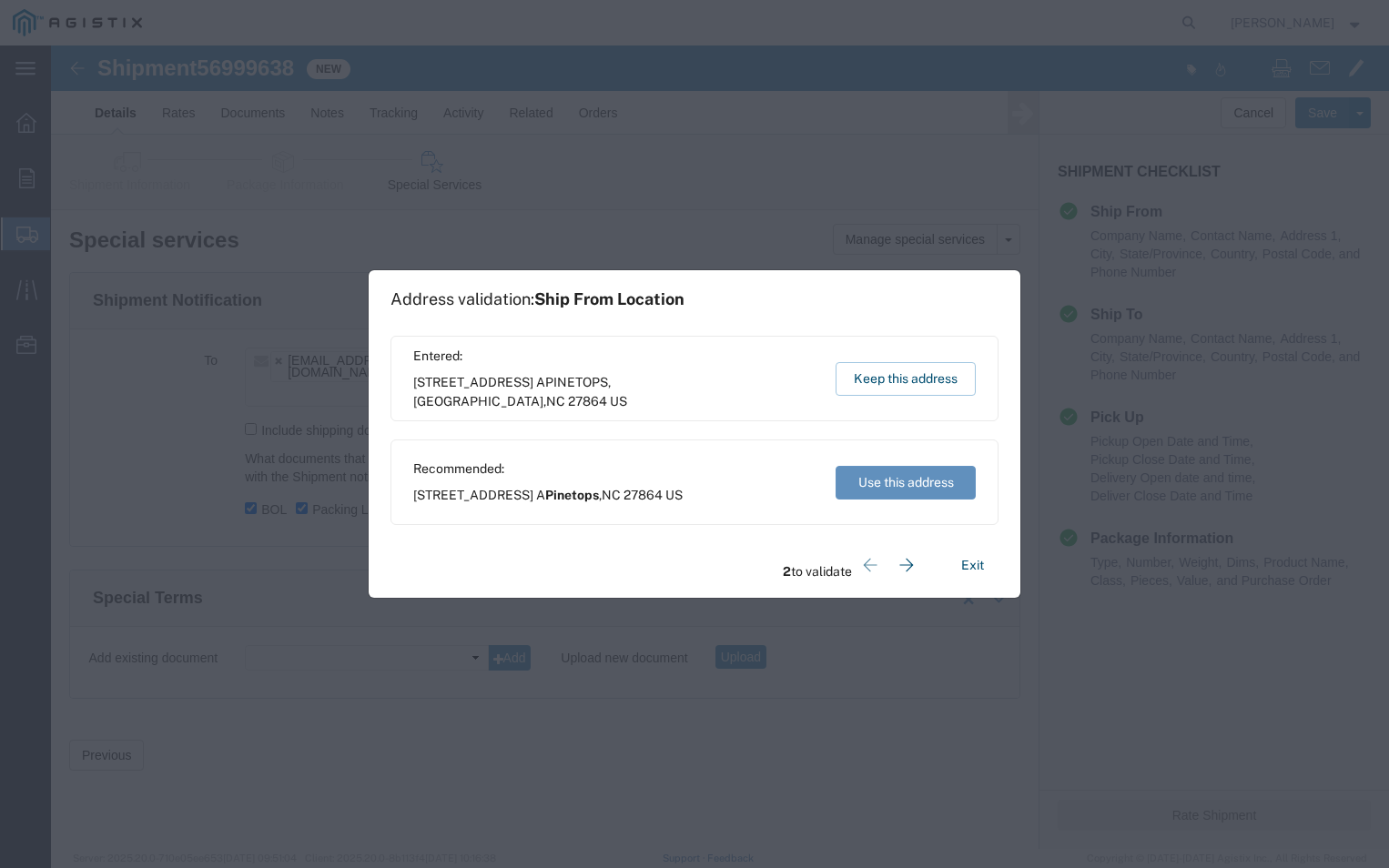
click at [897, 473] on button "Use this address" at bounding box center [906, 483] width 140 height 34
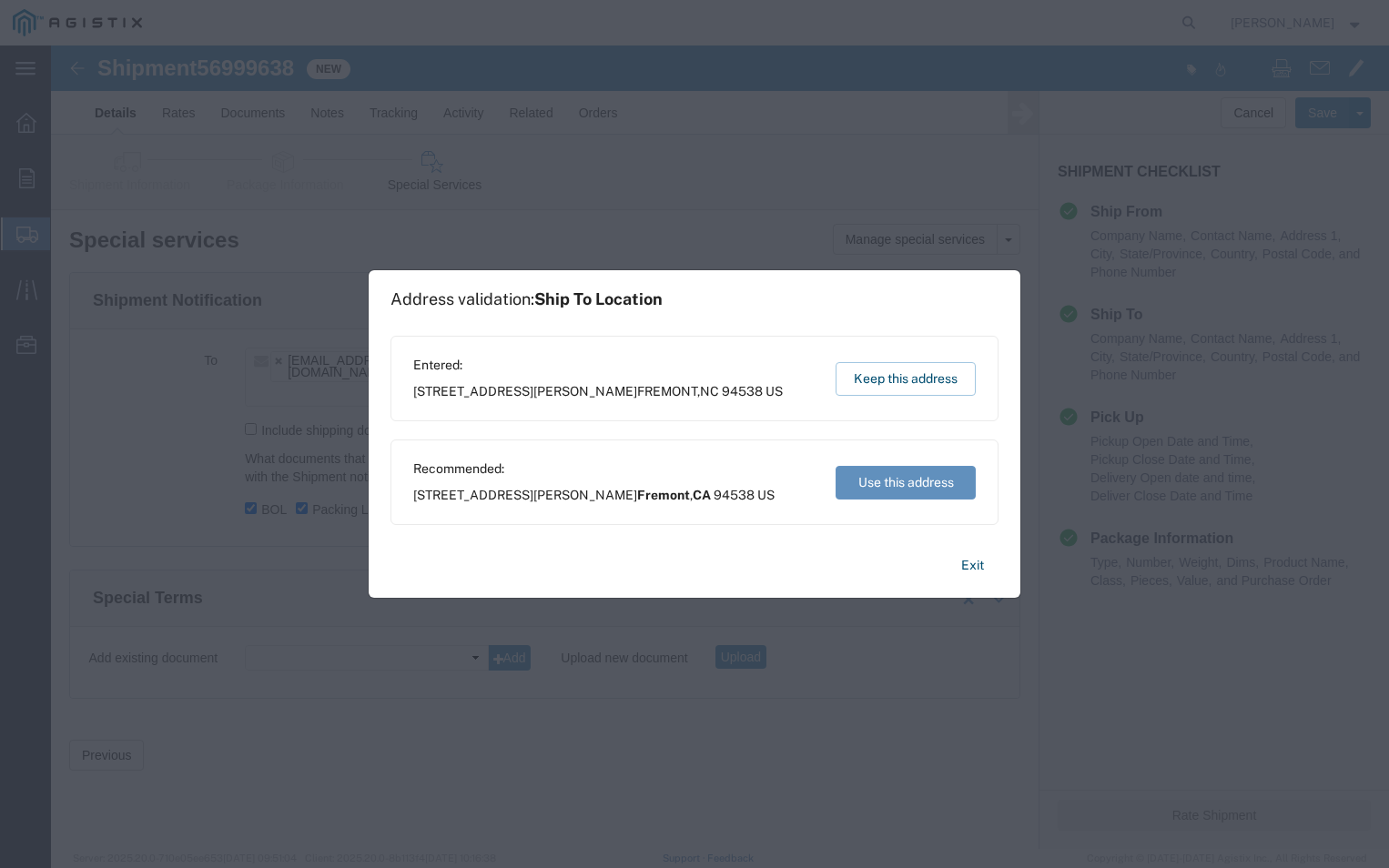
click at [887, 489] on button "Use this address" at bounding box center [906, 483] width 140 height 34
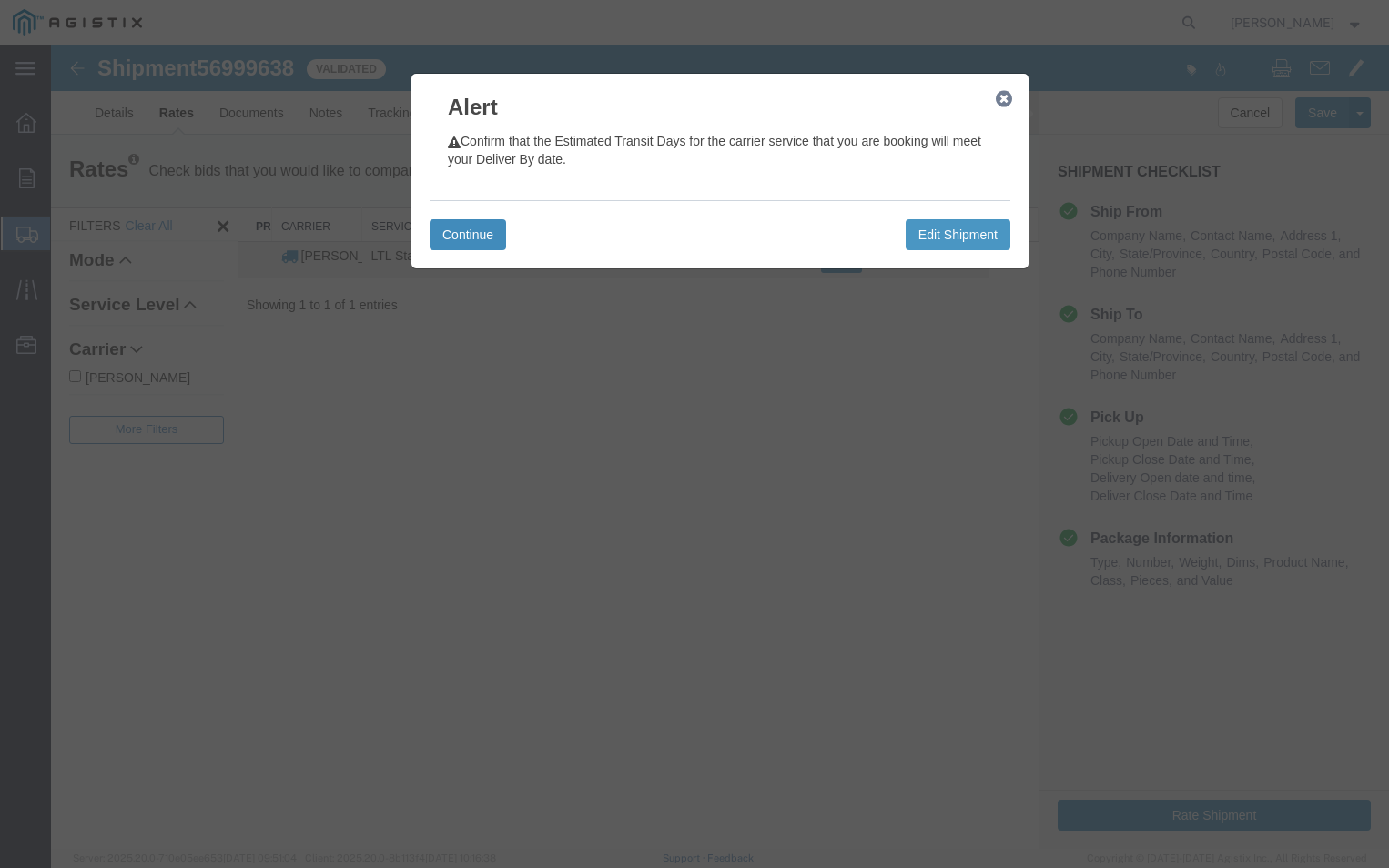
click at [469, 237] on button "Continue" at bounding box center [468, 235] width 77 height 31
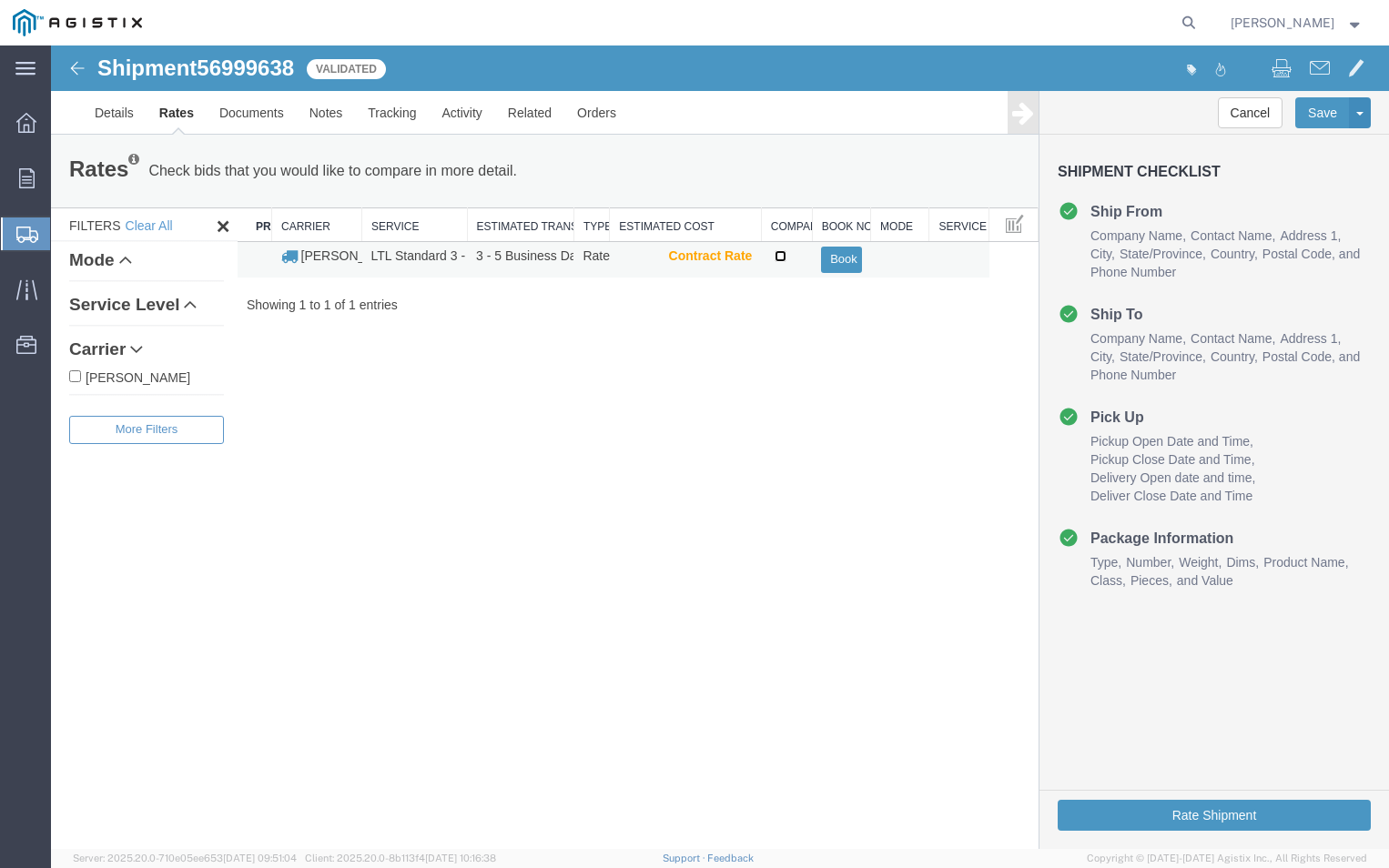
click at [781, 255] on input "checkbox" at bounding box center [780, 256] width 12 height 12
checkbox input "true"
click at [841, 265] on button "Book" at bounding box center [841, 260] width 40 height 27
